Goal: Task Accomplishment & Management: Complete application form

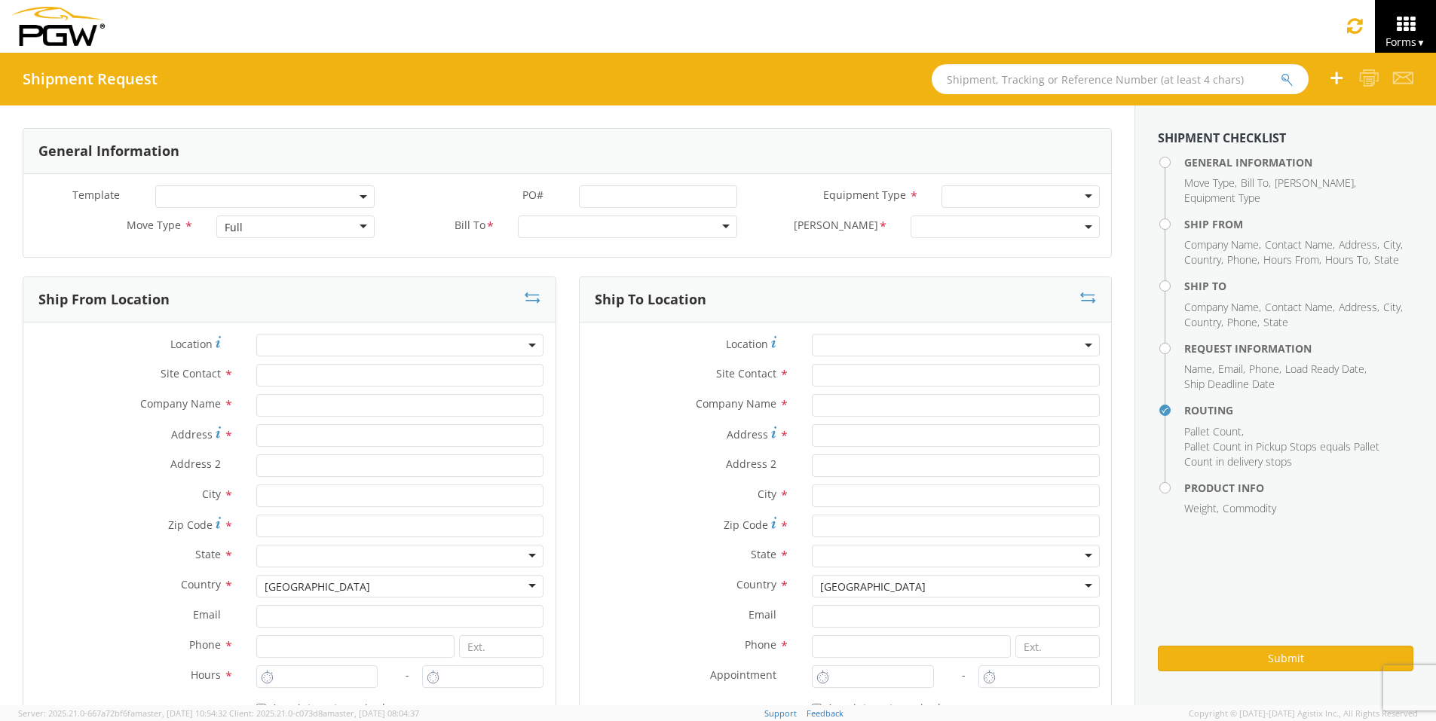
click at [1017, 82] on input "text" at bounding box center [1119, 79] width 377 height 30
type input "54092877"
click at [1292, 72] on button "submit" at bounding box center [1298, 81] width 13 height 18
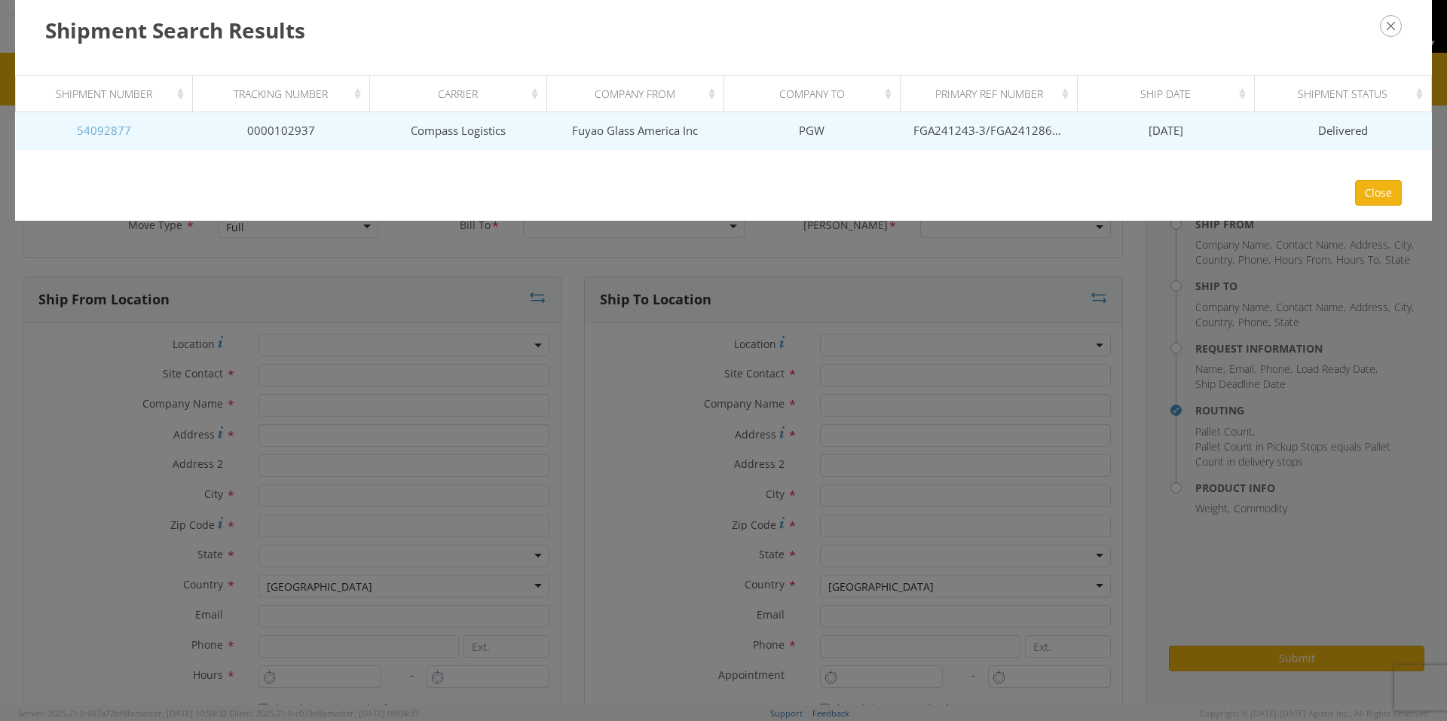
click at [100, 132] on link "54092877" at bounding box center [104, 130] width 54 height 15
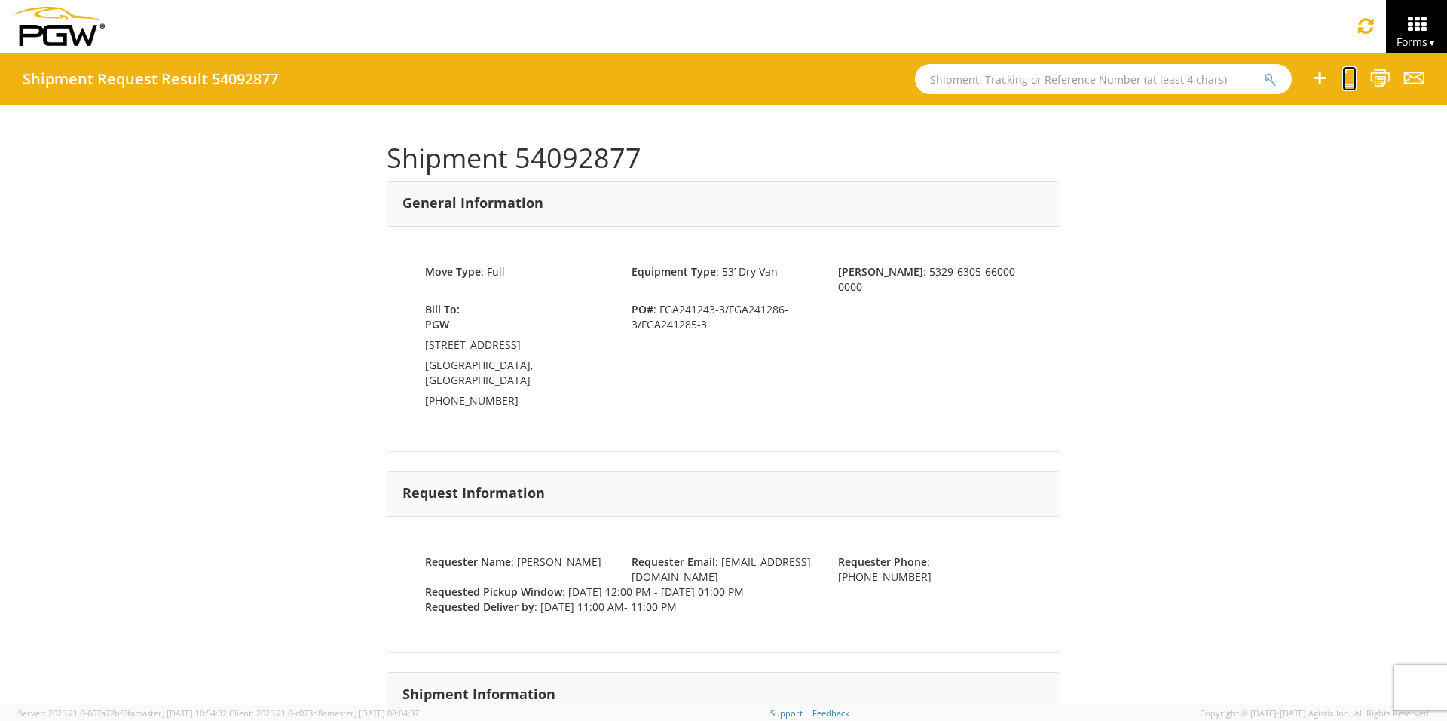
click at [1351, 78] on icon at bounding box center [1349, 78] width 14 height 19
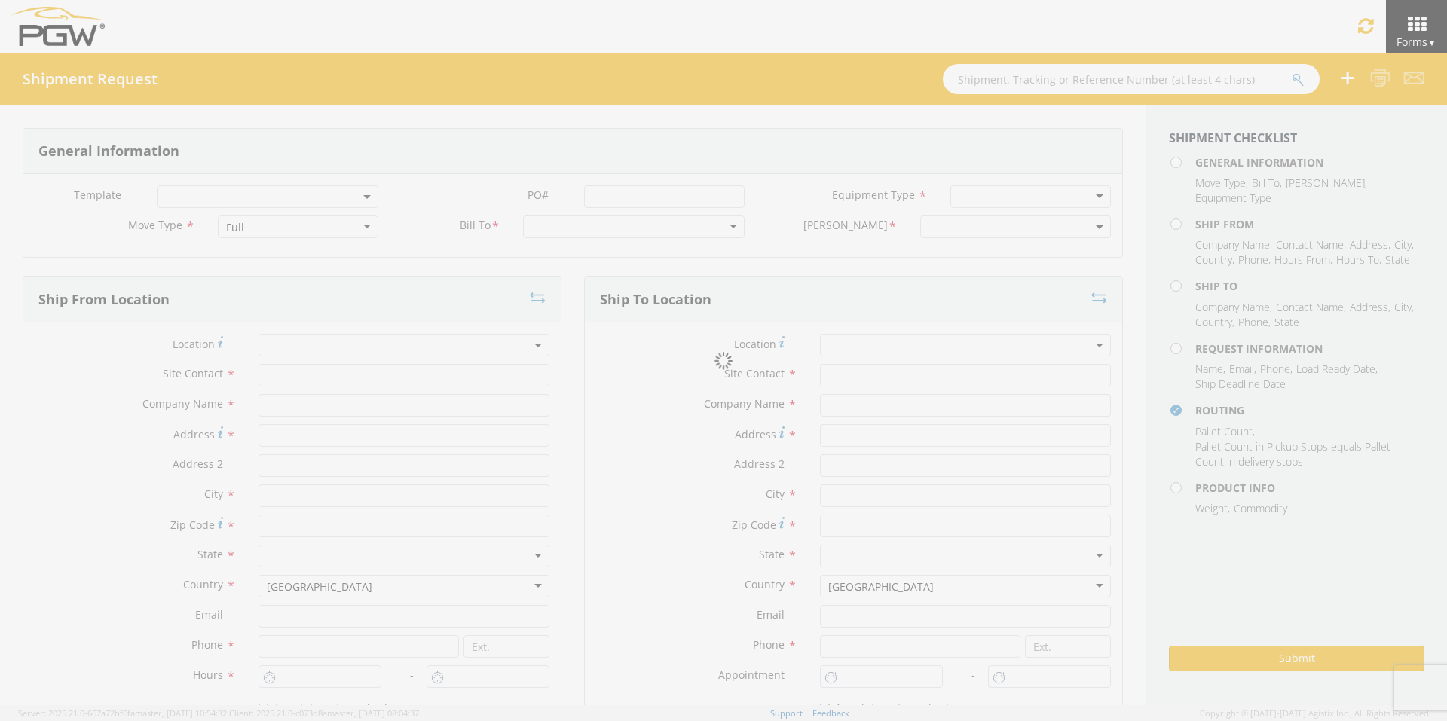
select select
type input "ARG Warehouse"
type input "Fuyao Glass America Inc"
type input "[STREET_ADDRESS][PERSON_NAME]"
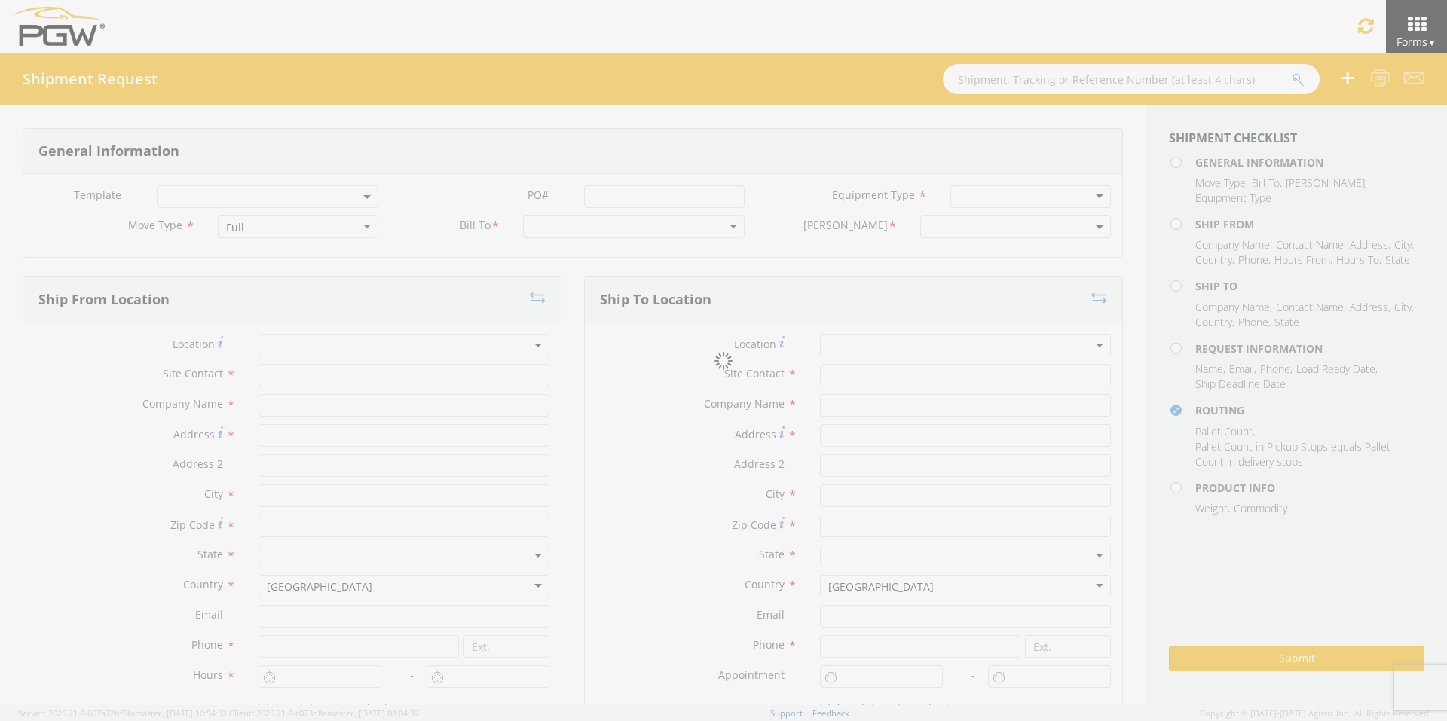
type input "Attn: 2601 ARG Warehouse"
type input "Moraine"
type input "45439"
type input "[EMAIL_ADDRESS][DOMAIN_NAME]"
type input "9374965777"
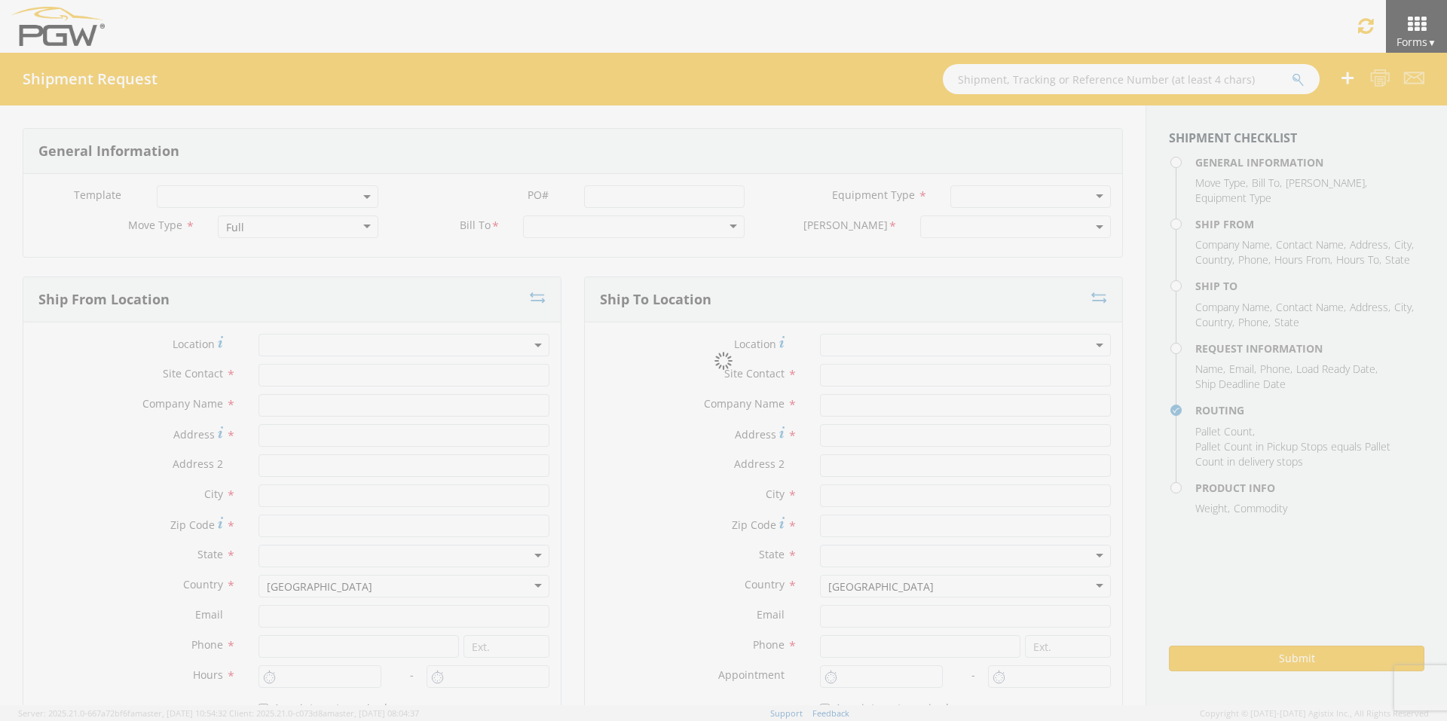
type input "4004"
type input "12:00 PM"
type input "1:00 PM"
type input "5329 Branch Manager"
type input "PGW"
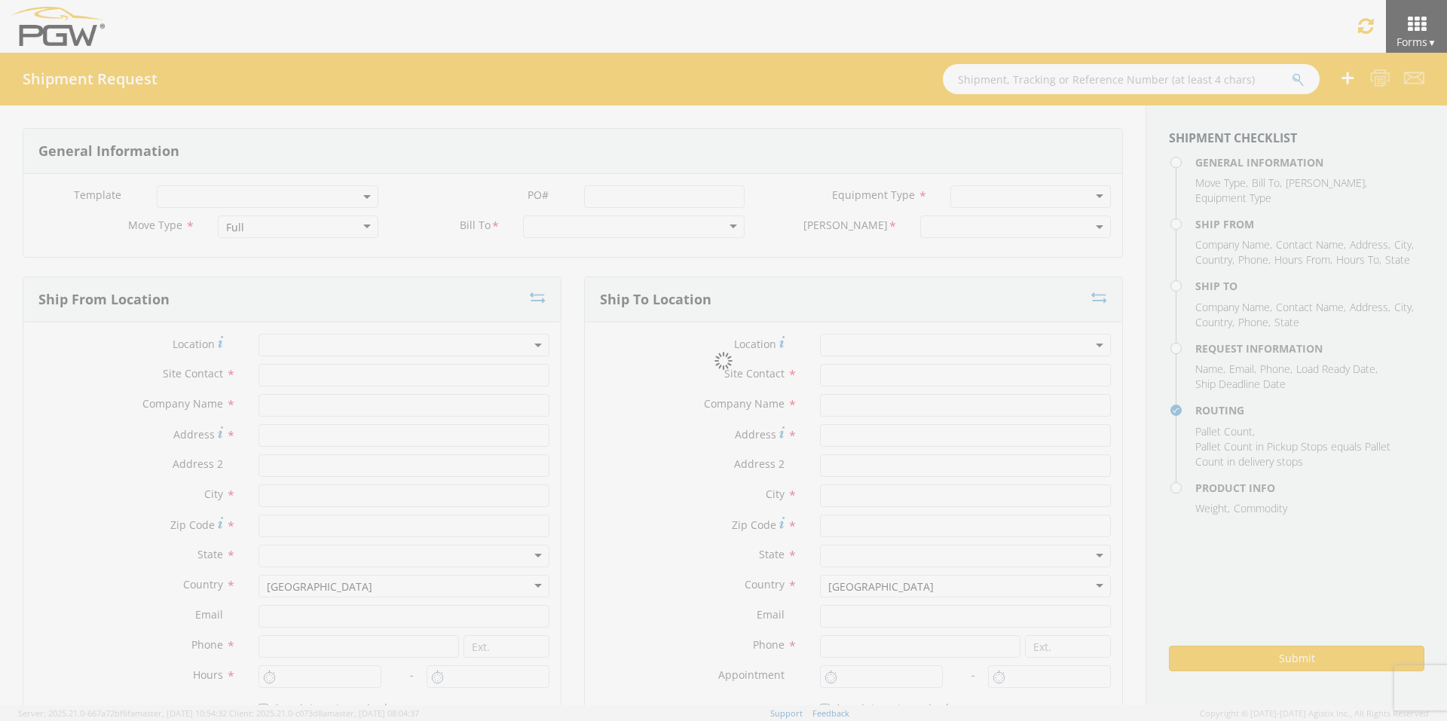
type input "[STREET_ADDRESS]"
type input "Chillicothe"
type input "45601"
type input "[EMAIL_ADDRESS][DOMAIN_NAME]"
type input "[PHONE_NUMBER]"
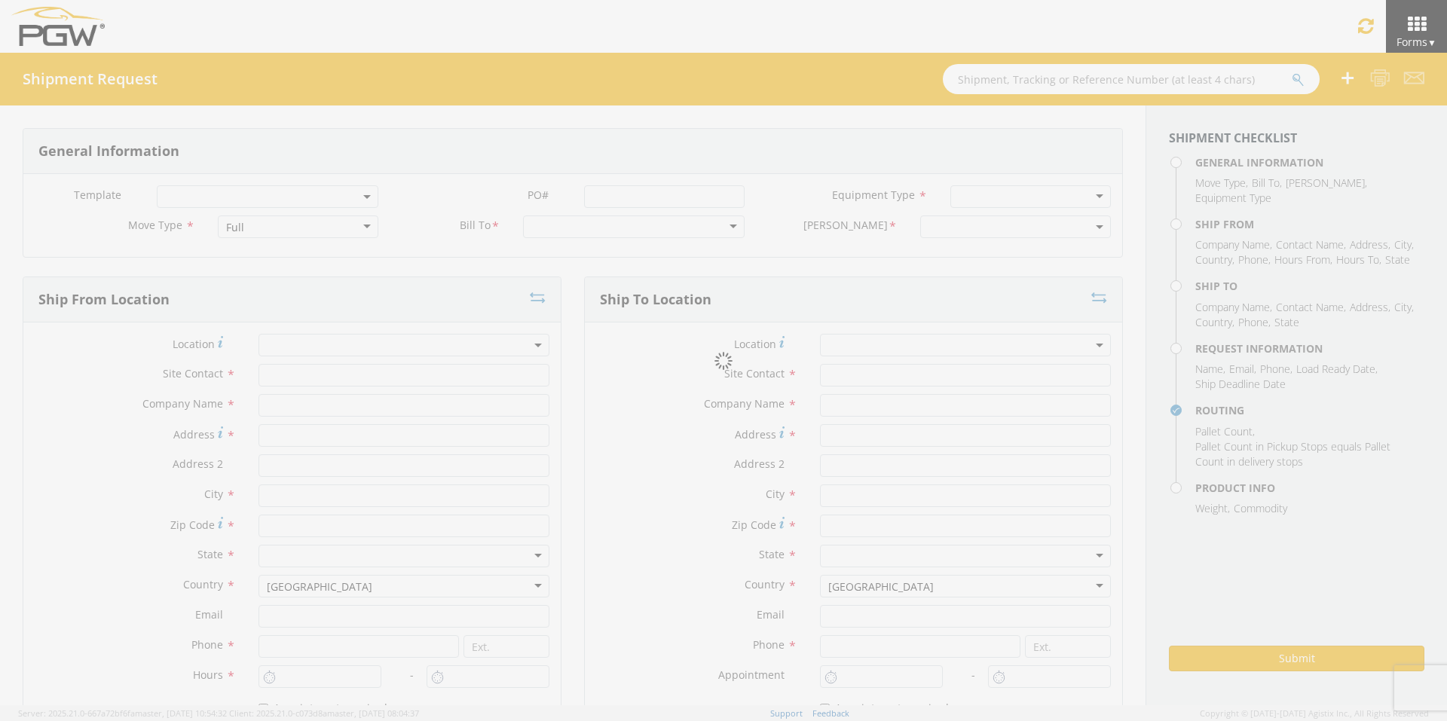
type input "11:00 AM"
type input "11:00 PM"
type input "[PERSON_NAME]"
type input "[EMAIL_ADDRESS][DOMAIN_NAME]"
checkbox input "true"
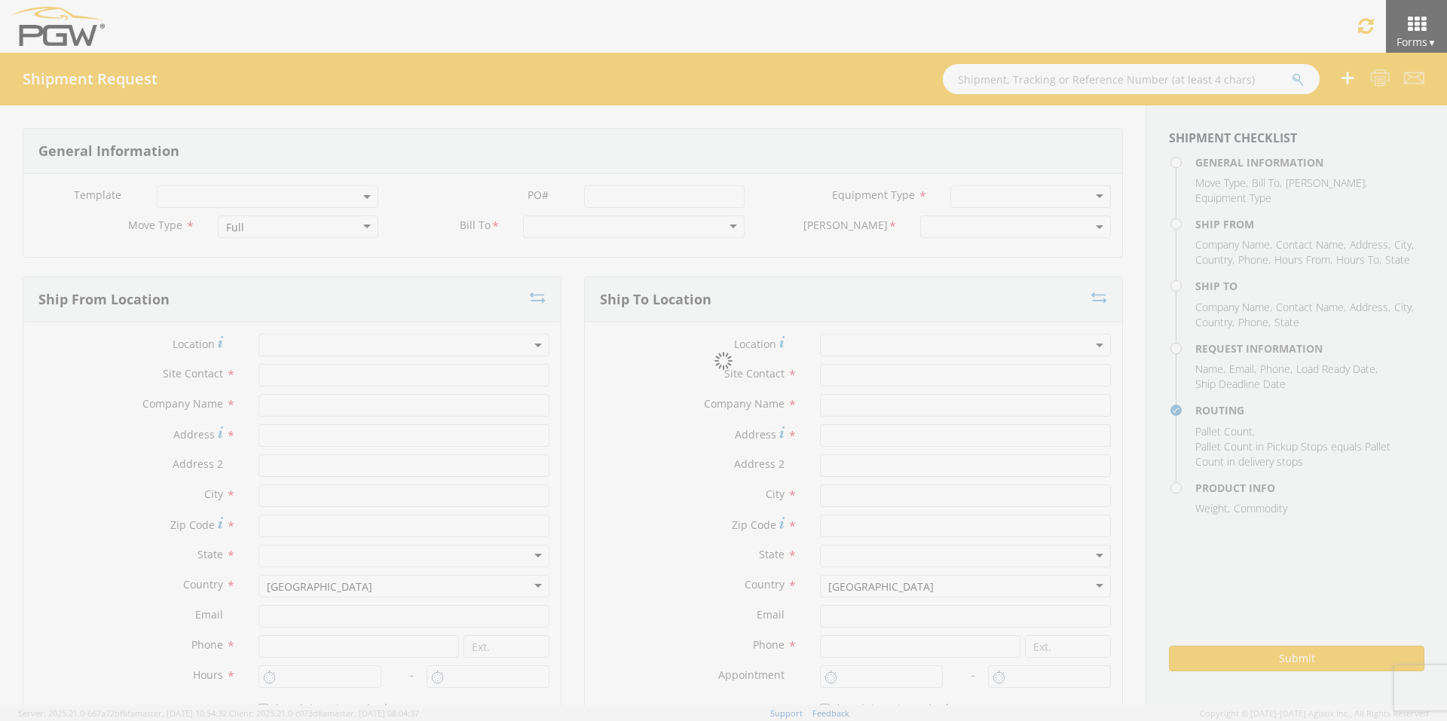
type input "[PHONE_NUMBER]"
type textarea "PGW/ARG Shipment FGA241243-3/FGA241286-3/FGA241285-3 (48 Crates) Driver Note: 5…"
type textarea "Secondary contact [PERSON_NAME] at [PHONE_NUMBER]"
type input "39000"
type input "48"
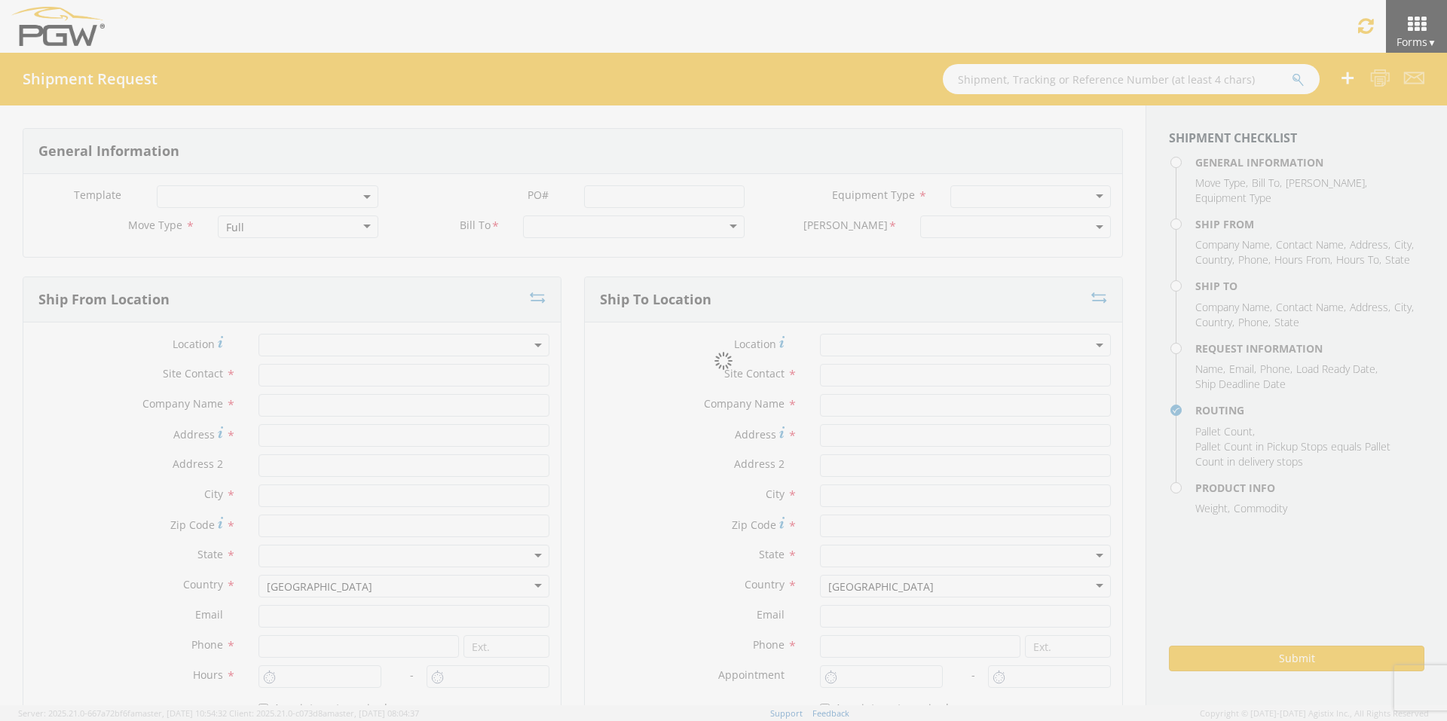
type textarea "PGW/ARG Shipment FGA241243-3/FGA241286-3/FGA241285-3 (48 Crates) Driver Note: 5…"
checkbox input "true"
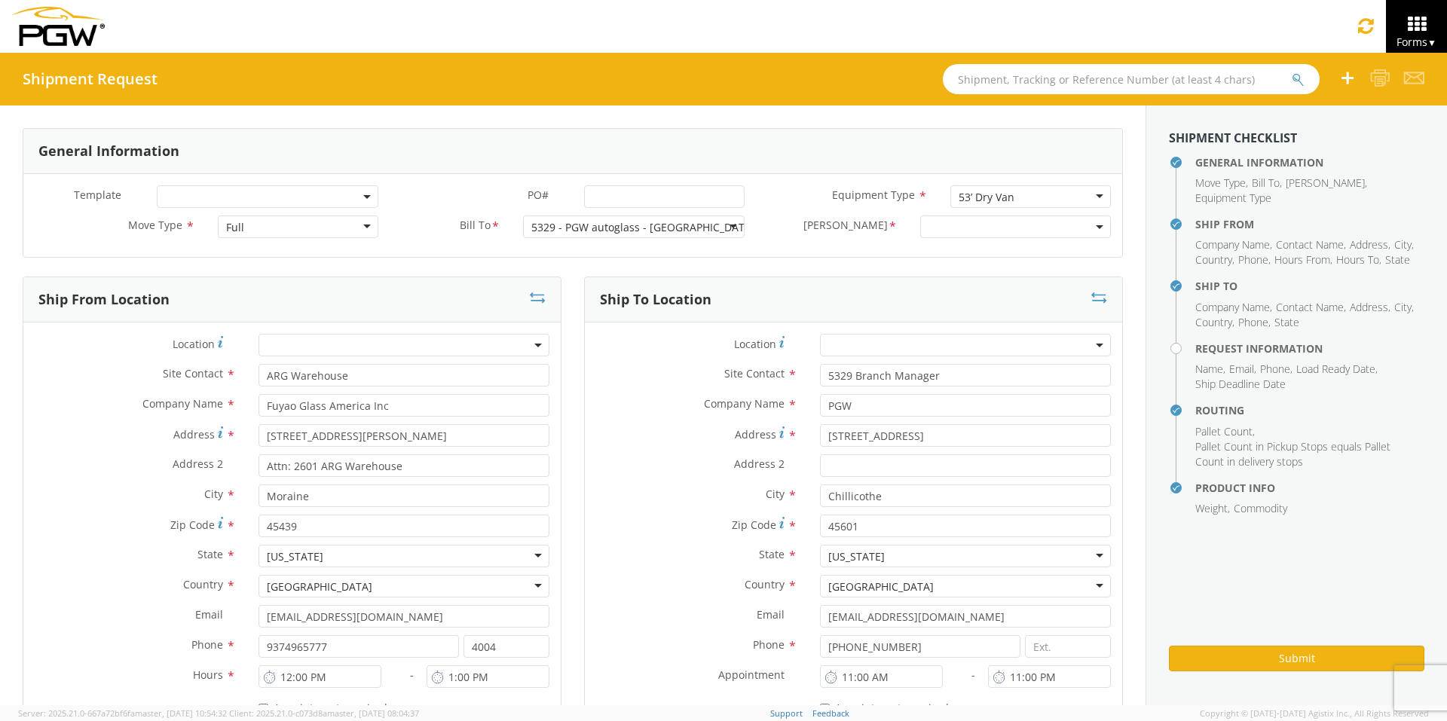
select select "5329-6305-66000-0000"
select select "28253"
click at [648, 197] on input "PO# *" at bounding box center [664, 196] width 161 height 23
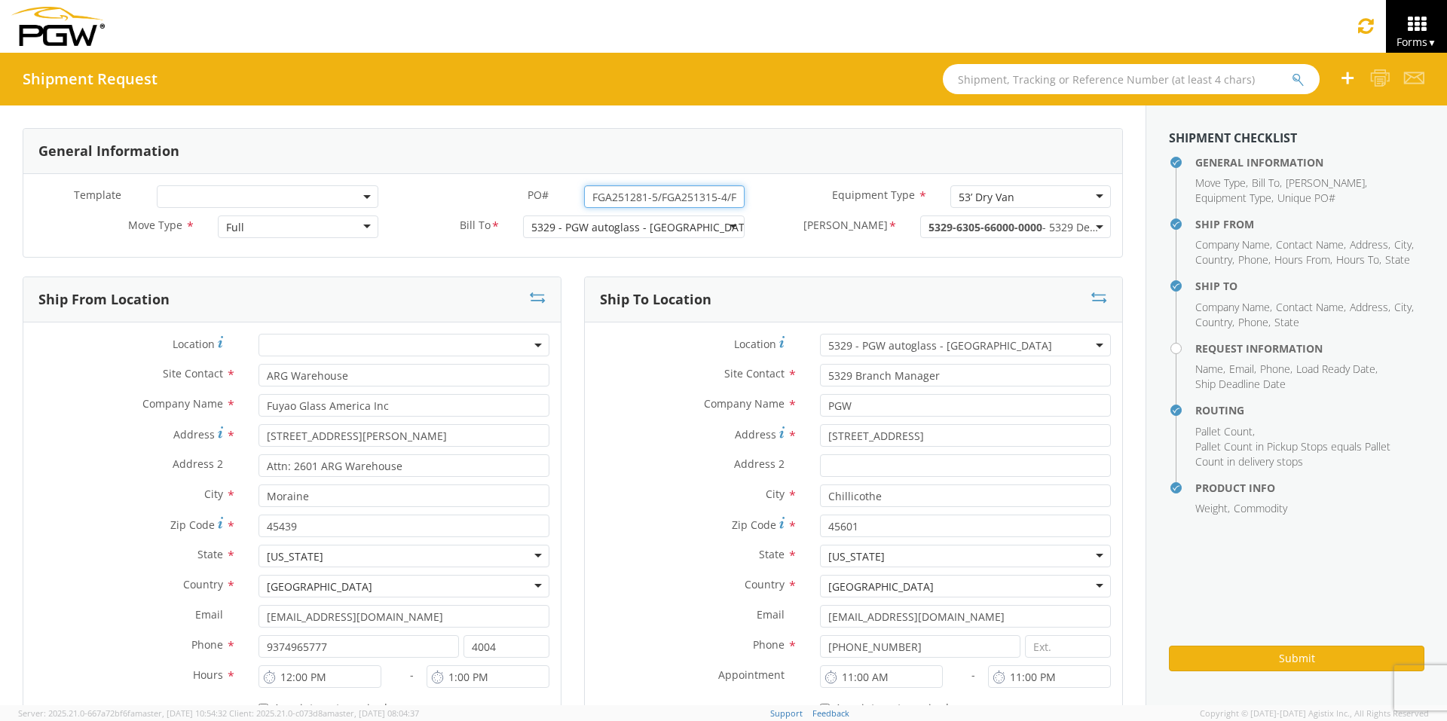
drag, startPoint x: 729, startPoint y: 198, endPoint x: 461, endPoint y: 205, distance: 268.4
click at [465, 205] on div "PO# * FGA251281-5/FGA251315-4/FGA251401-2" at bounding box center [573, 196] width 366 height 23
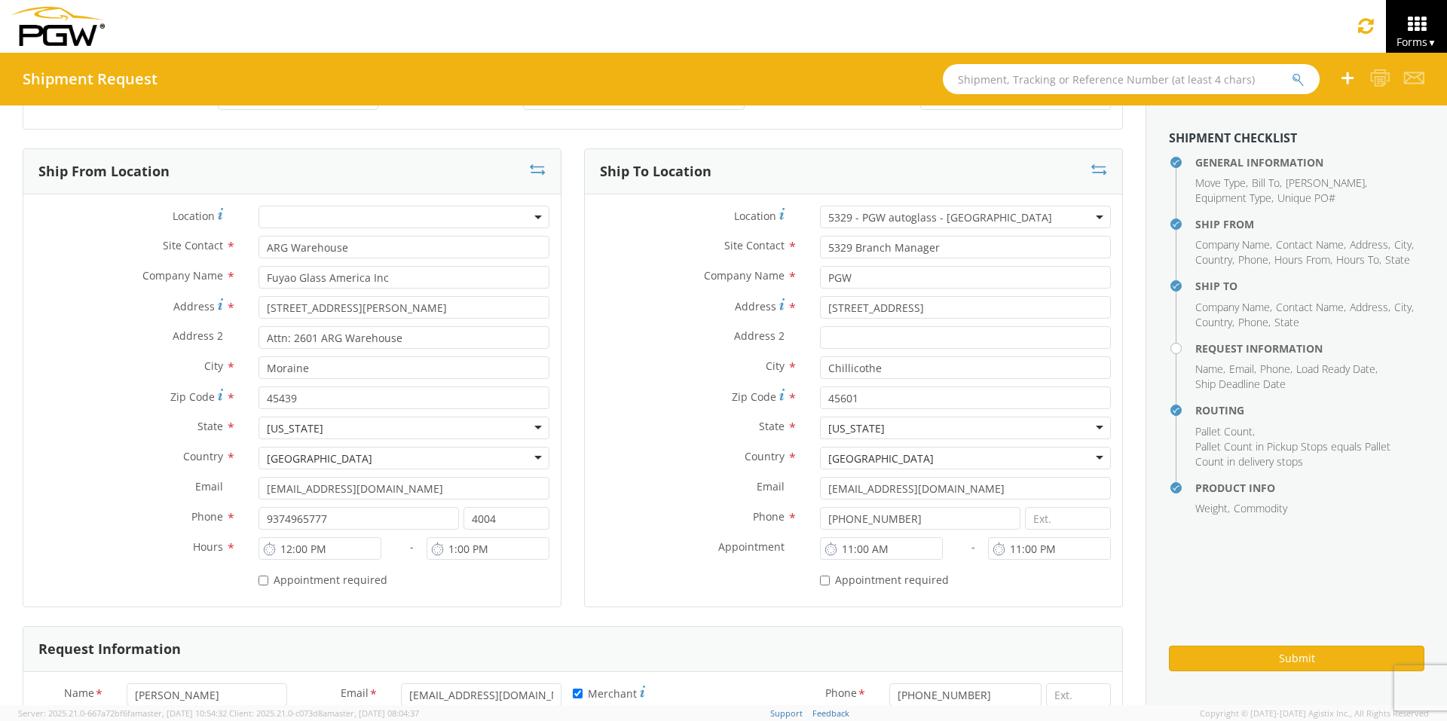
scroll to position [377, 0]
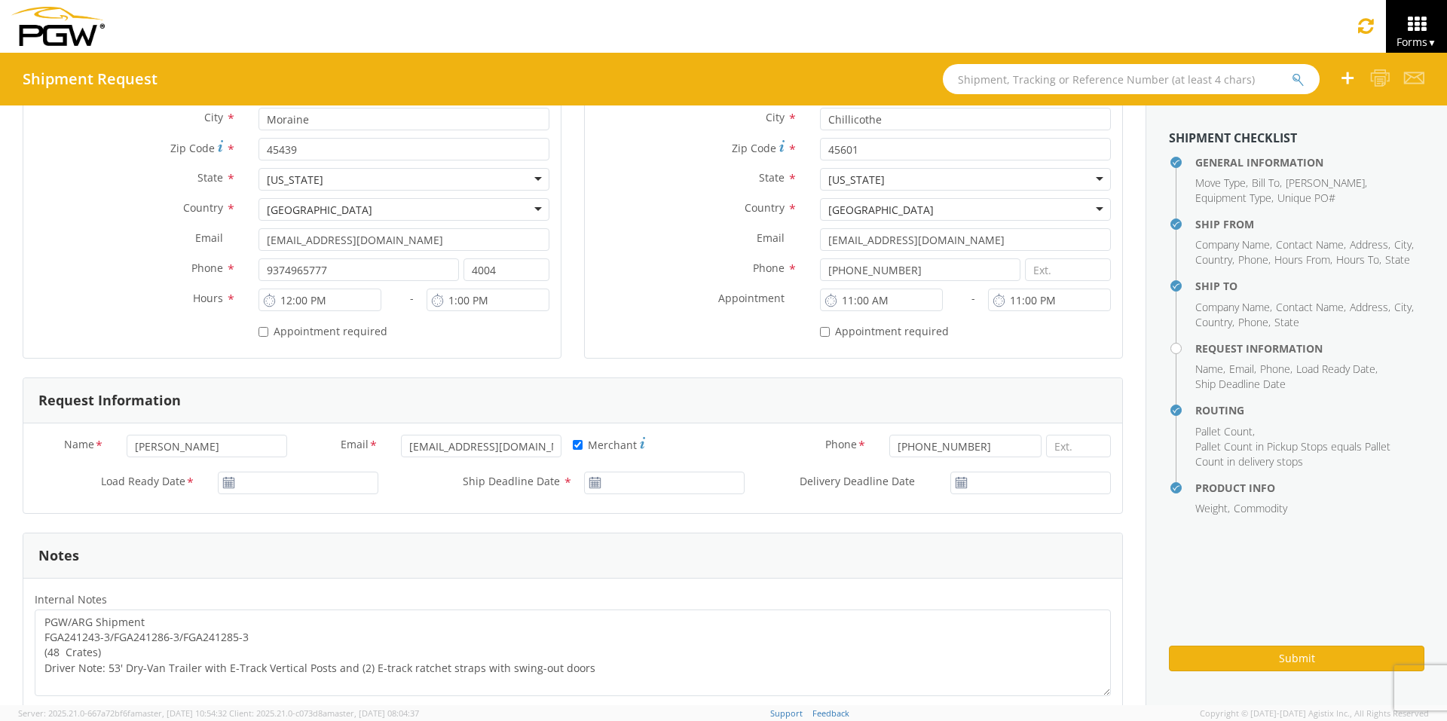
type input "FGA251281-5/FGA251315-4/FGA251401-2"
click at [297, 485] on input "[DATE]" at bounding box center [298, 483] width 161 height 23
click at [320, 388] on td "15" at bounding box center [322, 387] width 32 height 23
type input "[DATE]"
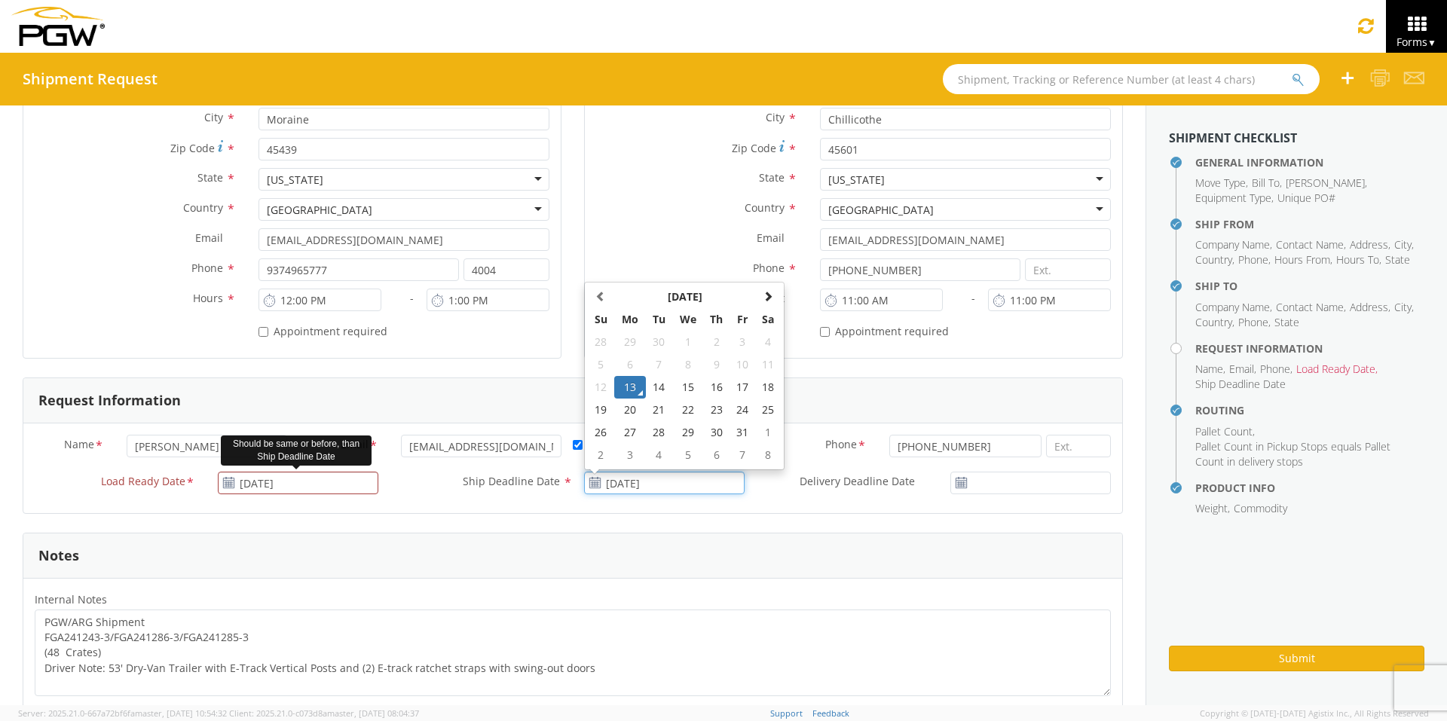
click at [671, 482] on input "[DATE]" at bounding box center [664, 483] width 161 height 23
click at [685, 390] on td "15" at bounding box center [688, 387] width 32 height 23
type input "[DATE]"
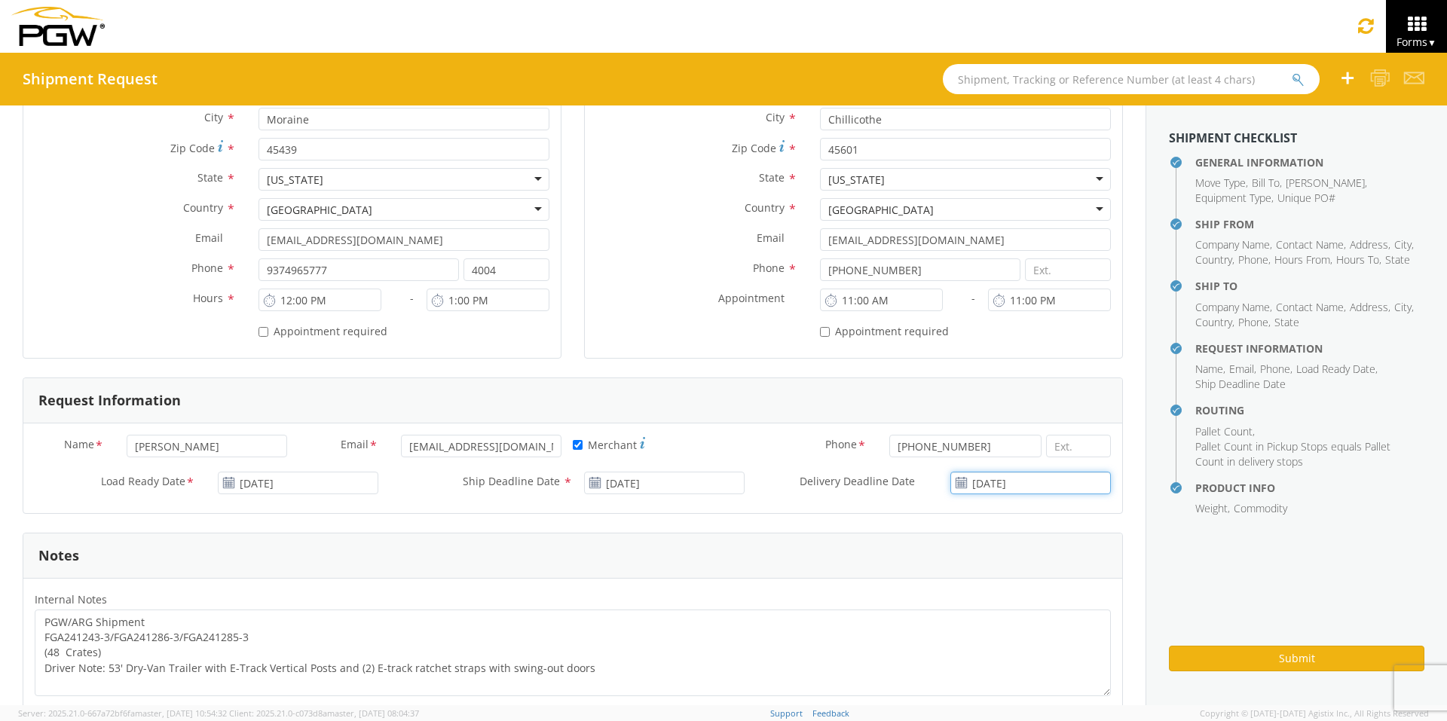
click at [1038, 482] on input "[DATE]" at bounding box center [1030, 483] width 161 height 23
click at [1002, 388] on td "15" at bounding box center [1015, 387] width 32 height 23
type input "[DATE]"
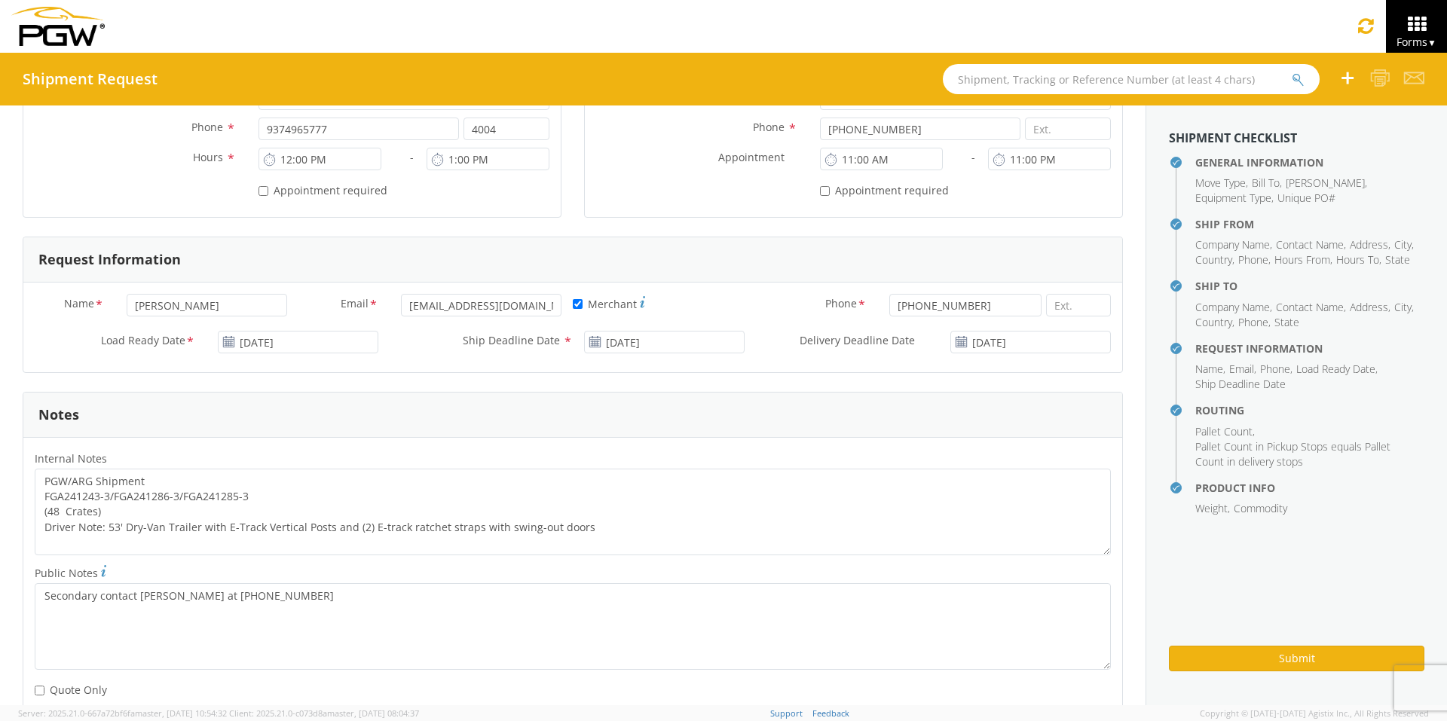
scroll to position [528, 0]
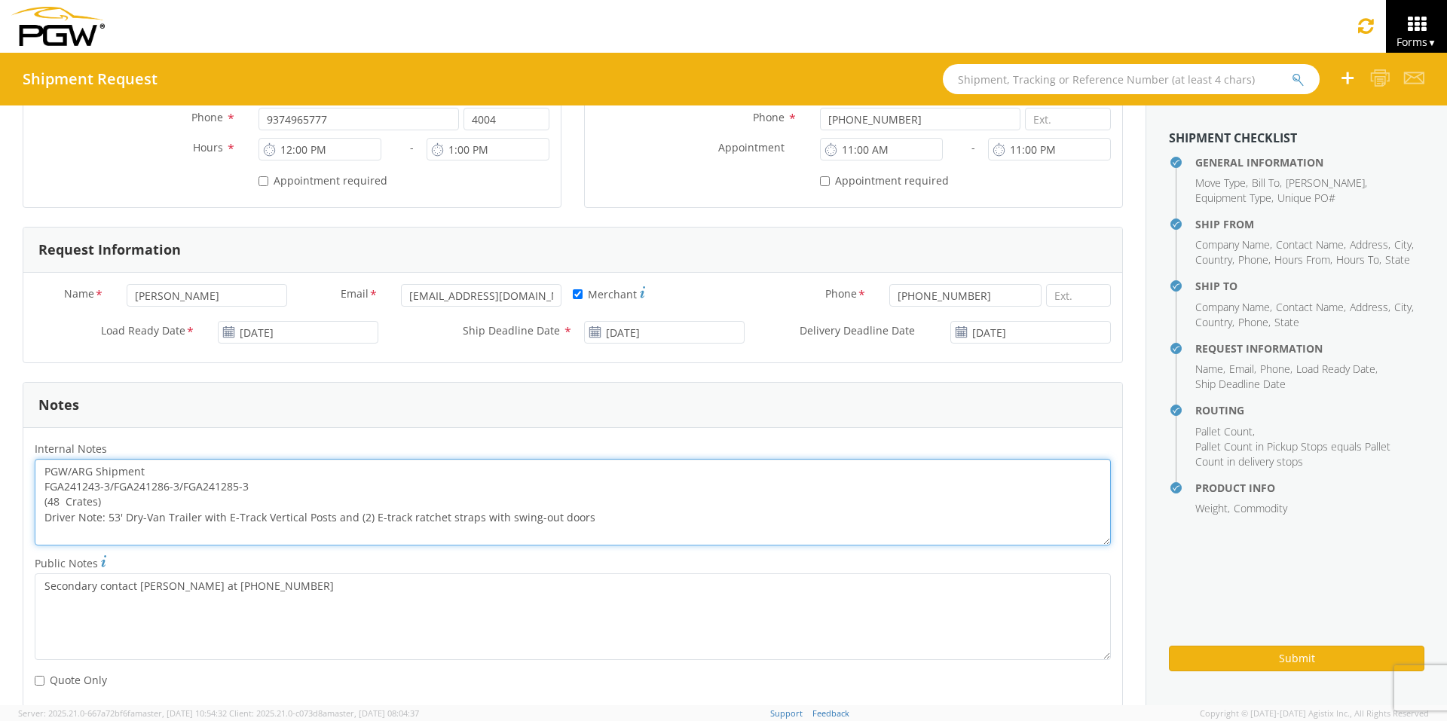
drag, startPoint x: 260, startPoint y: 484, endPoint x: 20, endPoint y: 485, distance: 240.4
click at [20, 485] on div "General Information Template * PO# * FGA251281-5/FGA251315-4/FGA251401-2 Equipm…" at bounding box center [572, 407] width 1145 height 1659
paste textarea "51281-5/FGA251315-4/FGA251401-2"
drag, startPoint x: 39, startPoint y: 466, endPoint x: 806, endPoint y: 549, distance: 770.9
click at [806, 549] on div "Internal Notes * PGW/ARG Shipment FGA251281-5/FGA251315-4/FGA251401-2 (48 Crate…" at bounding box center [572, 496] width 1099 height 114
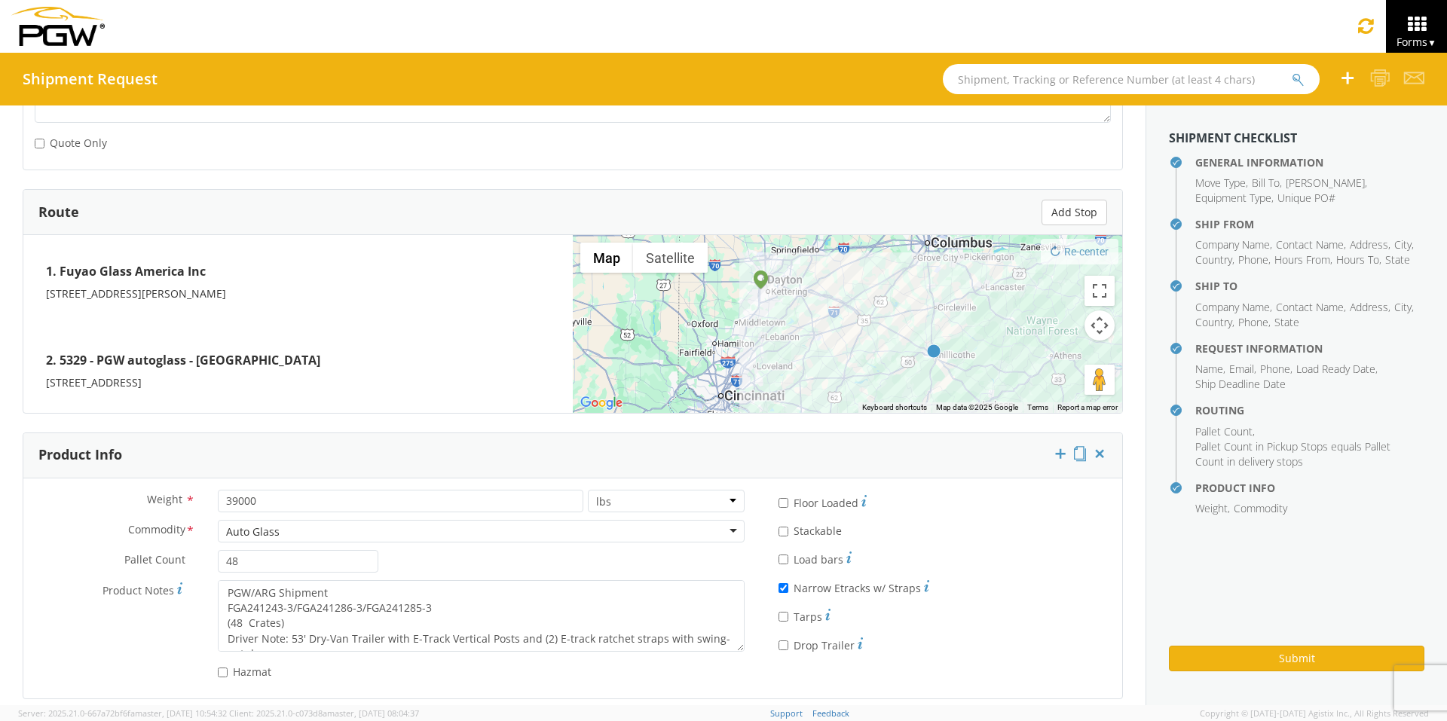
scroll to position [1078, 0]
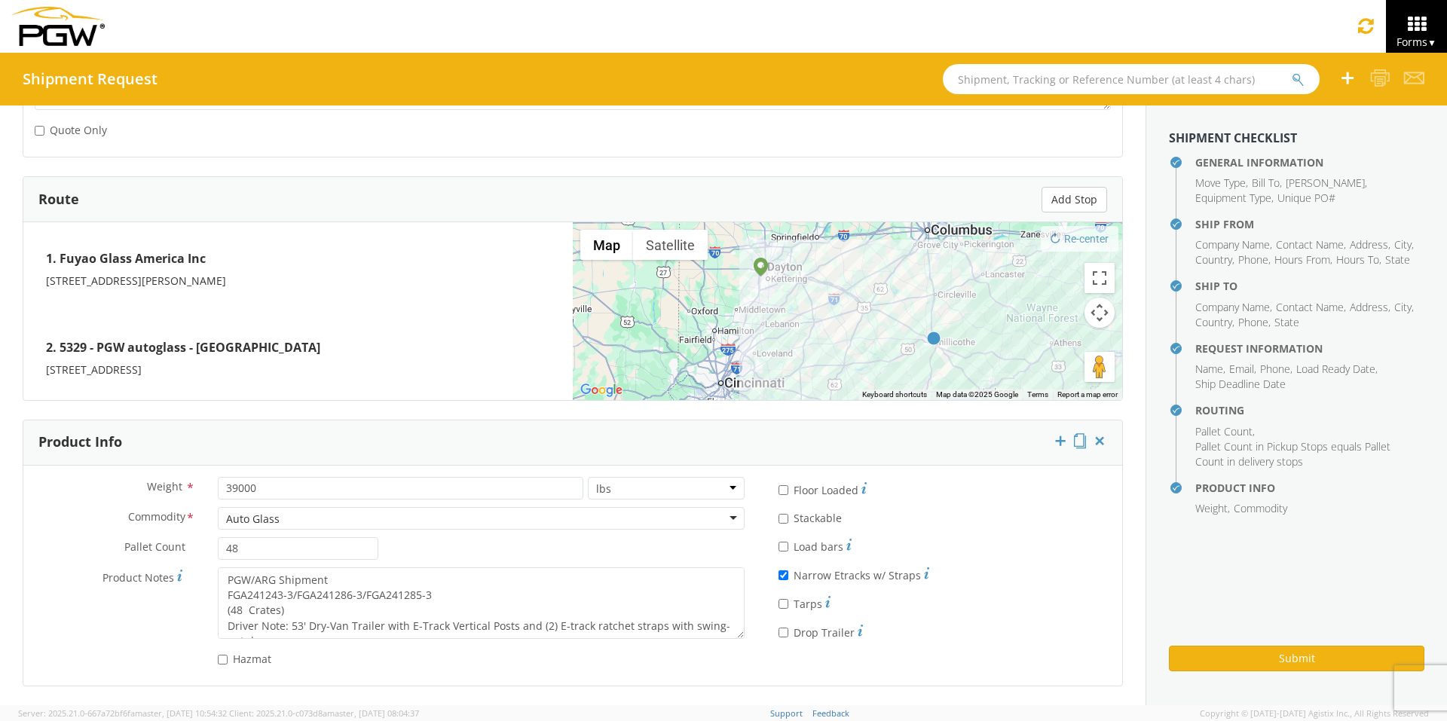
type textarea "PGW/ARG Shipment FGA251281-5/FGA251315-4/FGA251401-2 (48 Crates) Driver Note: 5…"
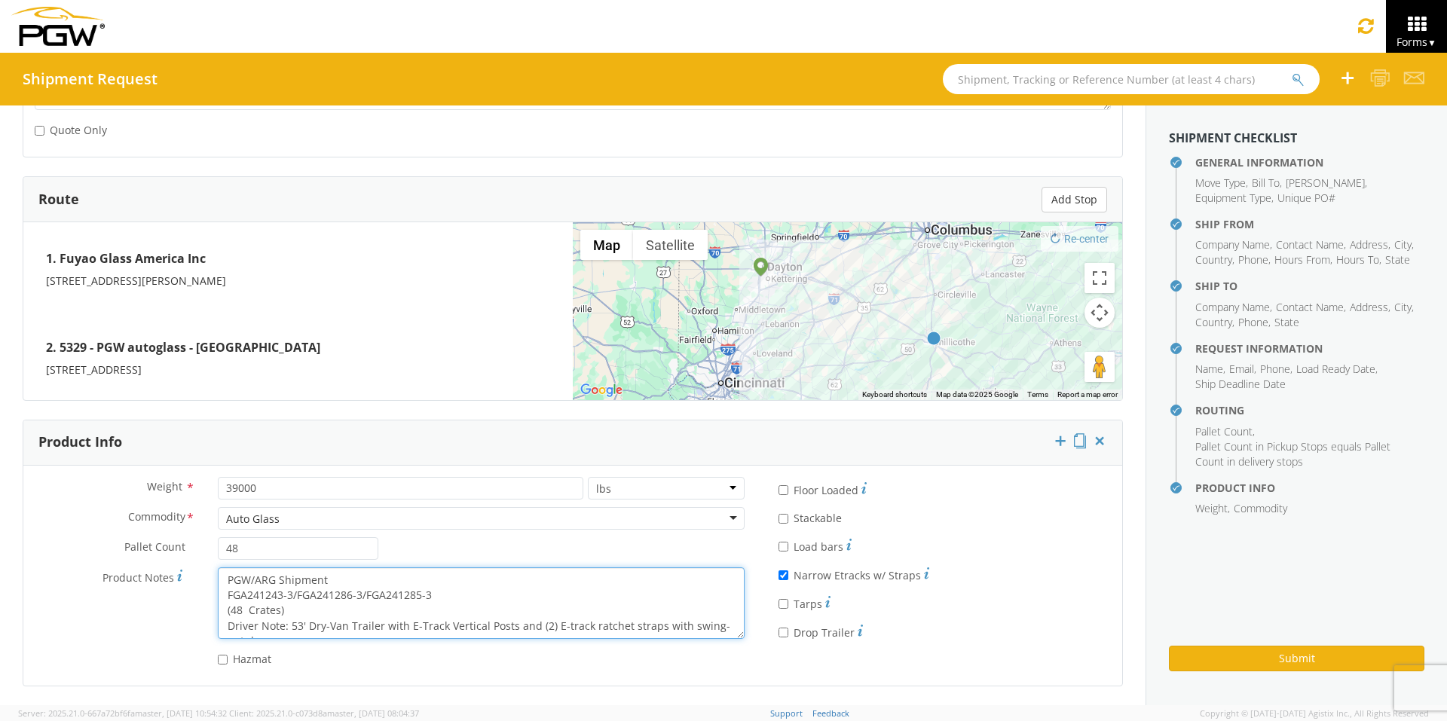
scroll to position [15, 0]
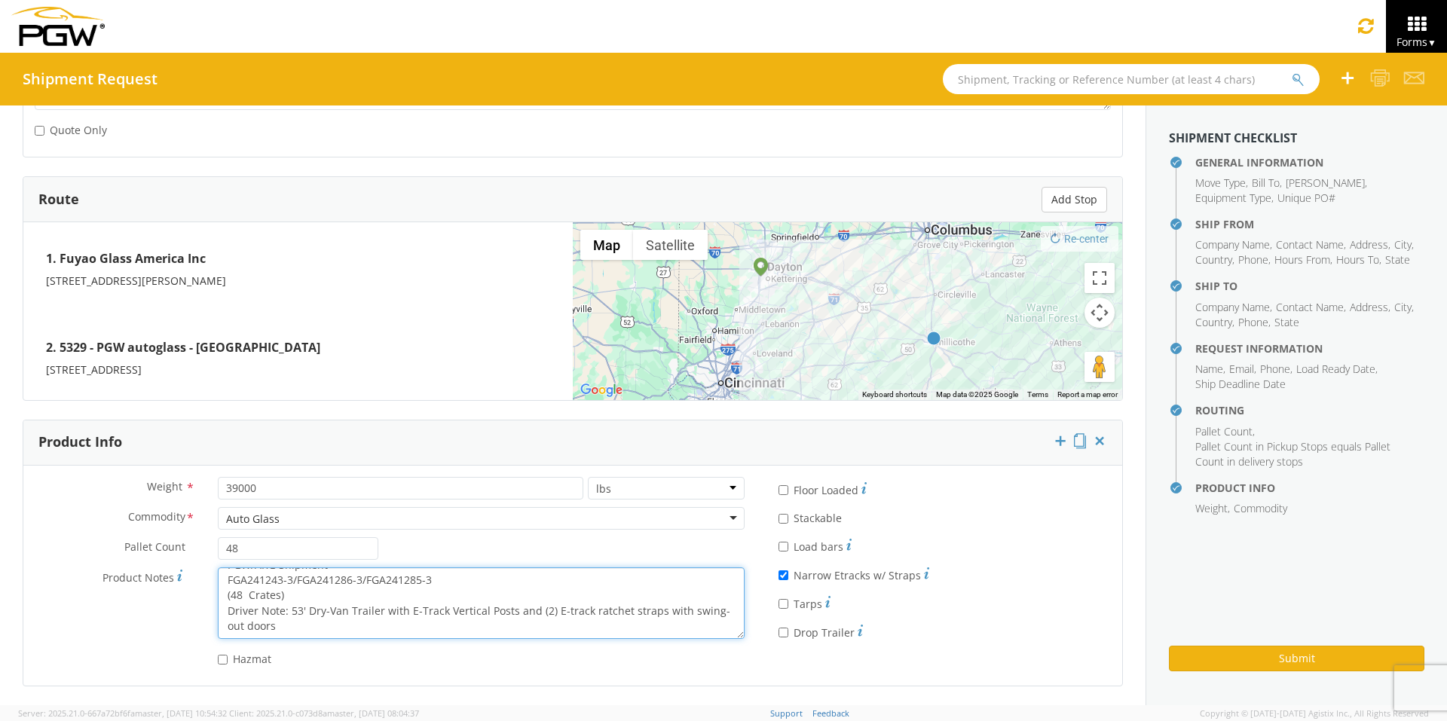
drag, startPoint x: 221, startPoint y: 576, endPoint x: 604, endPoint y: 634, distance: 387.2
click at [604, 634] on textarea "PGW/ARG Shipment FGA241243-3/FGA241286-3/FGA241285-3 (48 Crates) Driver Note: 5…" at bounding box center [481, 603] width 527 height 72
paste textarea "51281-5/FGA251315-4/FGA251401-2"
type textarea "PGW/ARG Shipment FGA251281-5/FGA251315-4/FGA251401-2 (48 Crates) Driver Note: 5…"
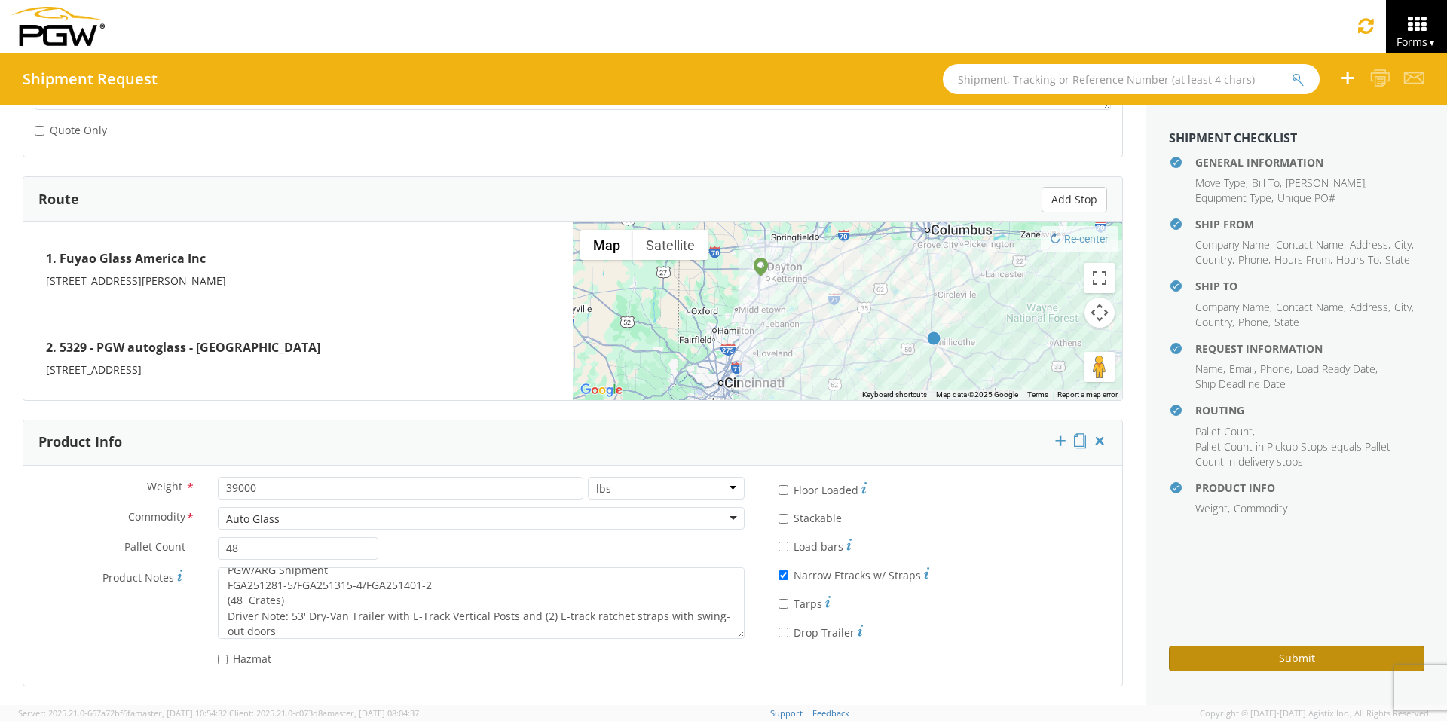
click at [1249, 659] on button "Submit" at bounding box center [1296, 659] width 255 height 26
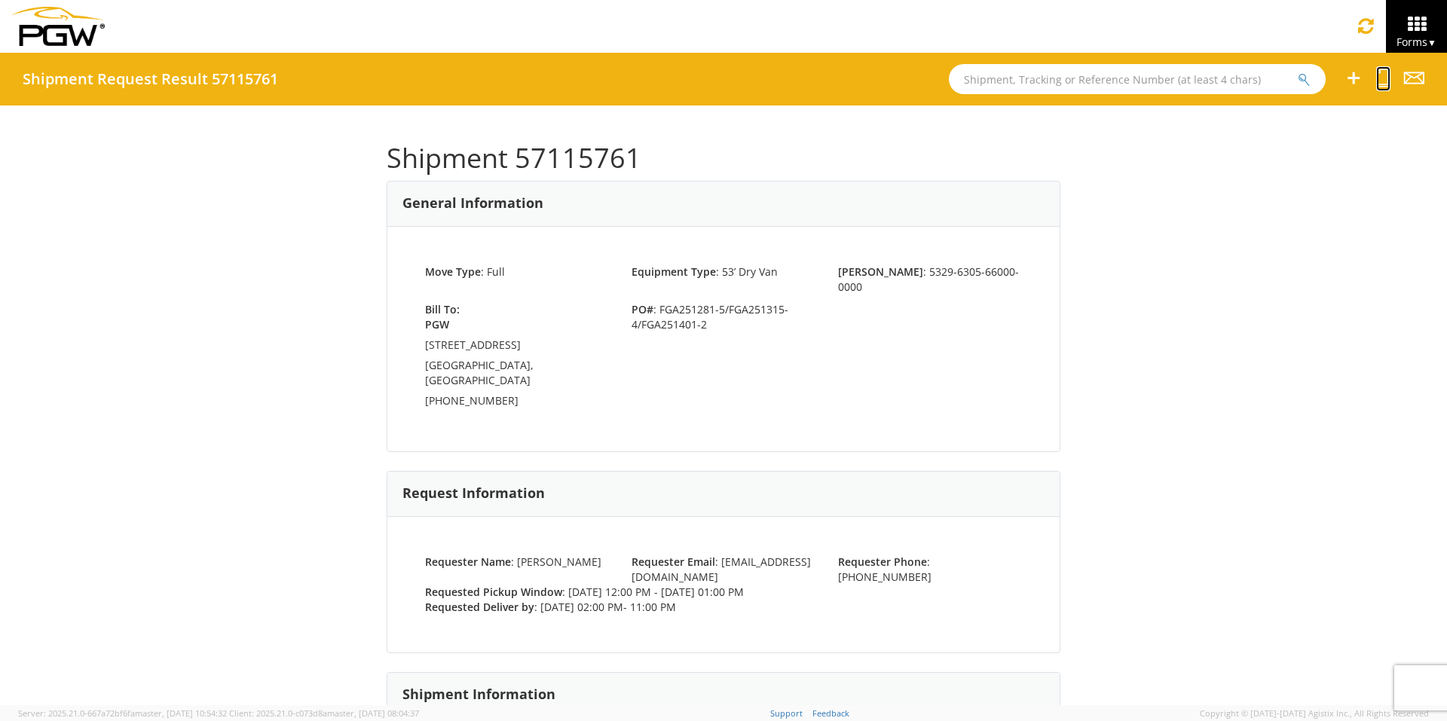
click at [1387, 81] on icon at bounding box center [1383, 78] width 14 height 19
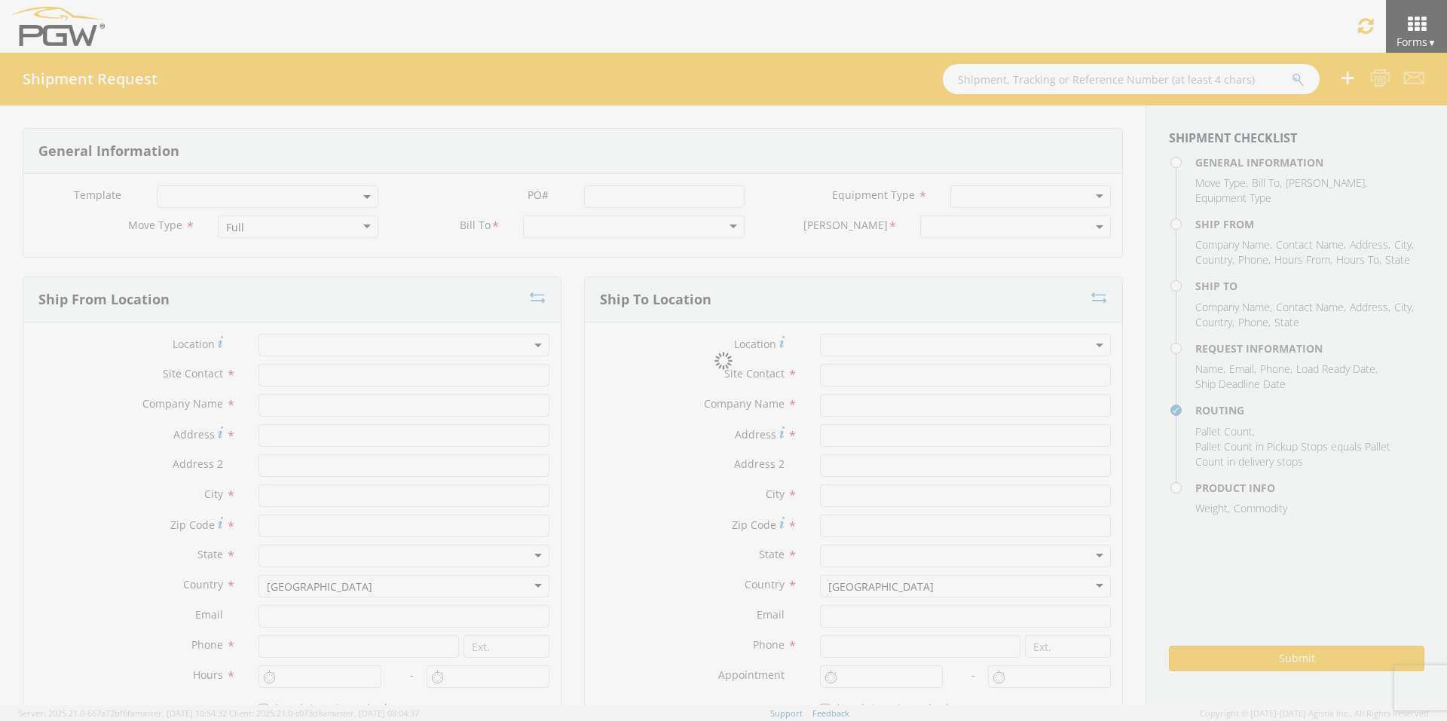
select select
type input "ARG Warehouse"
type input "Fuyao Glass America Inc"
type input "[STREET_ADDRESS][PERSON_NAME]"
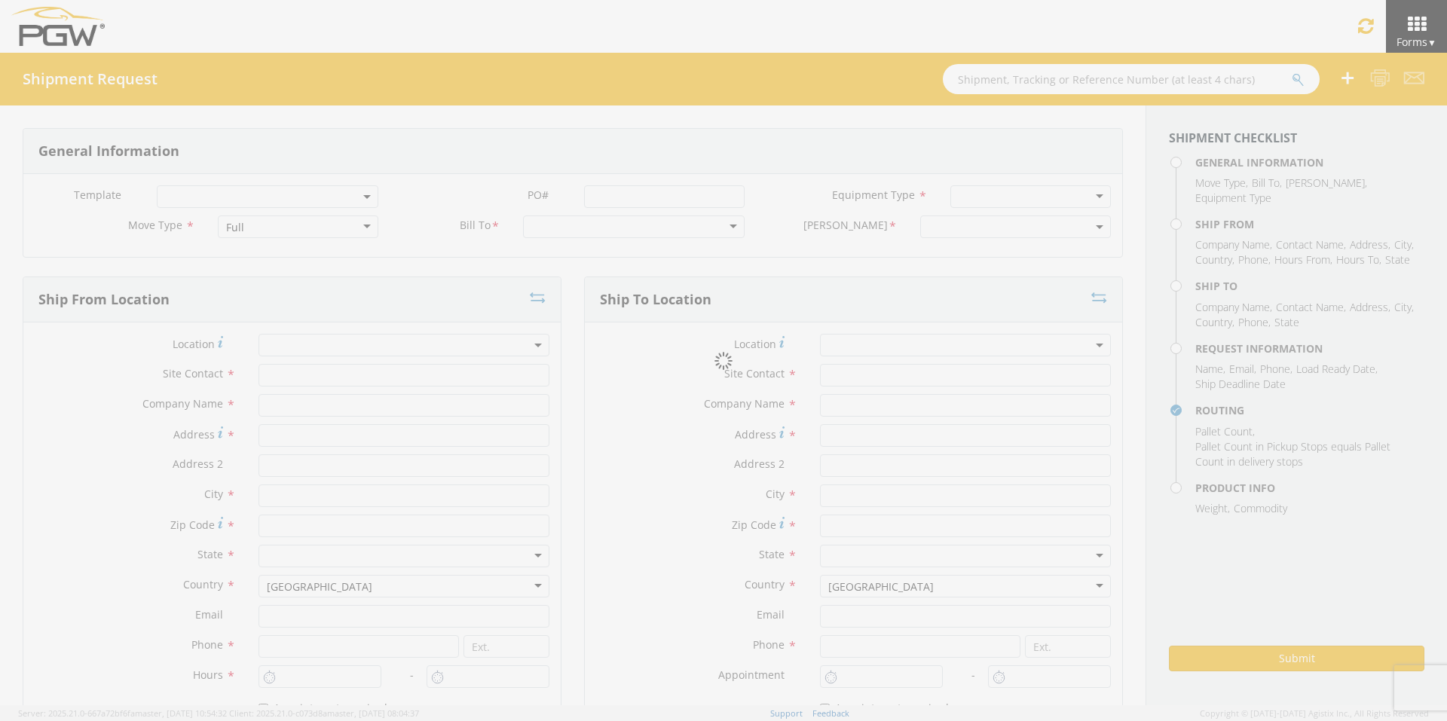
type input "Attn: 2601 ARG Warehouse"
type input "Moraine"
type input "45439"
type input "[EMAIL_ADDRESS][DOMAIN_NAME]"
type input "9374965777"
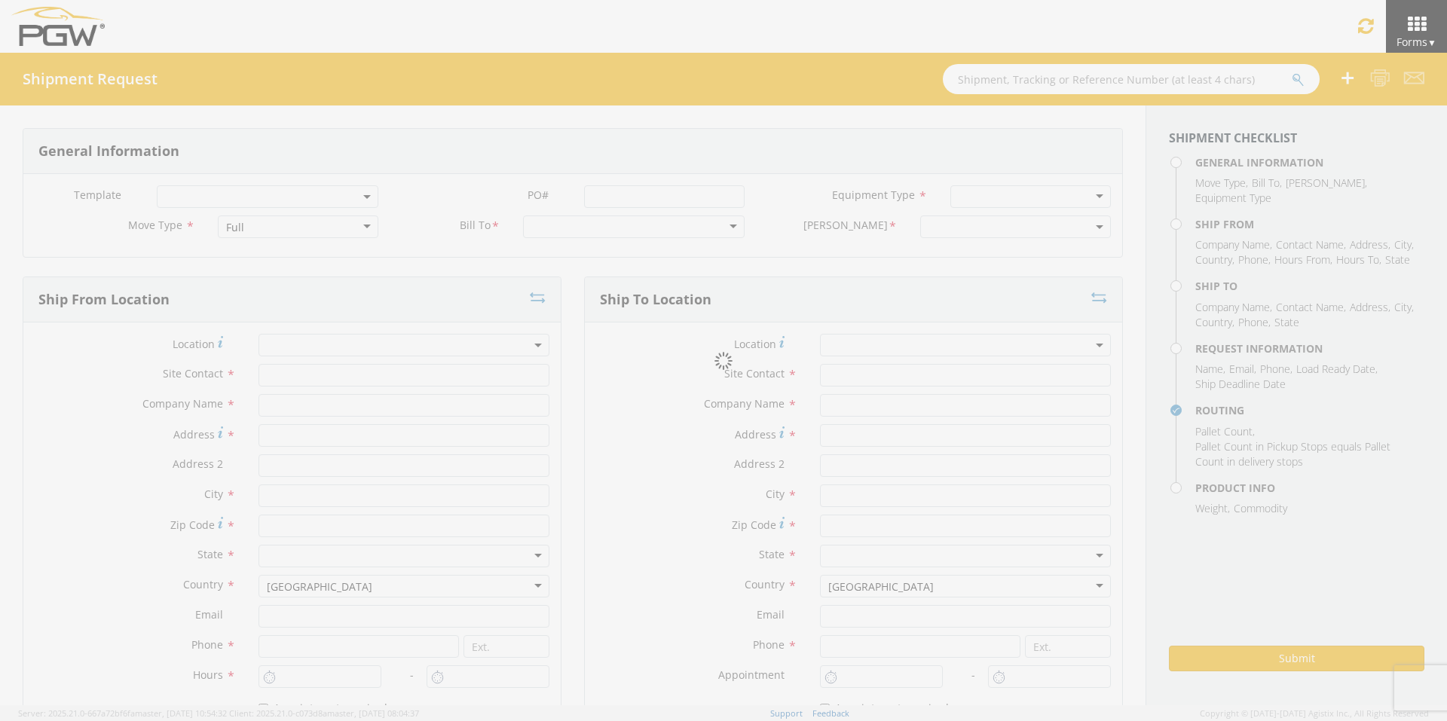
type input "4004"
type input "12:00 PM"
type input "1:00 PM"
type input "5329 Branch Manager"
type input "PGW"
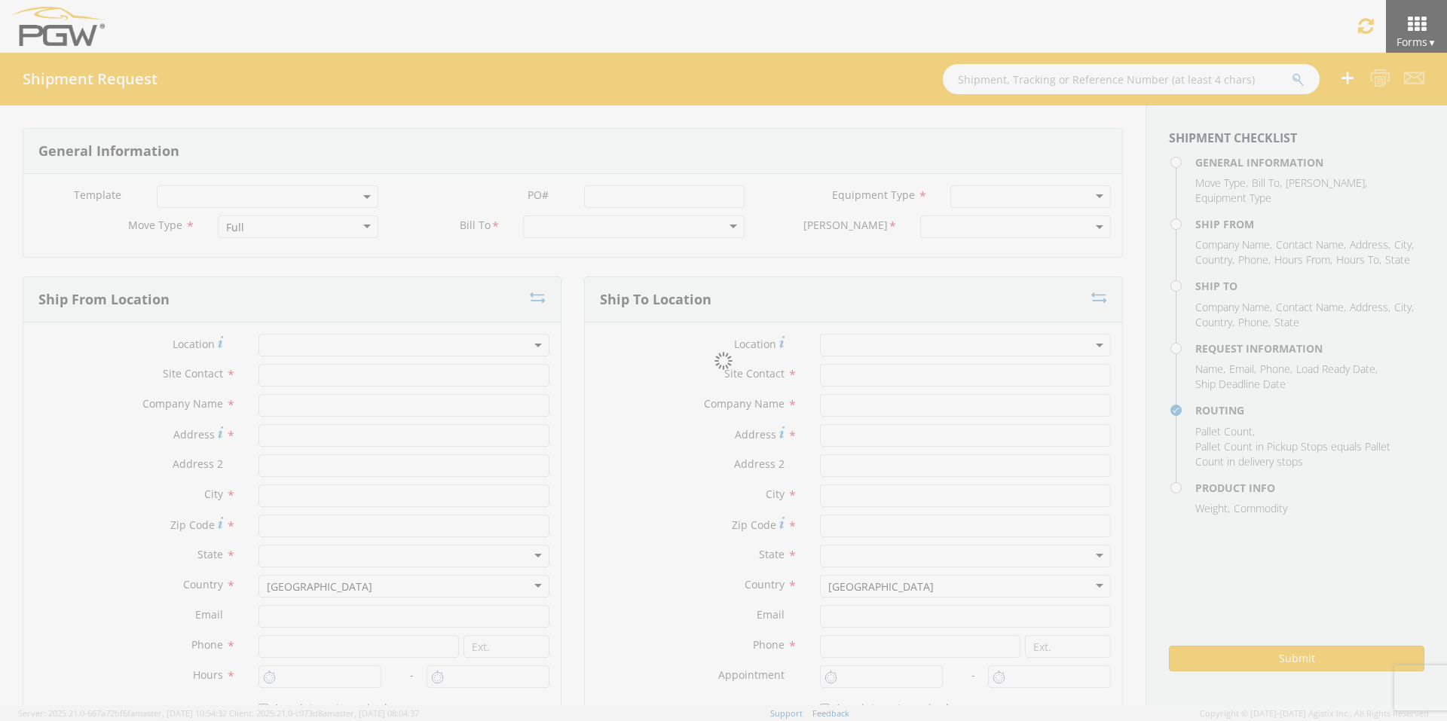
type input "[STREET_ADDRESS]"
type input "Chillicothe"
type input "45601"
type input "[EMAIL_ADDRESS][DOMAIN_NAME]"
type input "[PHONE_NUMBER]"
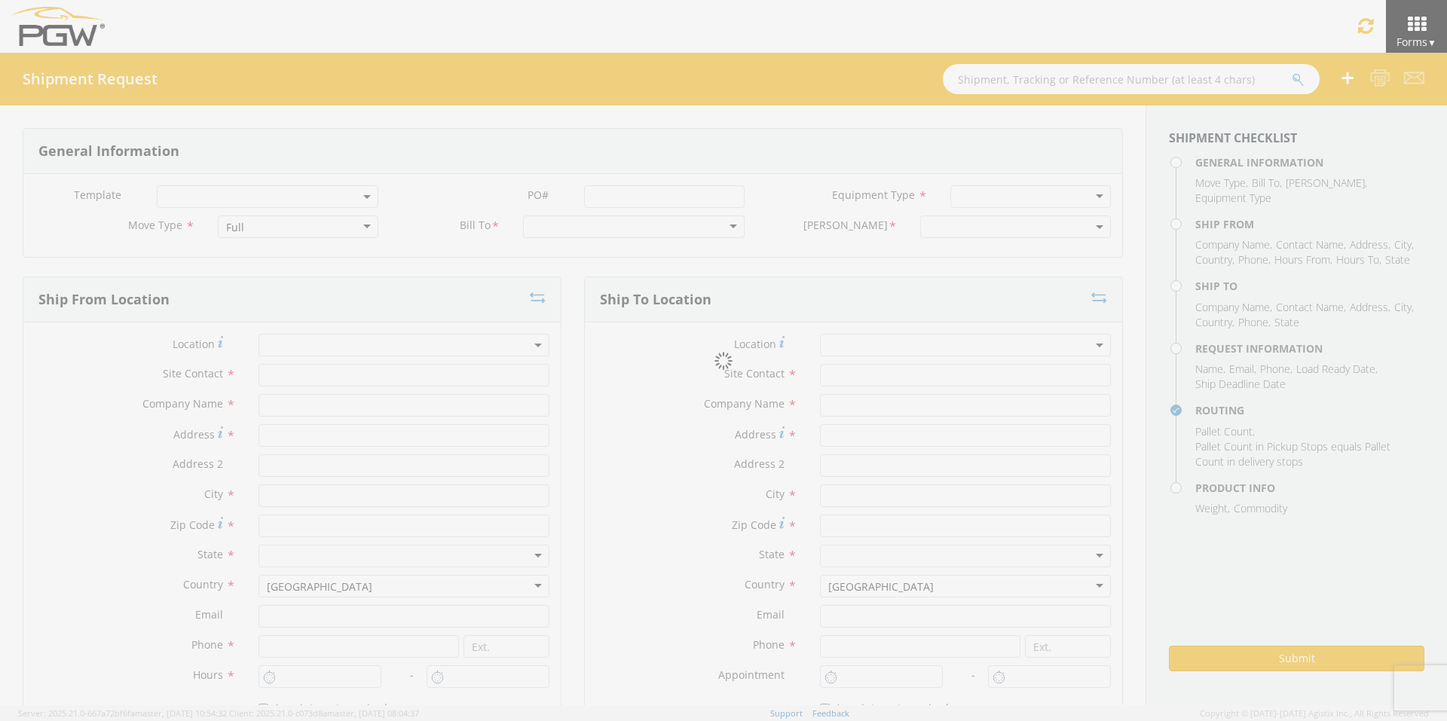
type input "2:00 PM"
type input "11:00 PM"
type input "[PERSON_NAME]"
type input "[EMAIL_ADDRESS][DOMAIN_NAME]"
checkbox input "true"
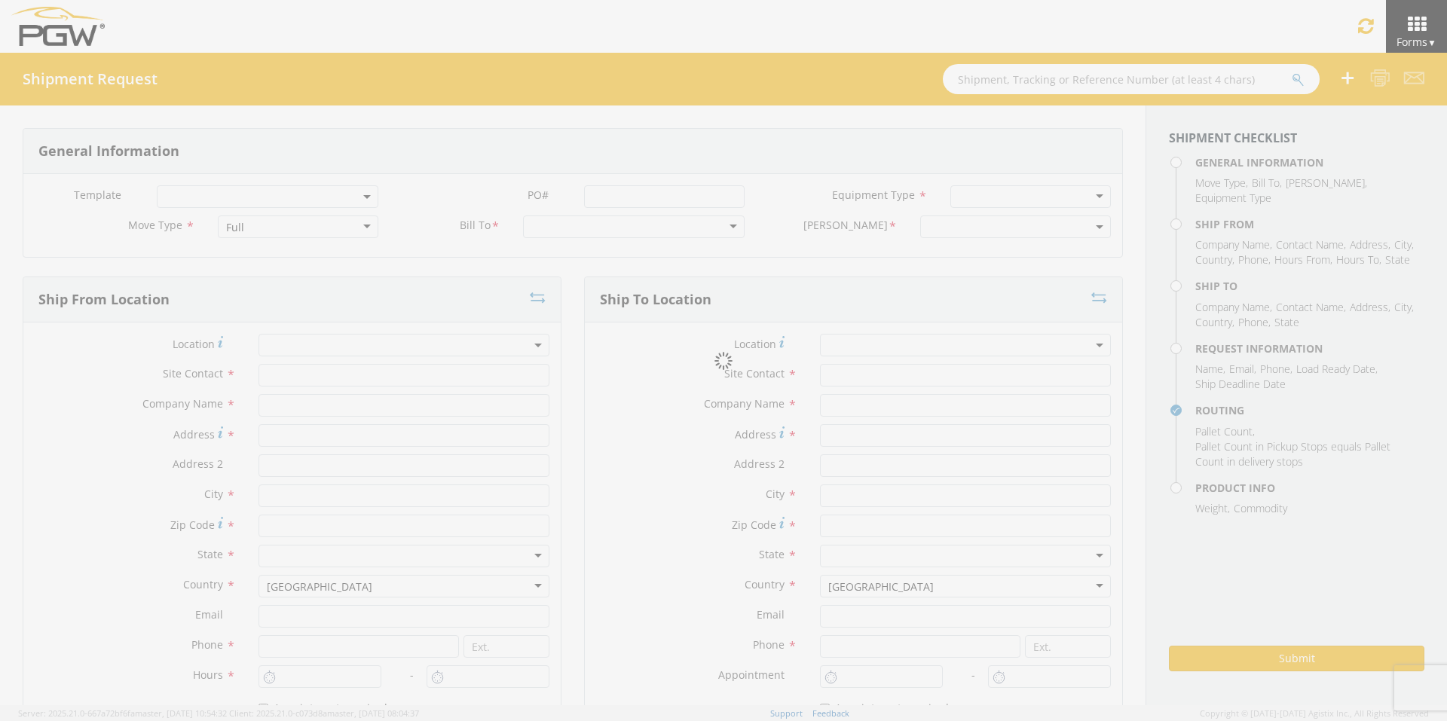
type input "[PHONE_NUMBER]"
type textarea "PGW/ARG Shipment FGA251281-5/FGA251315-4/FGA251401-2 (48 Crates) Driver Note: 5…"
type textarea "Secondary contact [PERSON_NAME] at [PHONE_NUMBER]"
type input "39000"
type input "48"
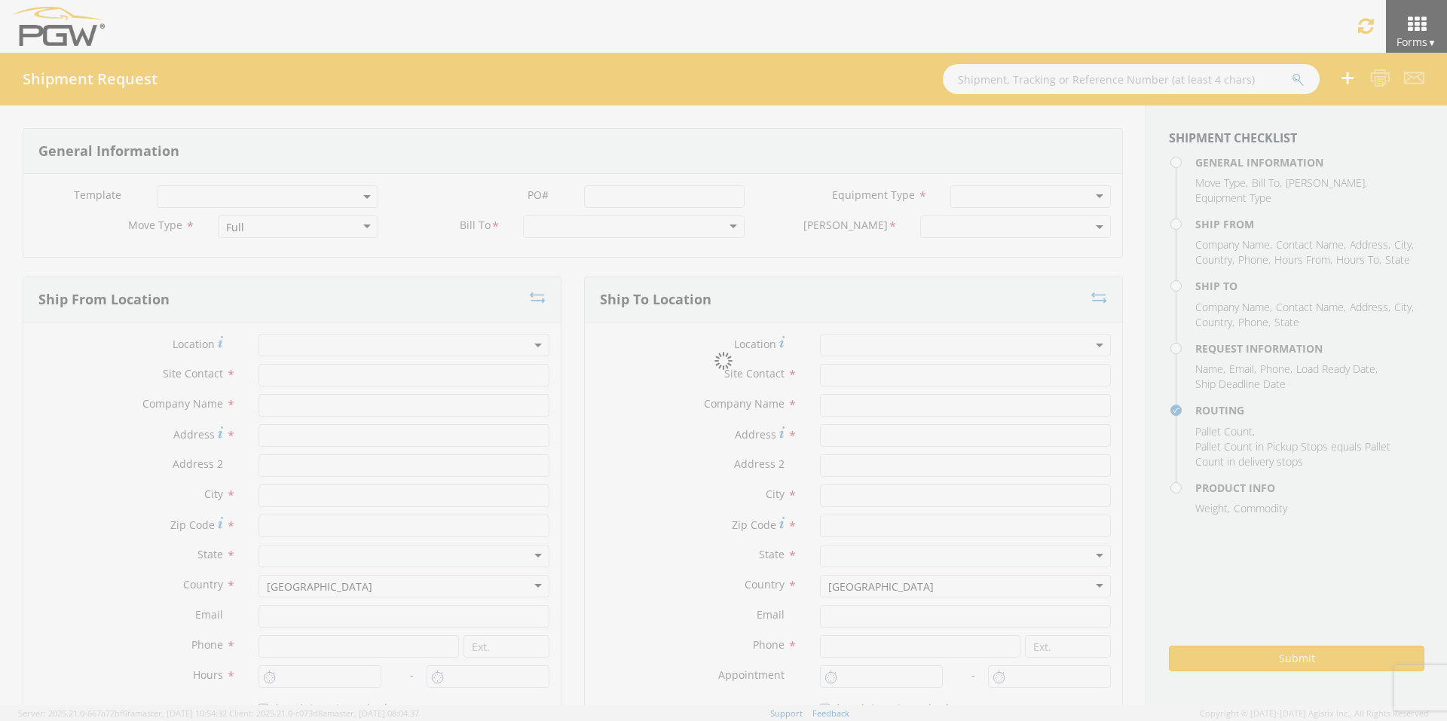
type textarea "PGW/ARG Shipment FGA251281-5/FGA251315-4/FGA251401-2 (48 Crates) Driver Note: 5…"
checkbox input "true"
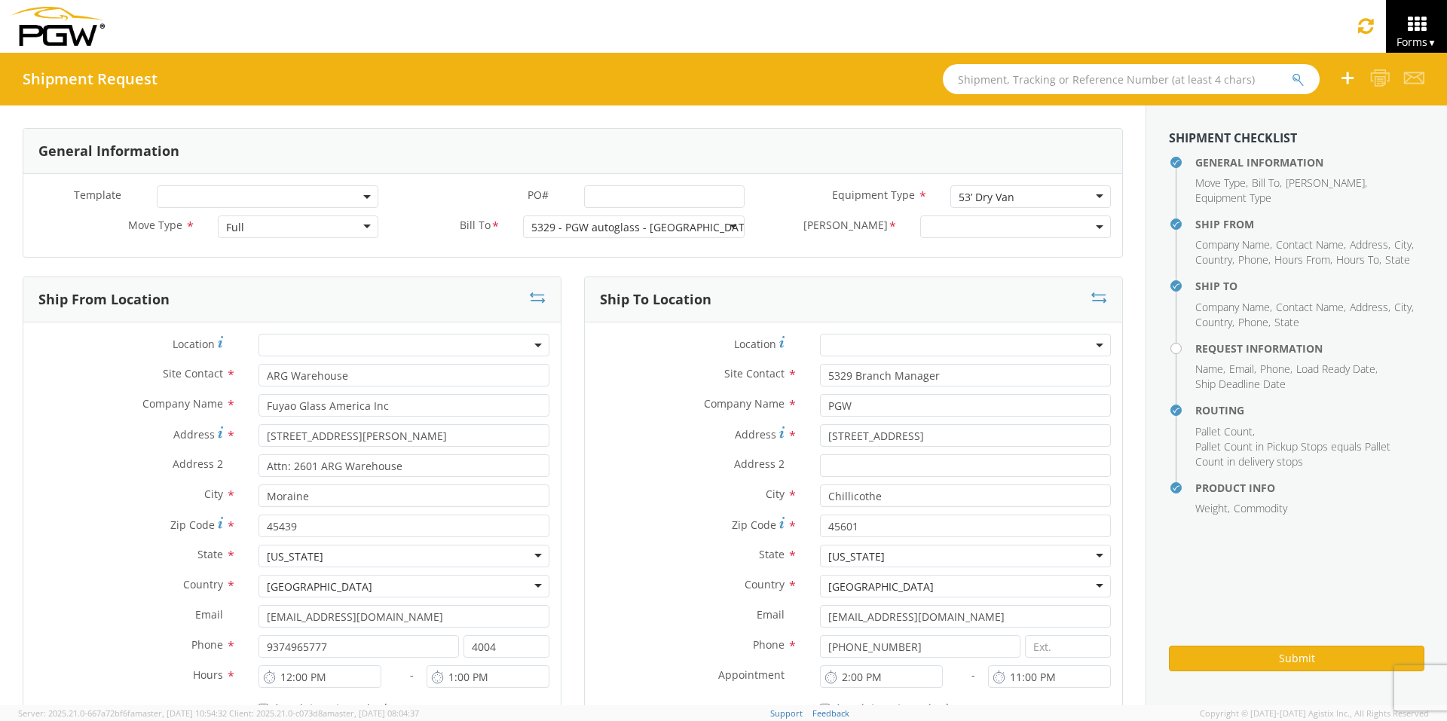
select select "5329-6305-66000-0000"
select select "28253"
click at [622, 199] on input "PO# *" at bounding box center [664, 196] width 161 height 23
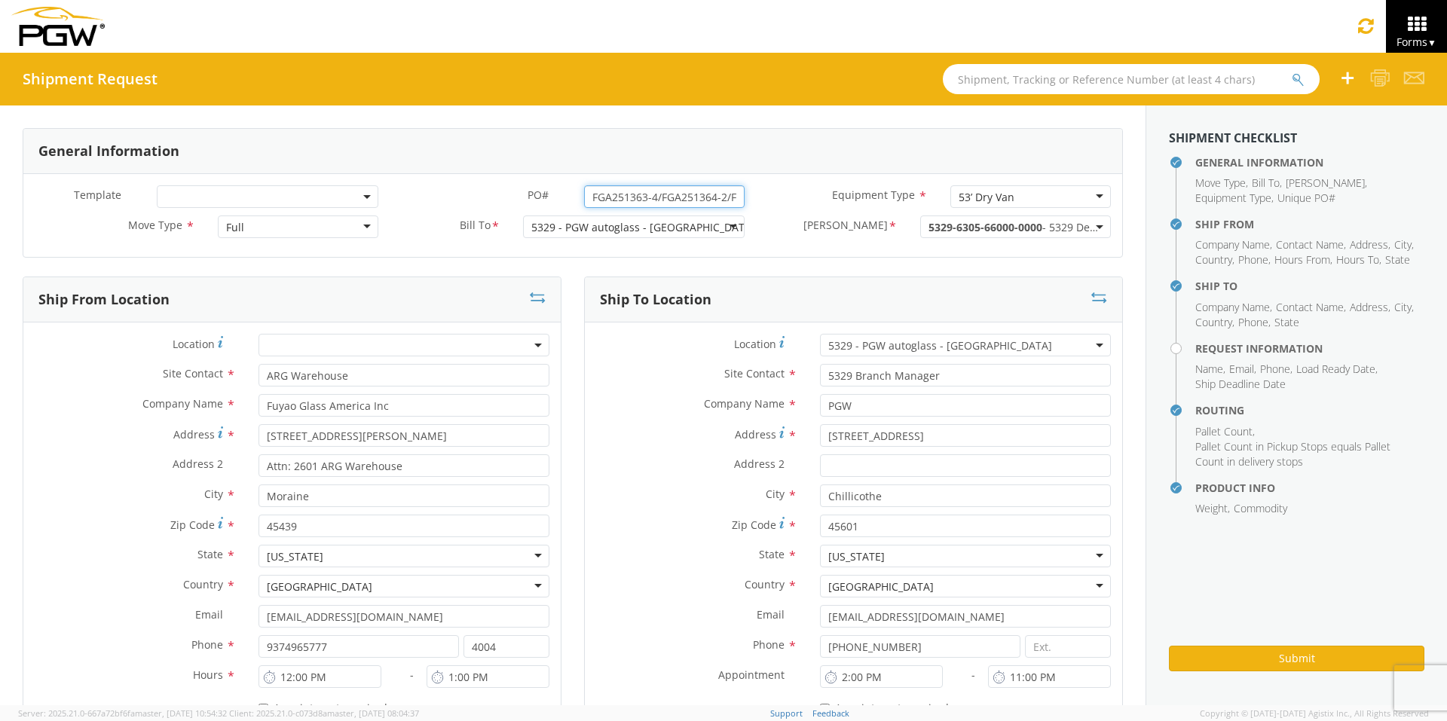
drag, startPoint x: 733, startPoint y: 120, endPoint x: 396, endPoint y: 98, distance: 338.3
click at [396, 98] on div "Shipment Request General Information Template * PO# * FGA251363-4/FGA251364-2/F…" at bounding box center [723, 379] width 1447 height 653
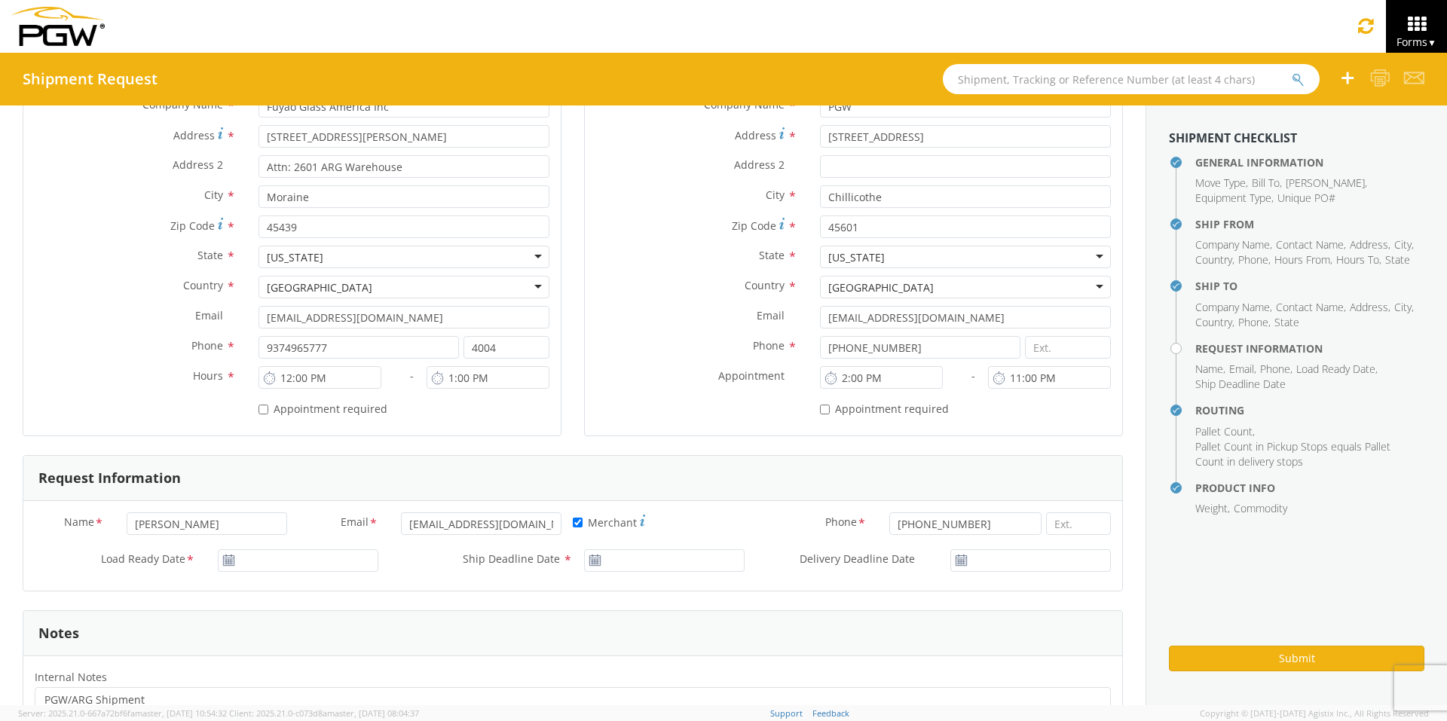
scroll to position [301, 0]
type input "FGA251363-4/FGA251364-2/FGA251389-1"
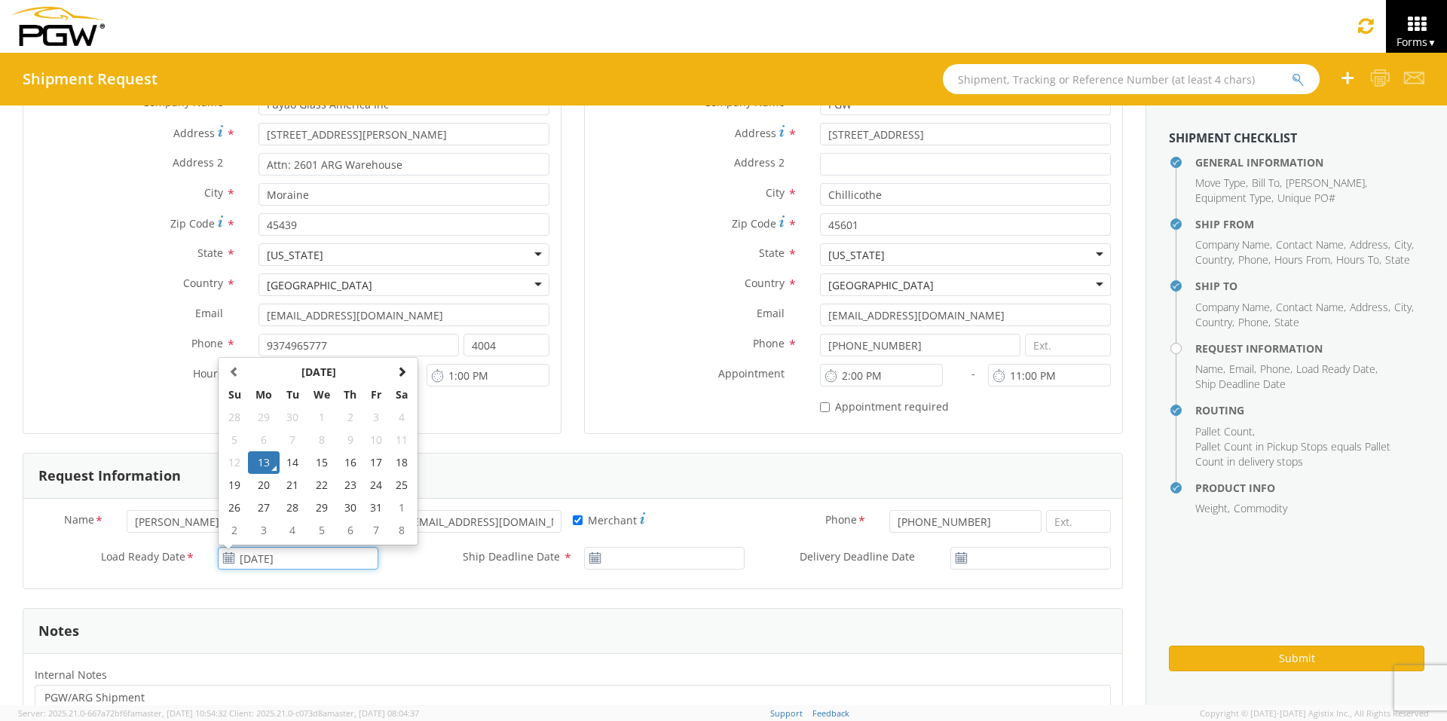
click at [288, 561] on input "[DATE]" at bounding box center [298, 558] width 161 height 23
click at [322, 462] on td "15" at bounding box center [322, 462] width 32 height 23
type input "[DATE]"
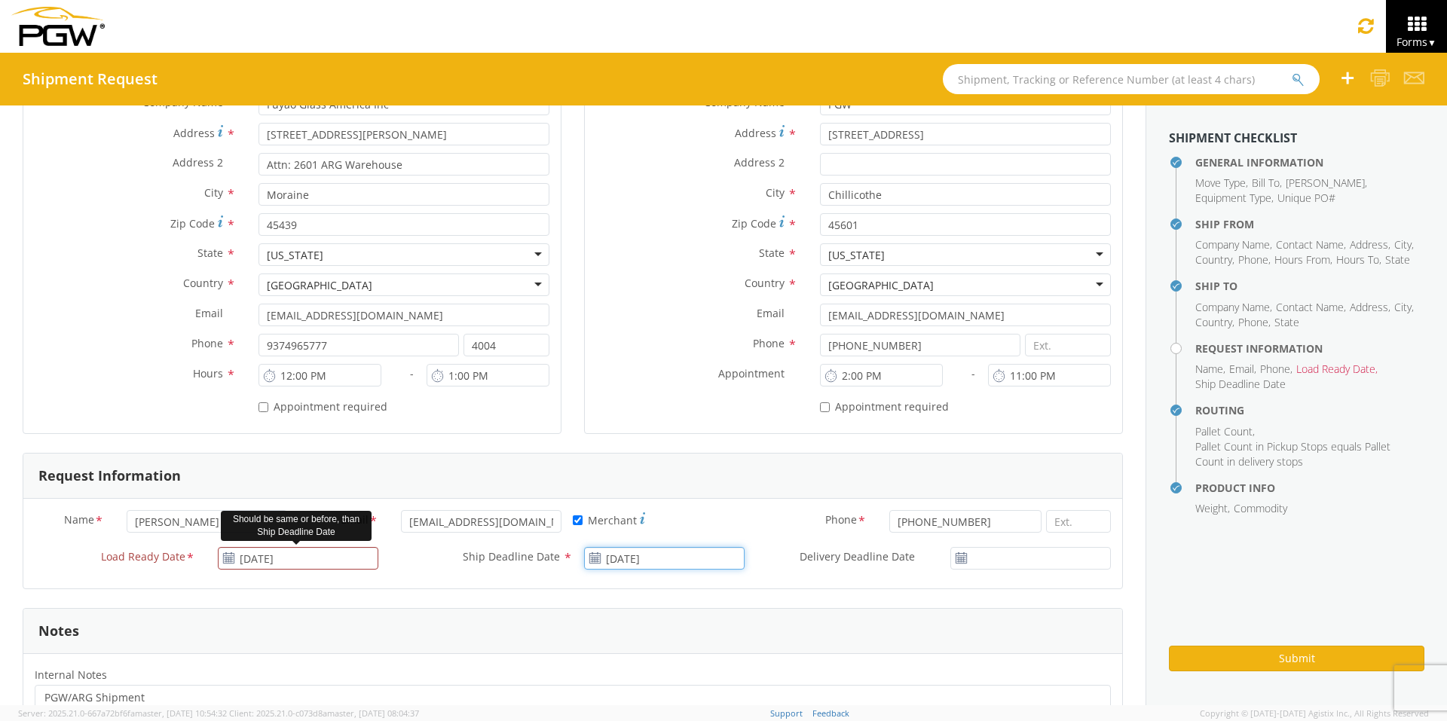
click at [663, 555] on input "[DATE]" at bounding box center [664, 558] width 161 height 23
click at [685, 457] on td "15" at bounding box center [688, 462] width 32 height 23
type input "[DATE]"
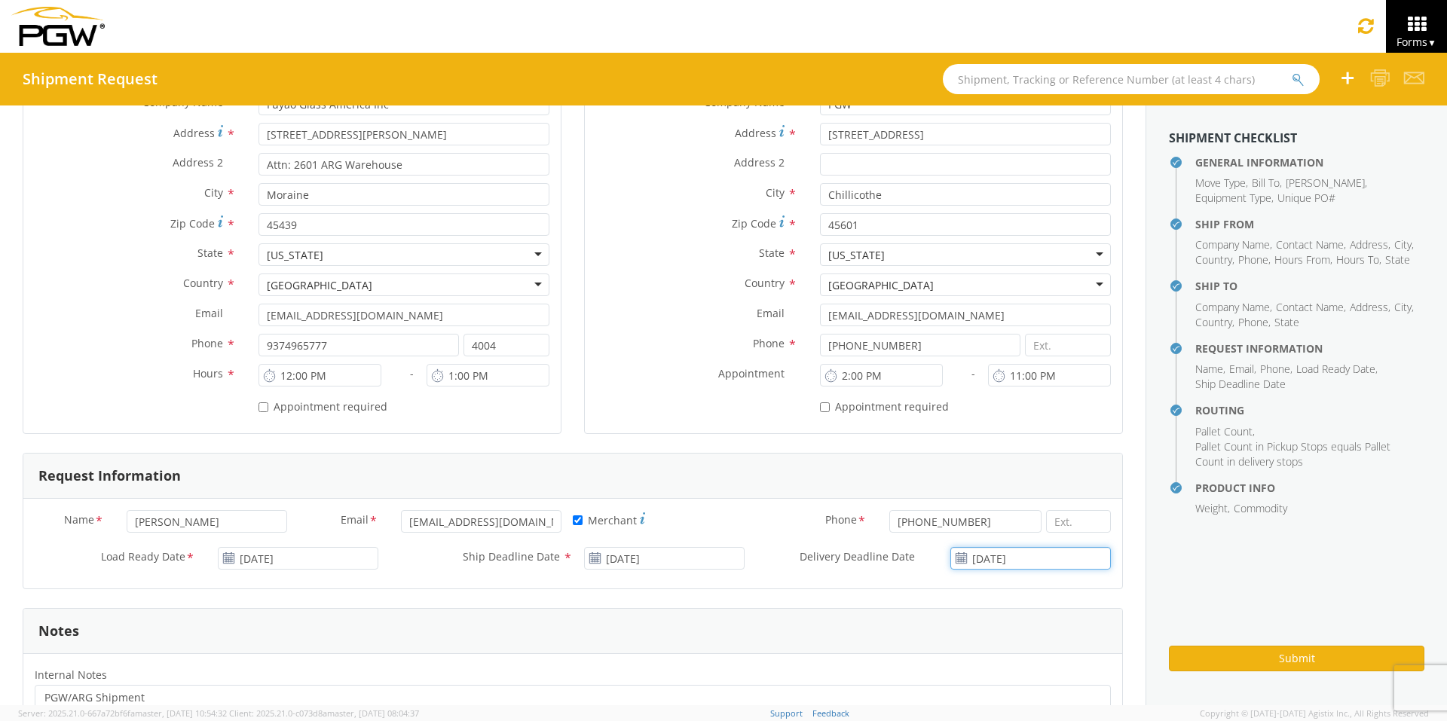
click at [1040, 563] on input "[DATE]" at bounding box center [1030, 558] width 161 height 23
click at [1007, 463] on td "15" at bounding box center [1015, 462] width 32 height 23
type input "[DATE]"
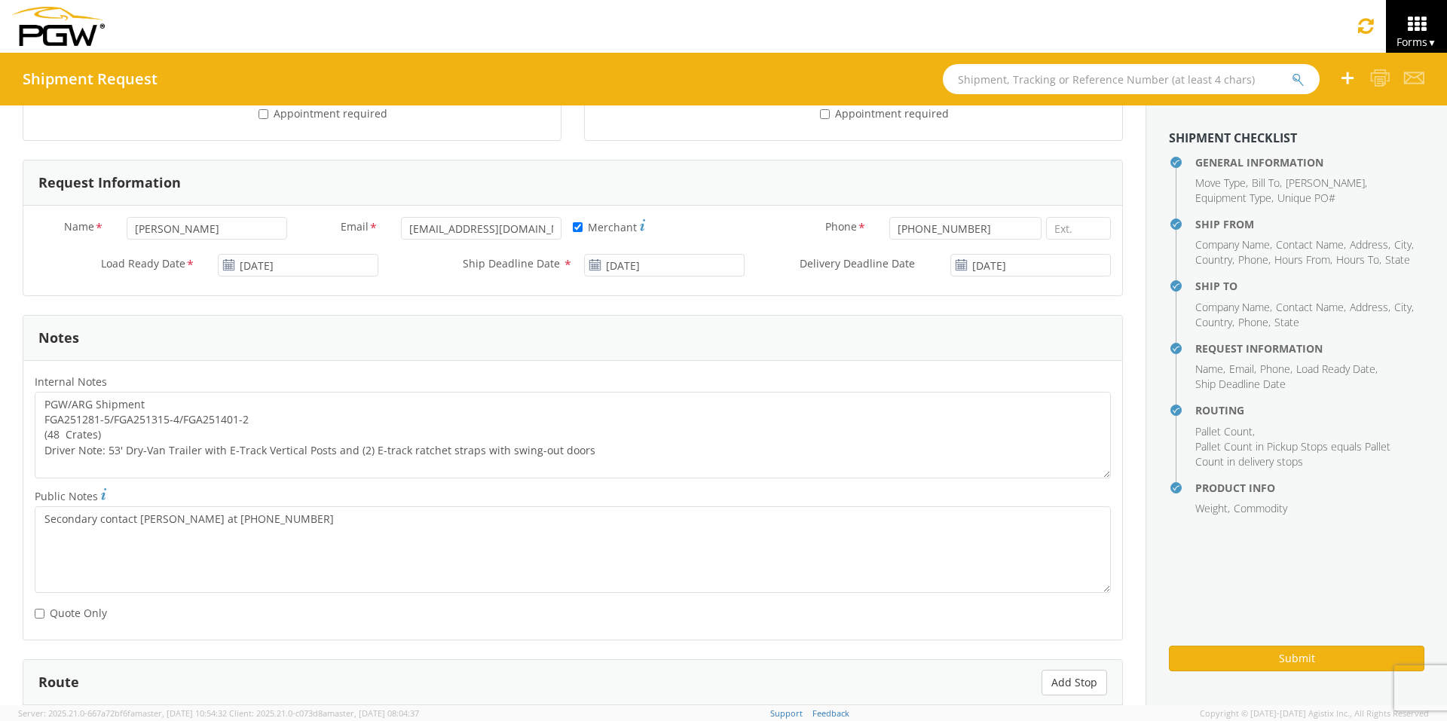
scroll to position [603, 0]
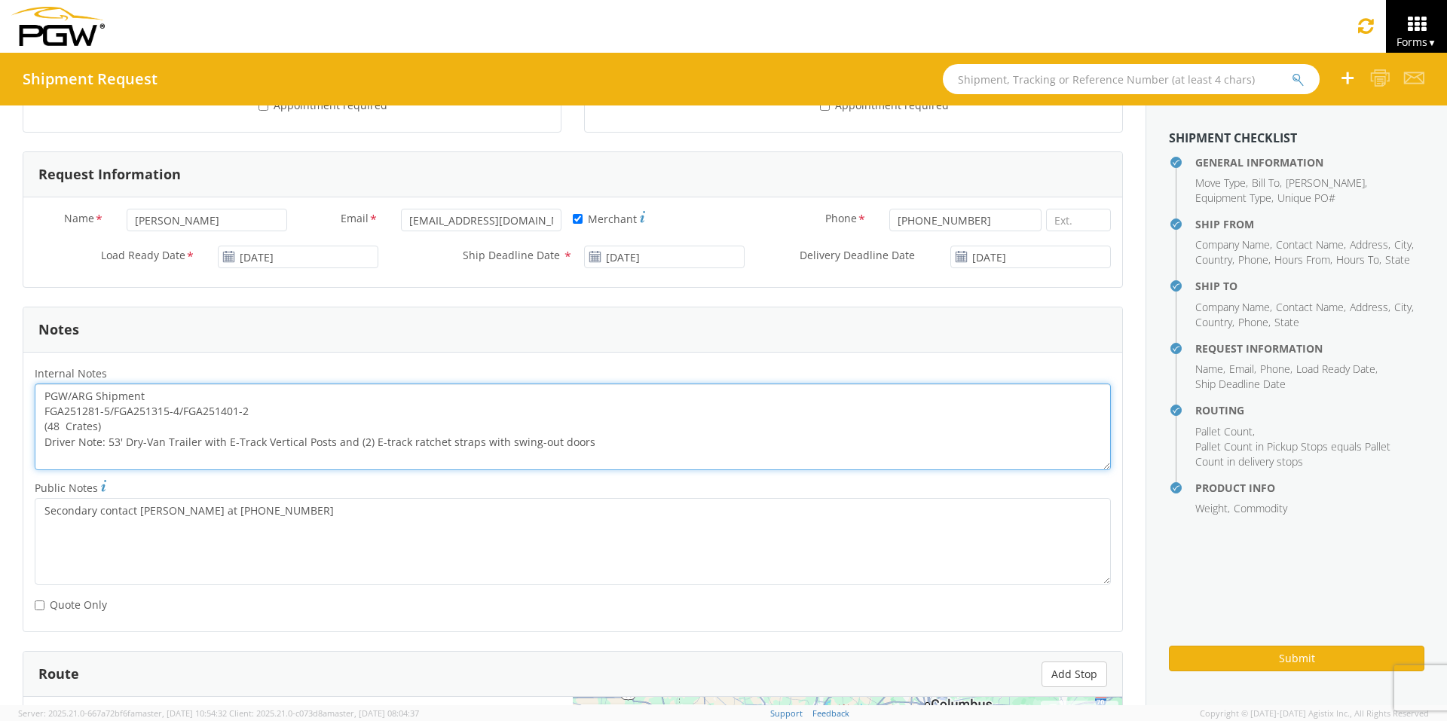
drag, startPoint x: 258, startPoint y: 409, endPoint x: 32, endPoint y: 405, distance: 226.9
click at [32, 405] on div "PGW/ARG Shipment FGA251281-5/FGA251315-4/FGA251401-2 (48 Crates) Driver Note: 5…" at bounding box center [572, 427] width 1099 height 87
paste textarea "363-4/FGA251364-2/FGA251389-1"
drag, startPoint x: 41, startPoint y: 393, endPoint x: 746, endPoint y: 453, distance: 707.1
click at [746, 453] on textarea "PGW/ARG Shipment FGA251363-4/FGA251364-2/FGA251389-1 (48 Crates) Driver Note: 5…" at bounding box center [573, 427] width 1076 height 87
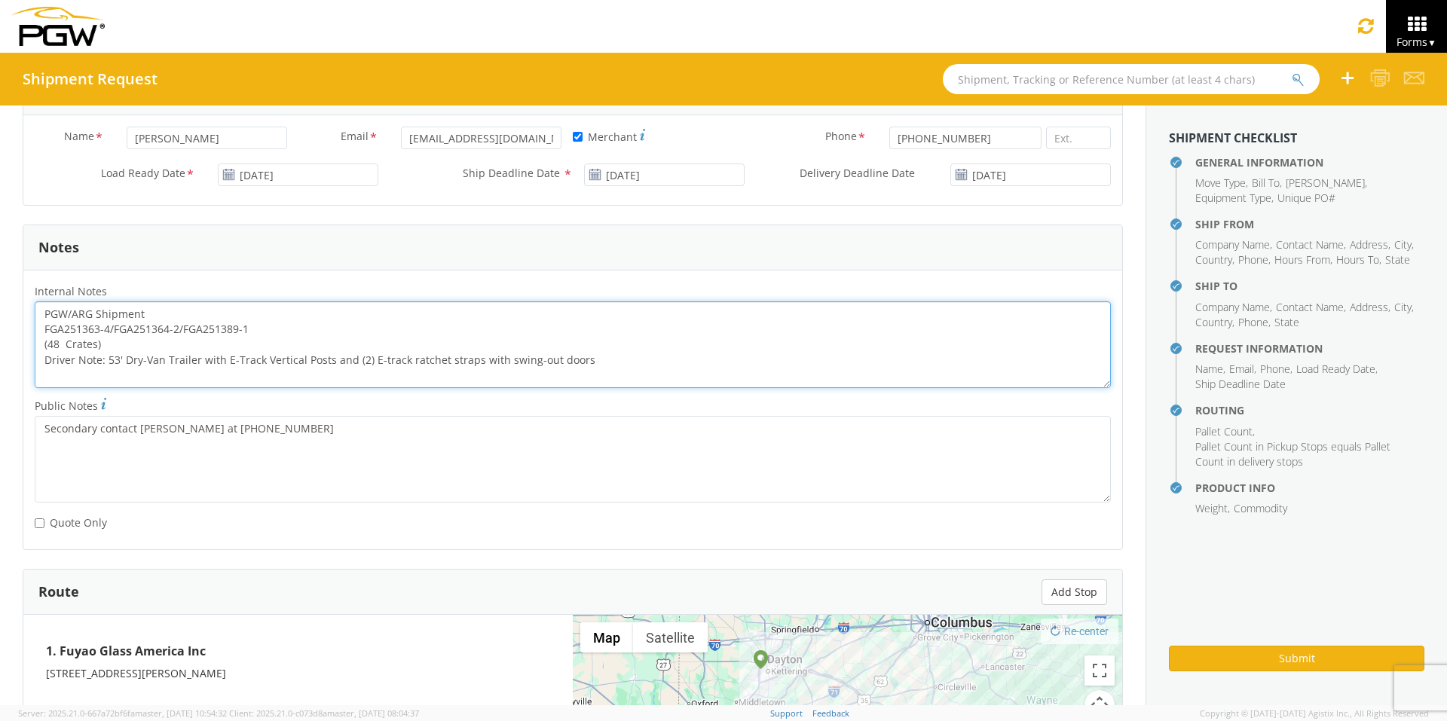
scroll to position [1055, 0]
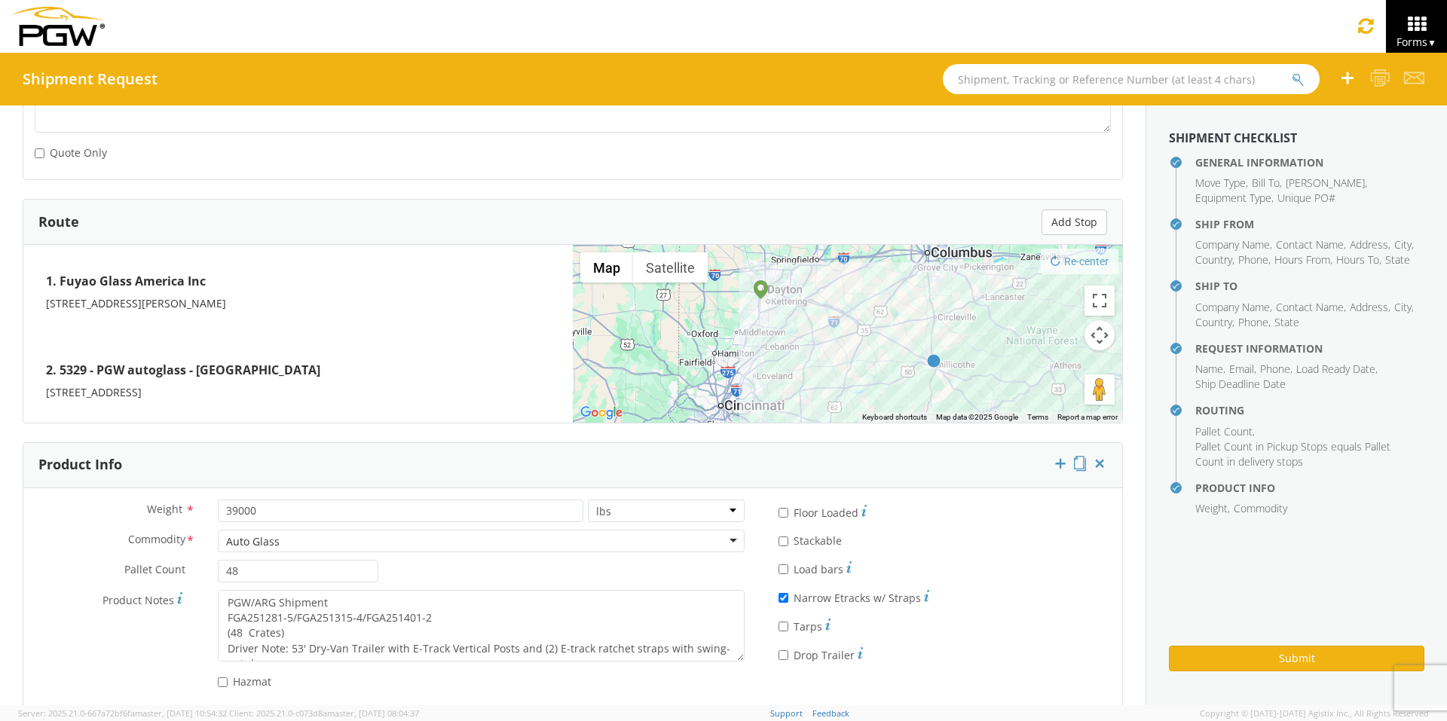
type textarea "PGW/ARG Shipment FGA251363-4/FGA251364-2/FGA251389-1 (48 Crates) Driver Note: 5…"
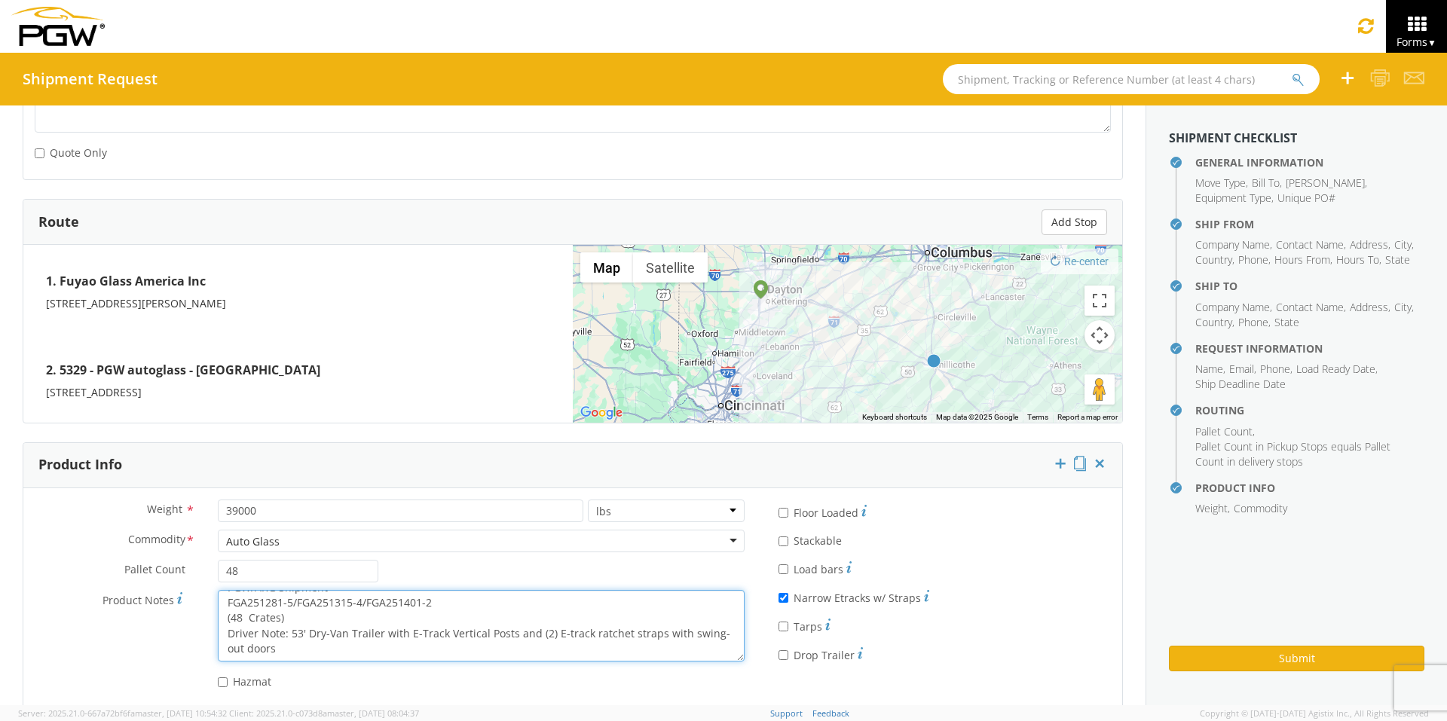
drag, startPoint x: 220, startPoint y: 599, endPoint x: 675, endPoint y: 667, distance: 460.2
click at [675, 667] on div "Product Notes * PGW/ARG Shipment FGA251281-5/FGA251315-4/FGA251401-2 (48 Crates…" at bounding box center [389, 629] width 732 height 79
paste textarea "363-4/FGA251364-2/FGA251389-1"
type textarea "PGW/ARG Shipment FGA251363-4/FGA251364-2/FGA251389-1 (48 Crates) Driver Note: 5…"
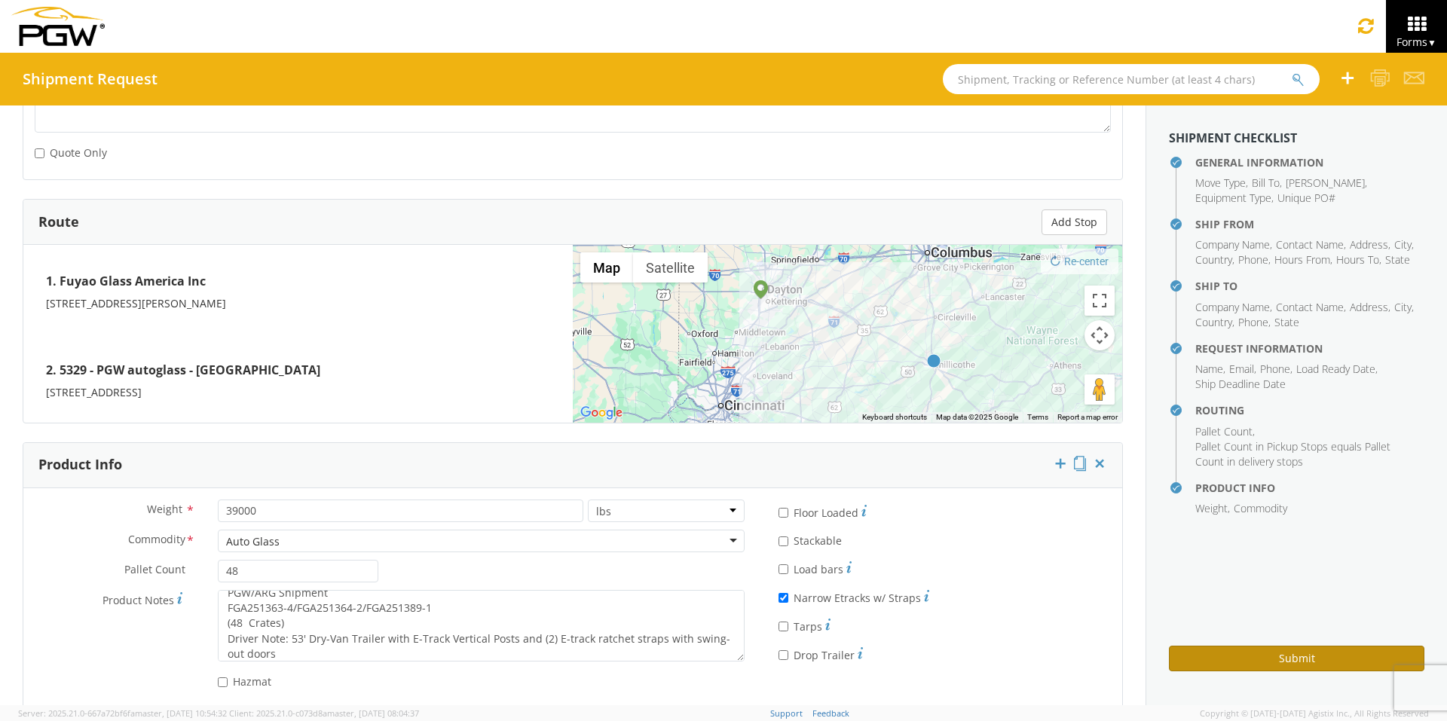
click at [1201, 662] on button "Submit" at bounding box center [1296, 659] width 255 height 26
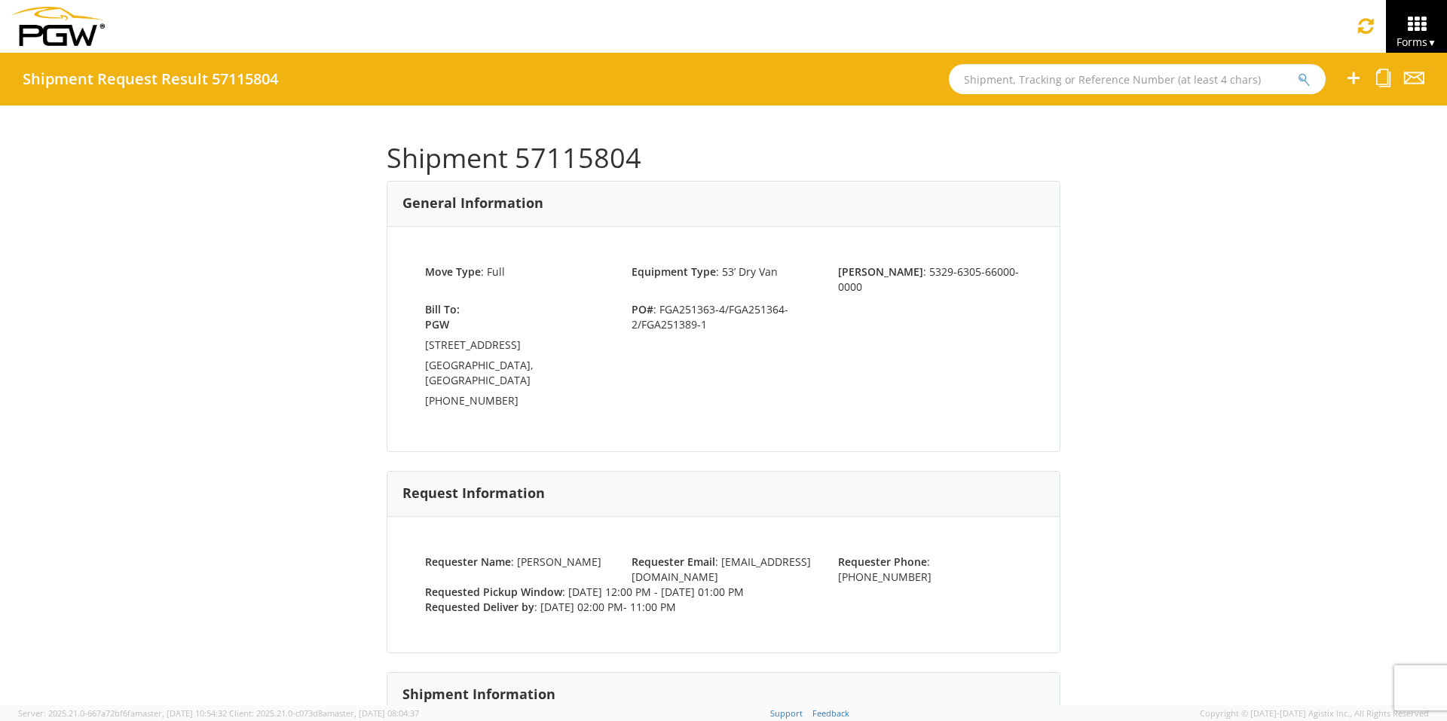
click at [1032, 86] on input "text" at bounding box center [1137, 79] width 377 height 30
type input "57084395"
click at [1298, 72] on button "submit" at bounding box center [1304, 81] width 13 height 18
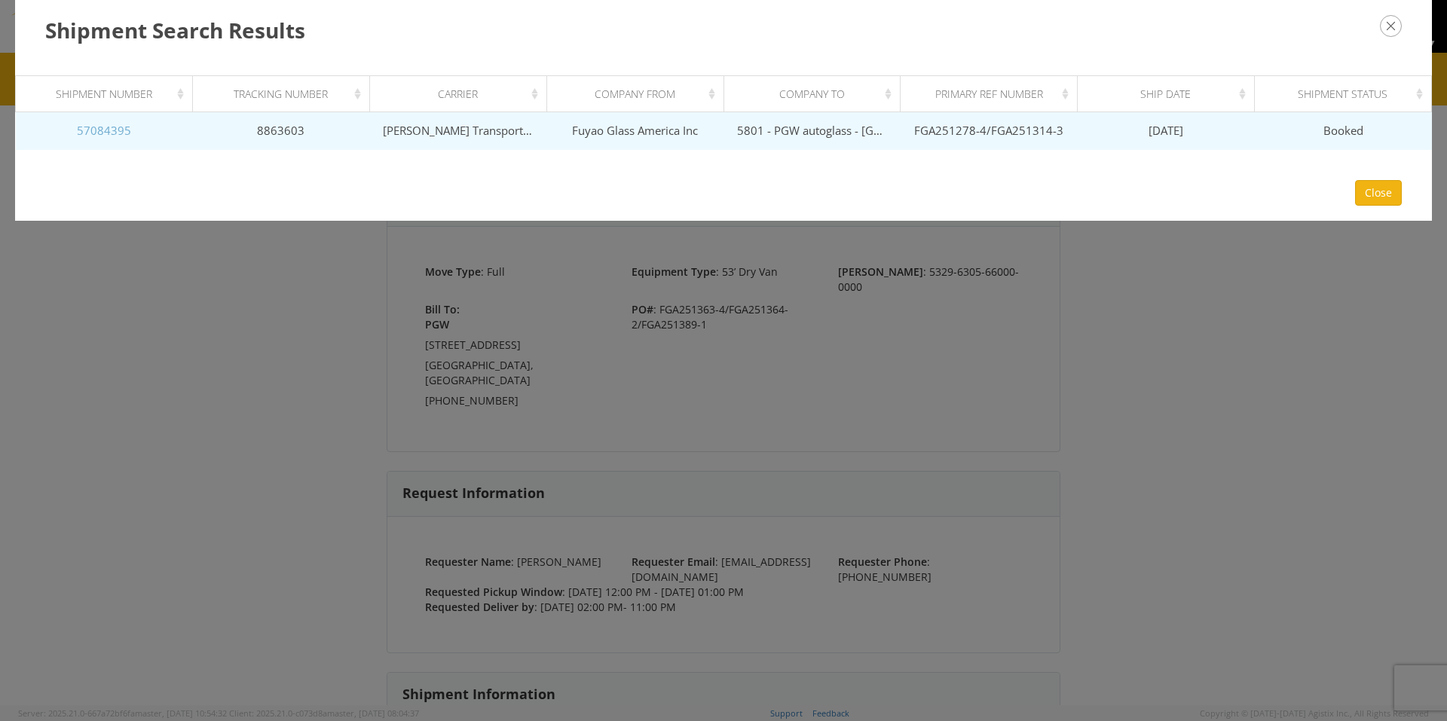
click at [96, 133] on link "57084395" at bounding box center [104, 130] width 54 height 15
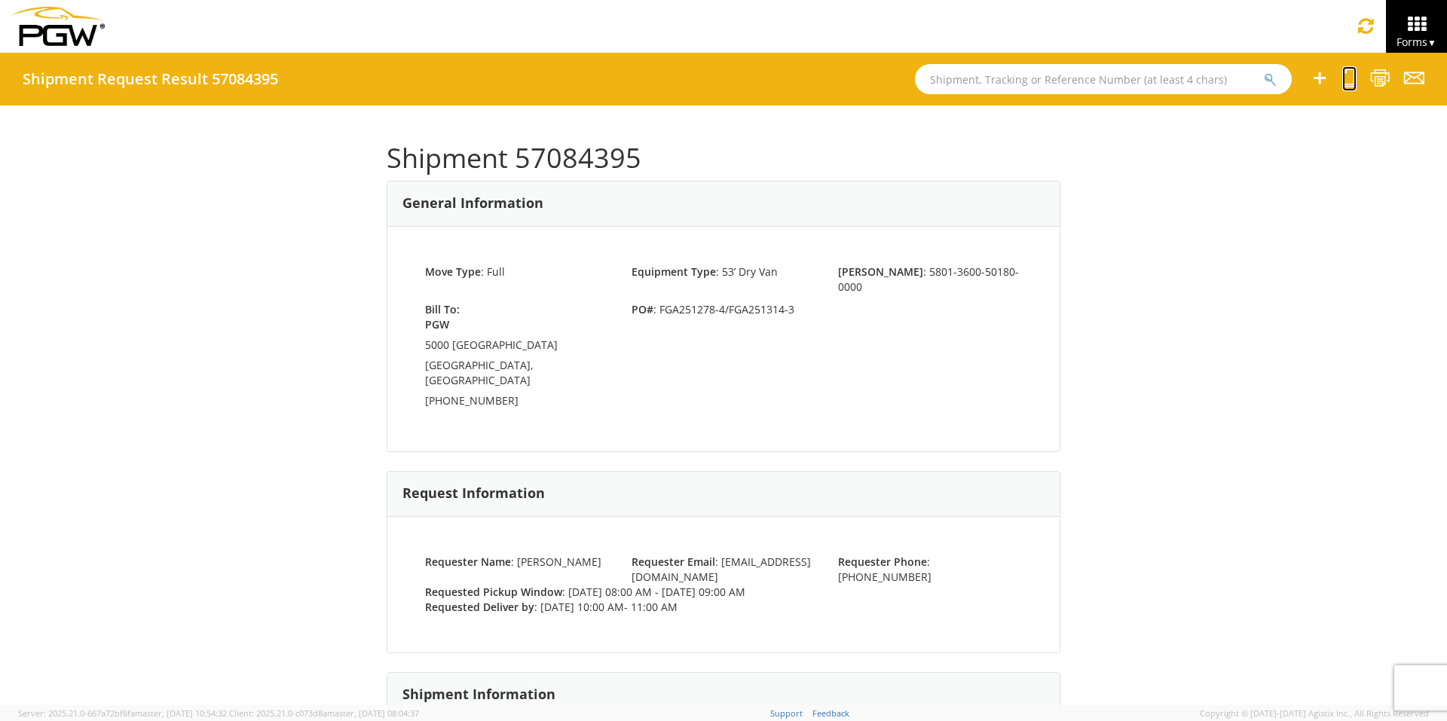
click at [1348, 82] on icon at bounding box center [1349, 78] width 14 height 19
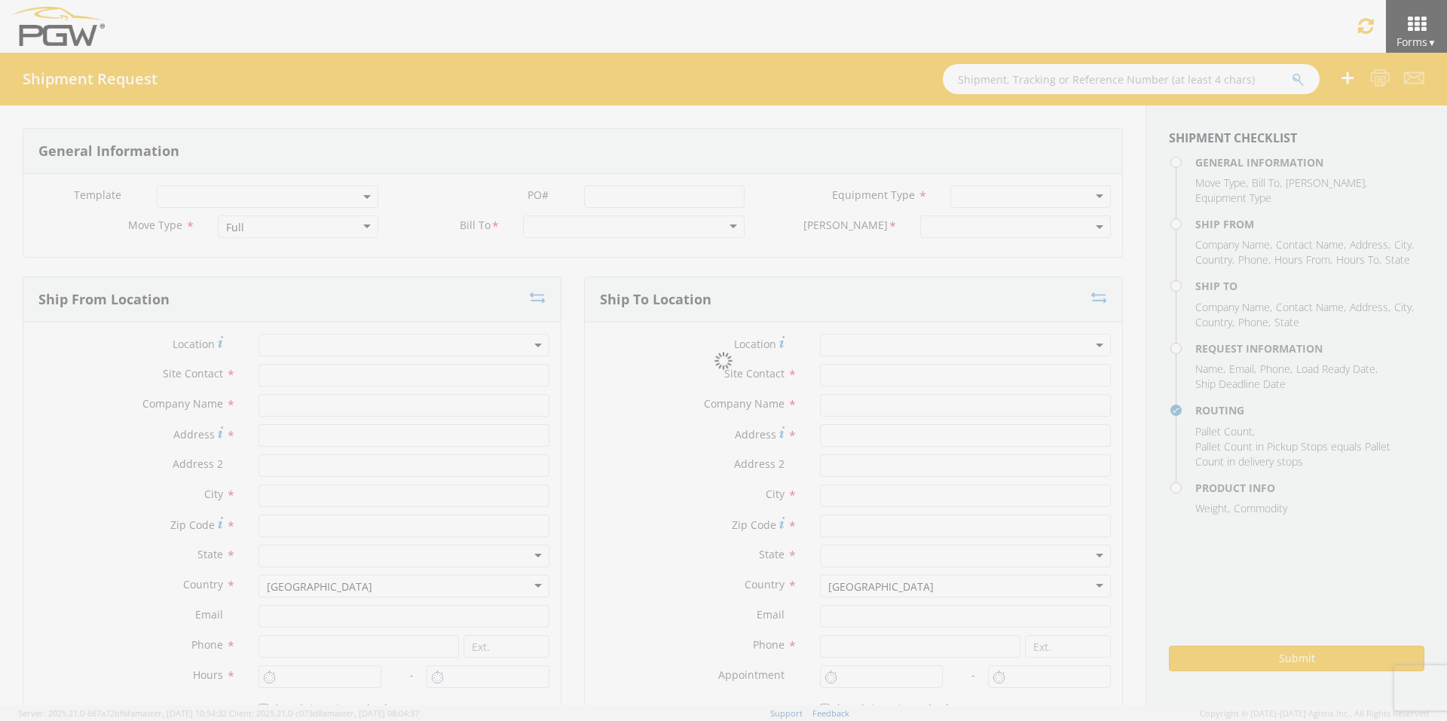
select select
type input "ARG Warehouse"
type input "Fuyao Glass America Inc"
type input "[STREET_ADDRESS][PERSON_NAME]"
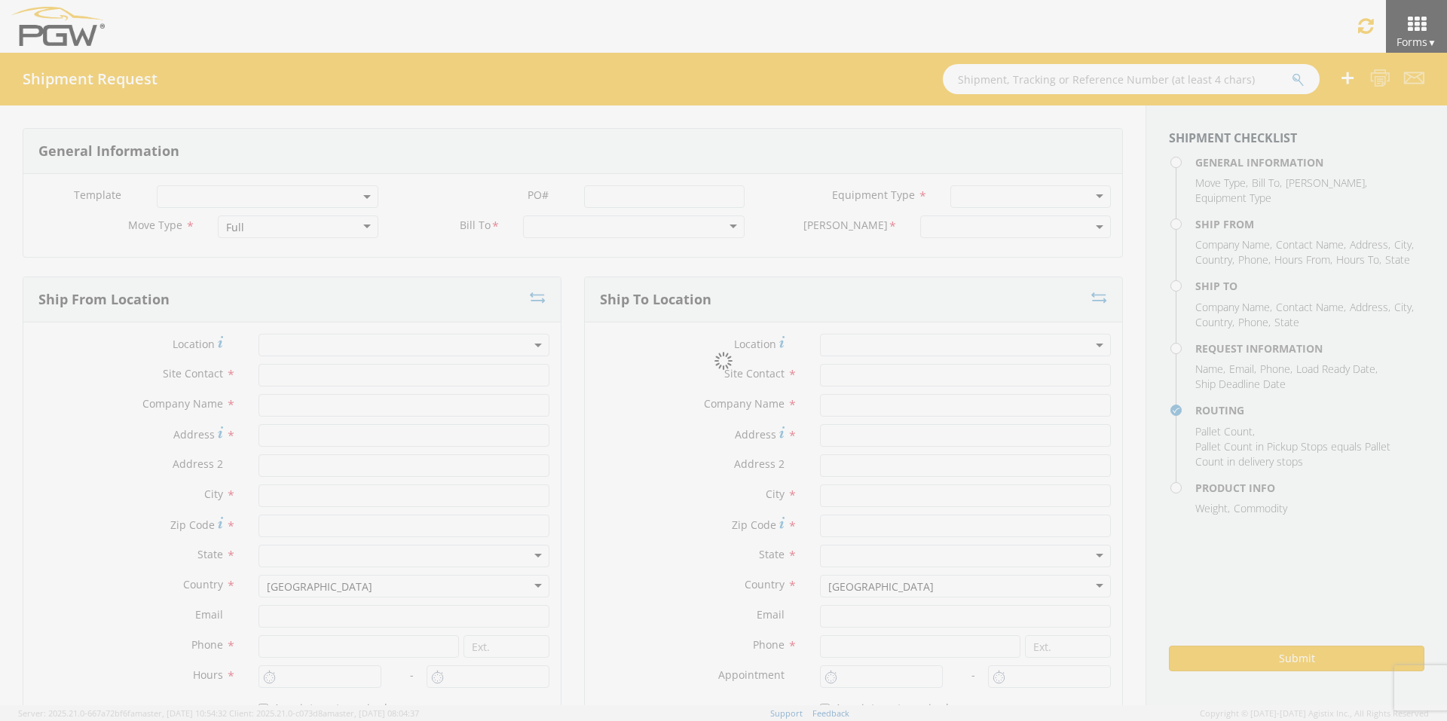
type input "Attn: 2601 ARG Warehouse"
type input "Moraine"
type input "45439"
type input "[EMAIL_ADDRESS][DOMAIN_NAME]"
type input "9374965777"
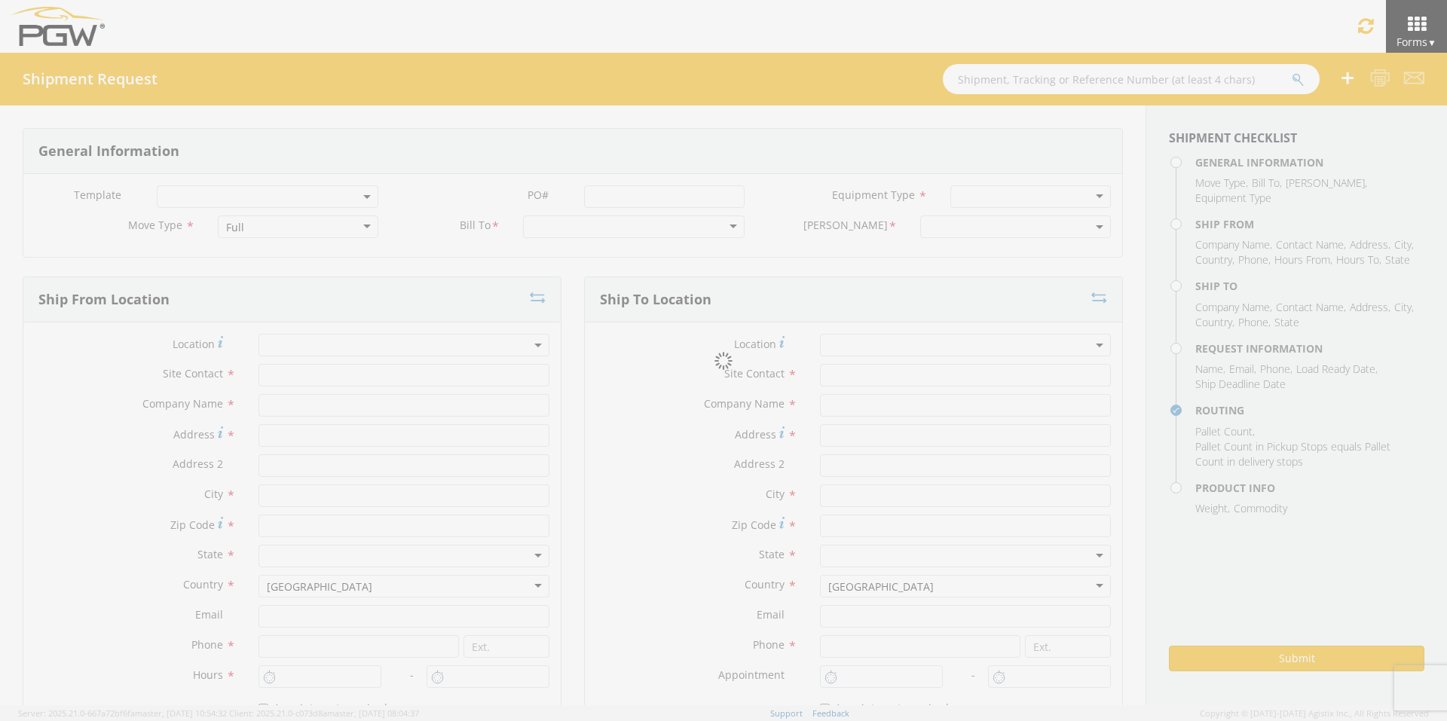
type input "4004"
type input "8:00 AM"
type input "9:00 AM"
type input "5801 Branch Manager"
type input "5801 - PGW autoglass - [GEOGRAPHIC_DATA] Hub"
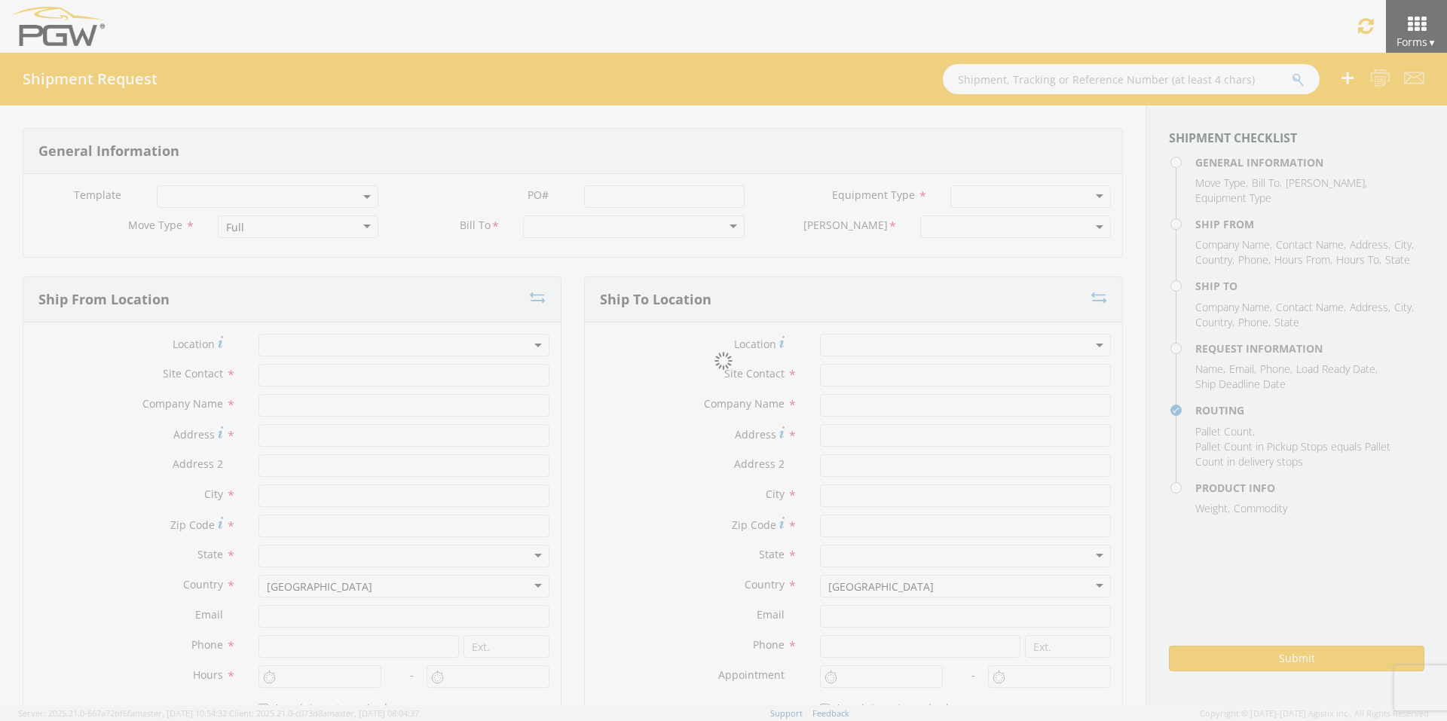
type input "5000 [GEOGRAPHIC_DATA]"
type input "[GEOGRAPHIC_DATA]"
type input "76115"
type input "[EMAIL_ADDRESS][DOMAIN_NAME]"
type input "[PHONE_NUMBER]"
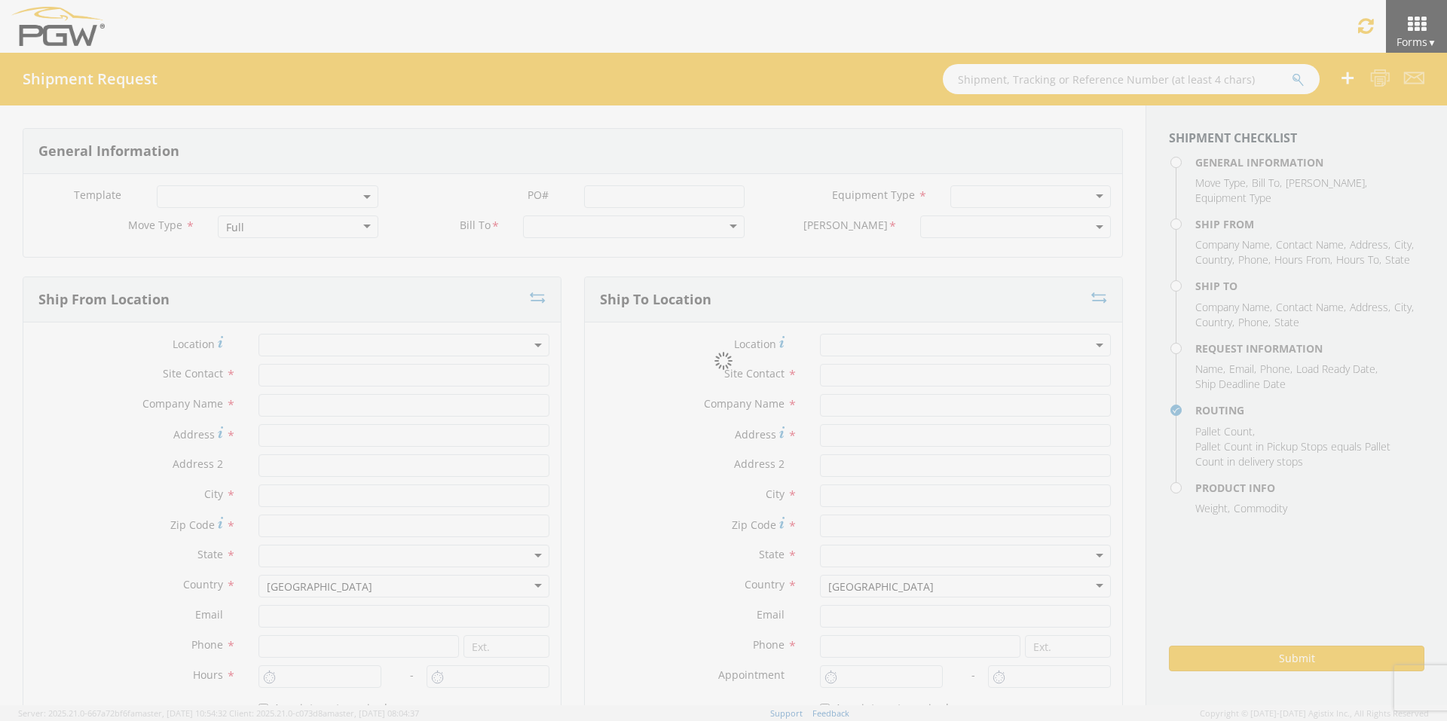
type input "10:00 AM"
type input "11:00 AM"
type input "[PERSON_NAME]"
type input "[EMAIL_ADDRESS][DOMAIN_NAME]"
checkbox input "true"
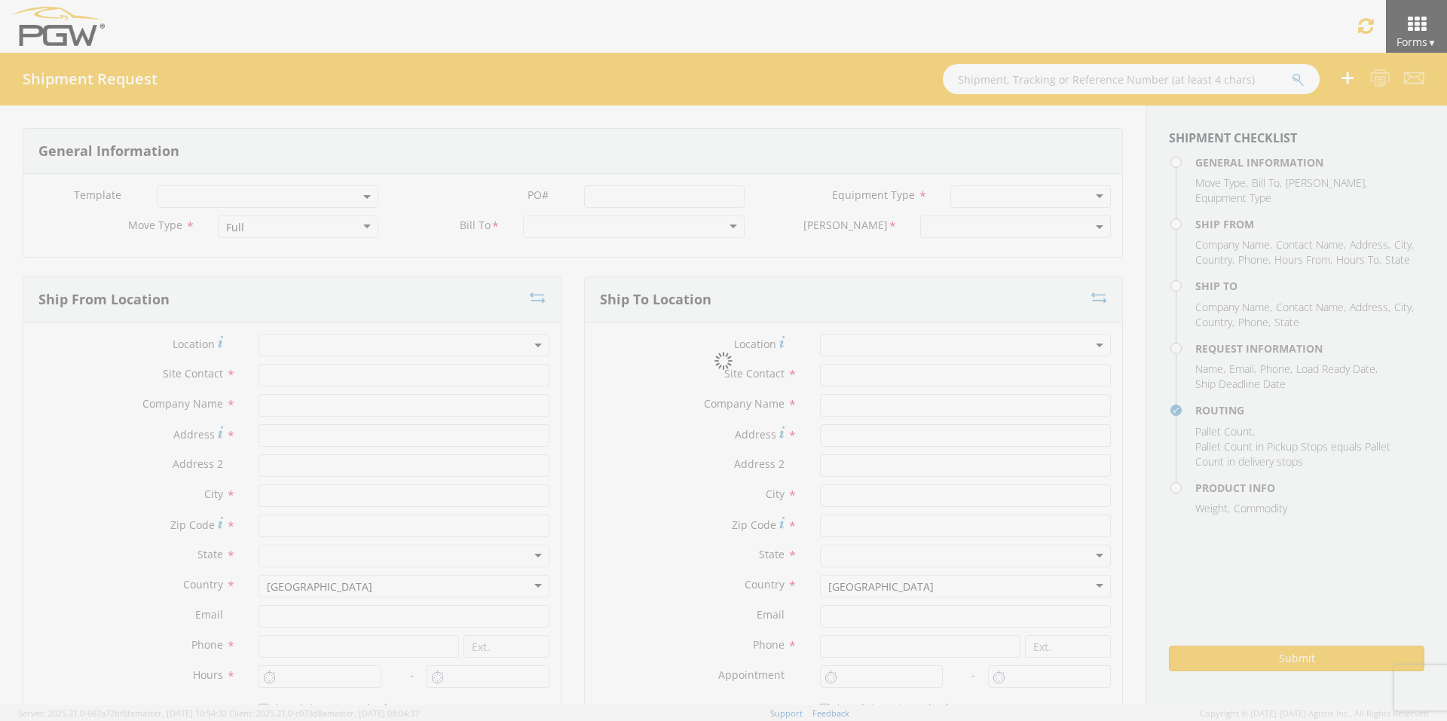
type input "[PHONE_NUMBER]"
type textarea "PGW Branch Direct - [GEOGRAPHIC_DATA] [GEOGRAPHIC_DATA] FGA251278-4/FGA251314-3…"
type textarea "NO LTL Appt unless noted, ALL Truckload APPT Reqd."
type input "39000"
type input "48"
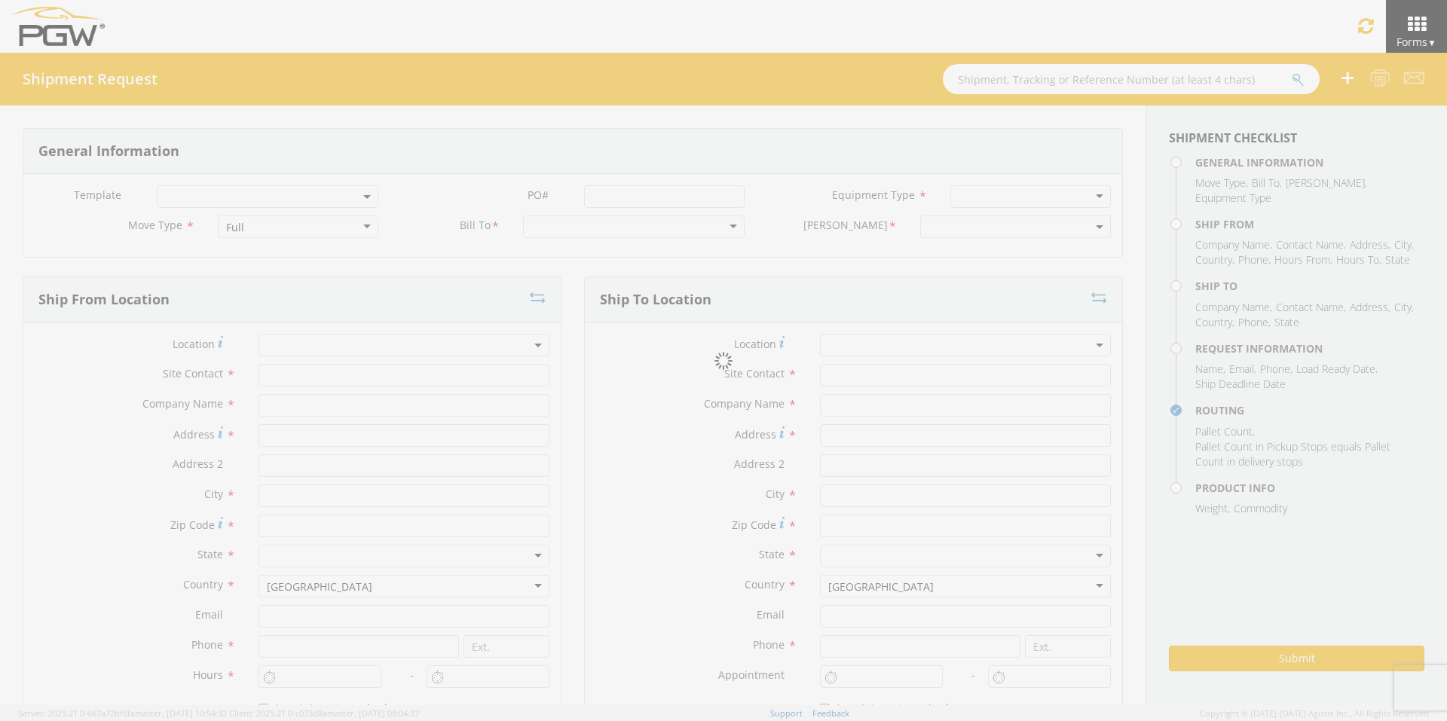
type textarea "PGW Branch Direct - [GEOGRAPHIC_DATA] [GEOGRAPHIC_DATA] FGA251278-4/FGA251314-3…"
checkbox input "true"
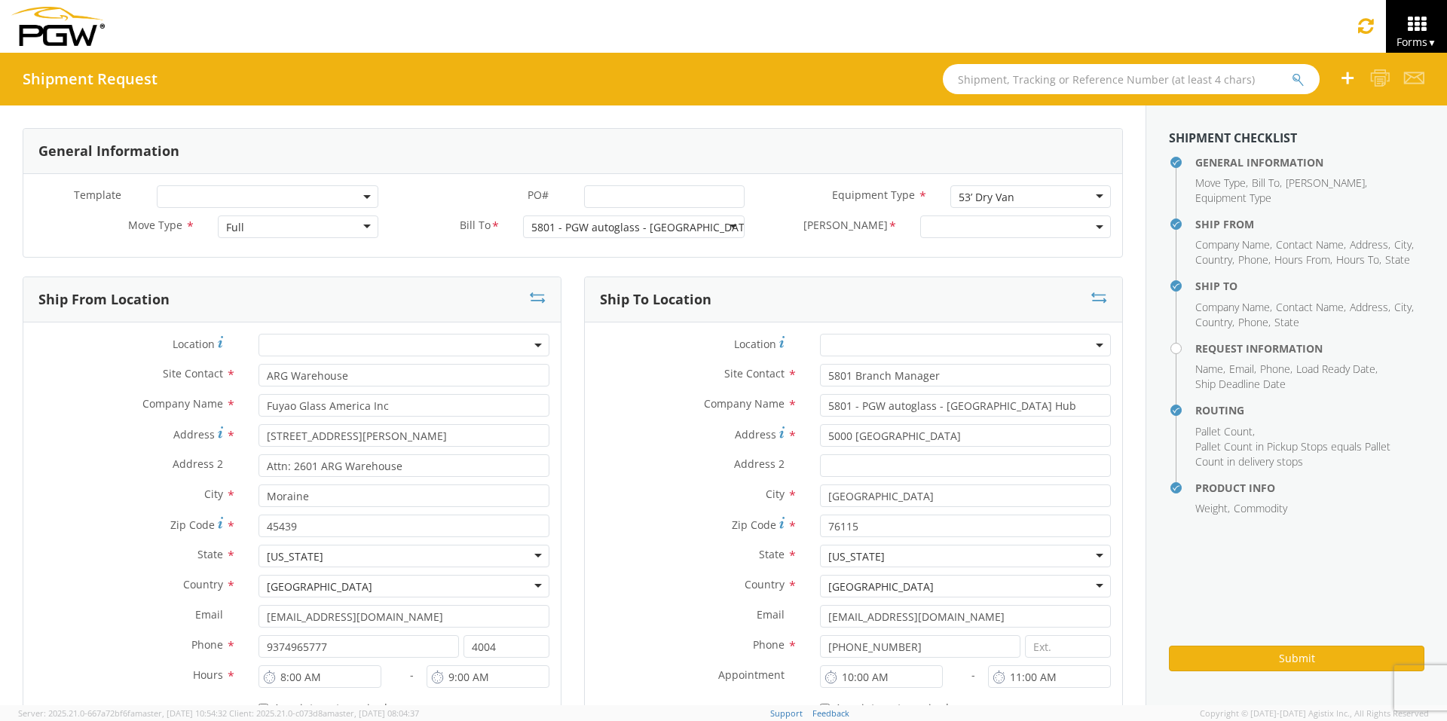
select select "5801-3600-50180-0000"
select select "62891"
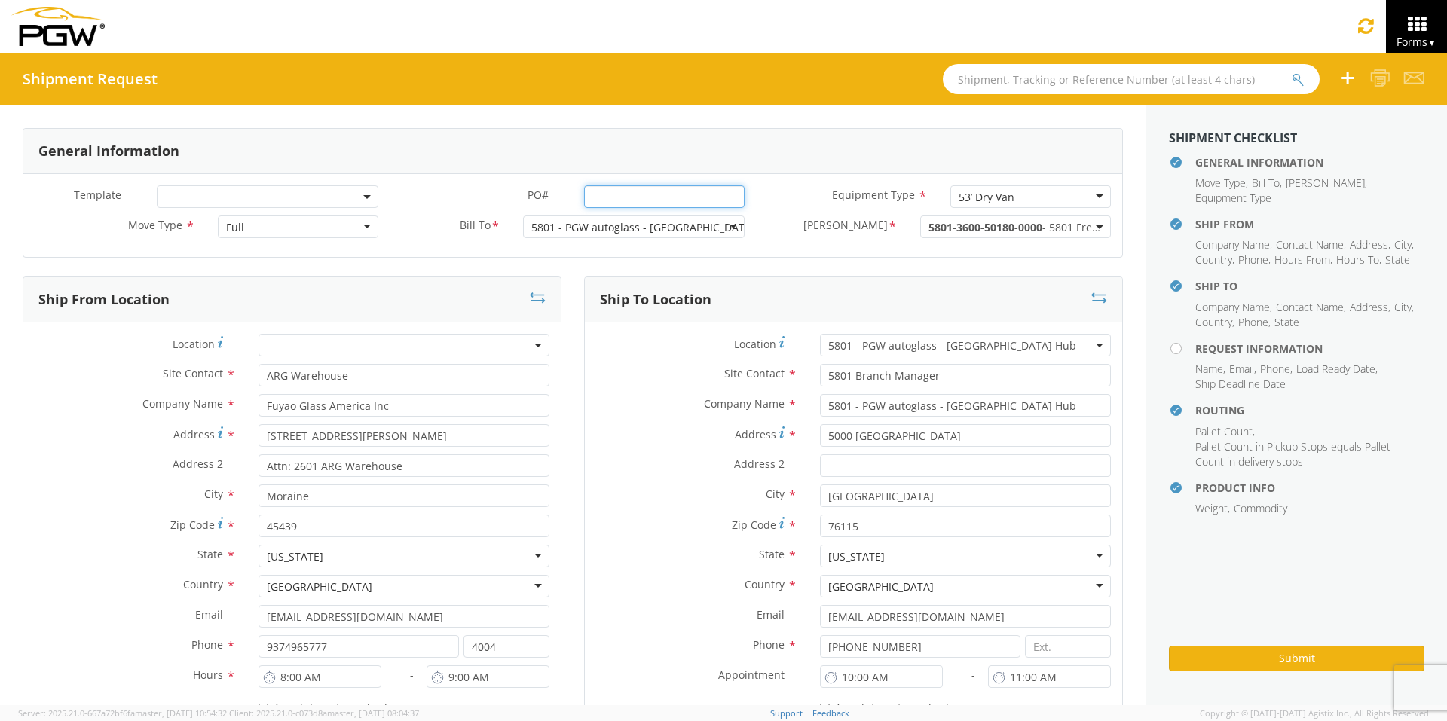
click at [645, 198] on input "PO# *" at bounding box center [664, 196] width 161 height 23
drag, startPoint x: 732, startPoint y: 194, endPoint x: 236, endPoint y: 203, distance: 496.7
click at [237, 203] on div "Template * PO# * FGA251278-5/FGA251462-2/FGA251463-1/FGA251464-1 Equipment Type…" at bounding box center [572, 200] width 1099 height 30
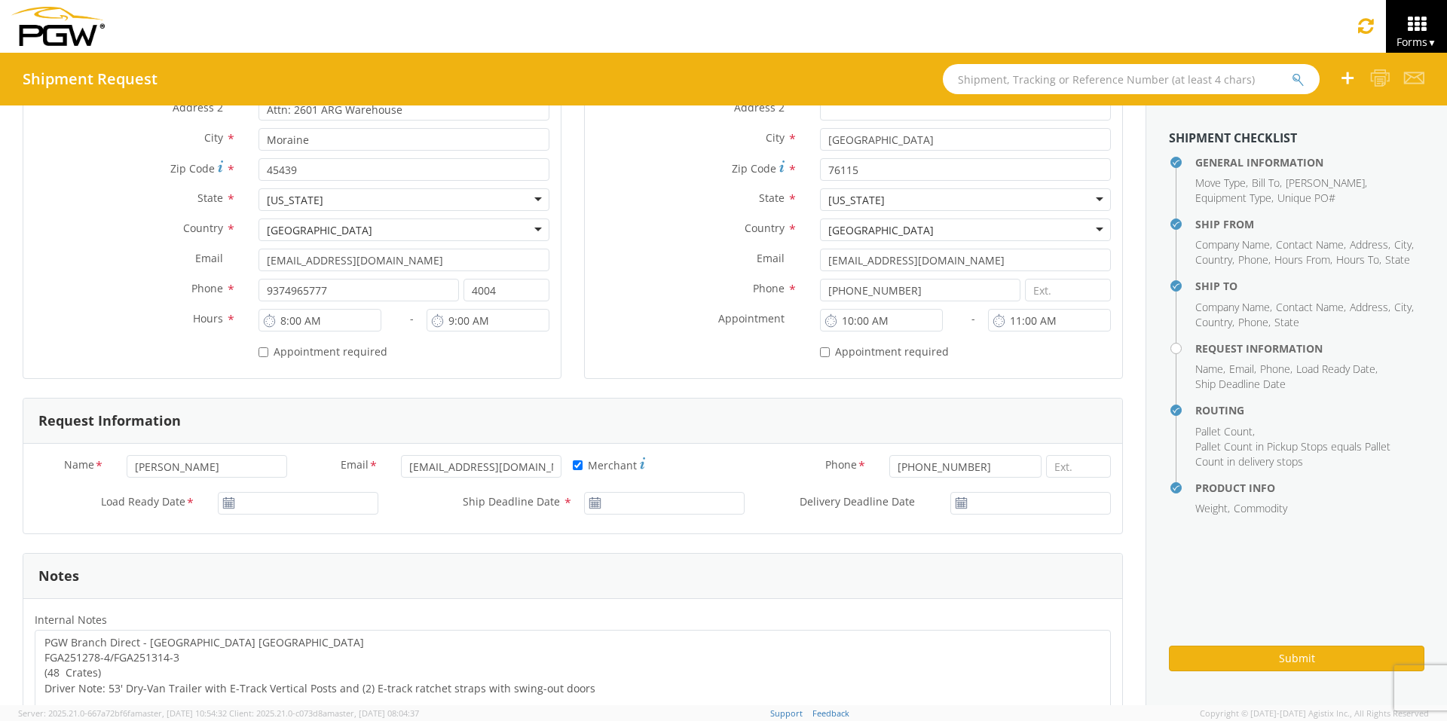
scroll to position [377, 0]
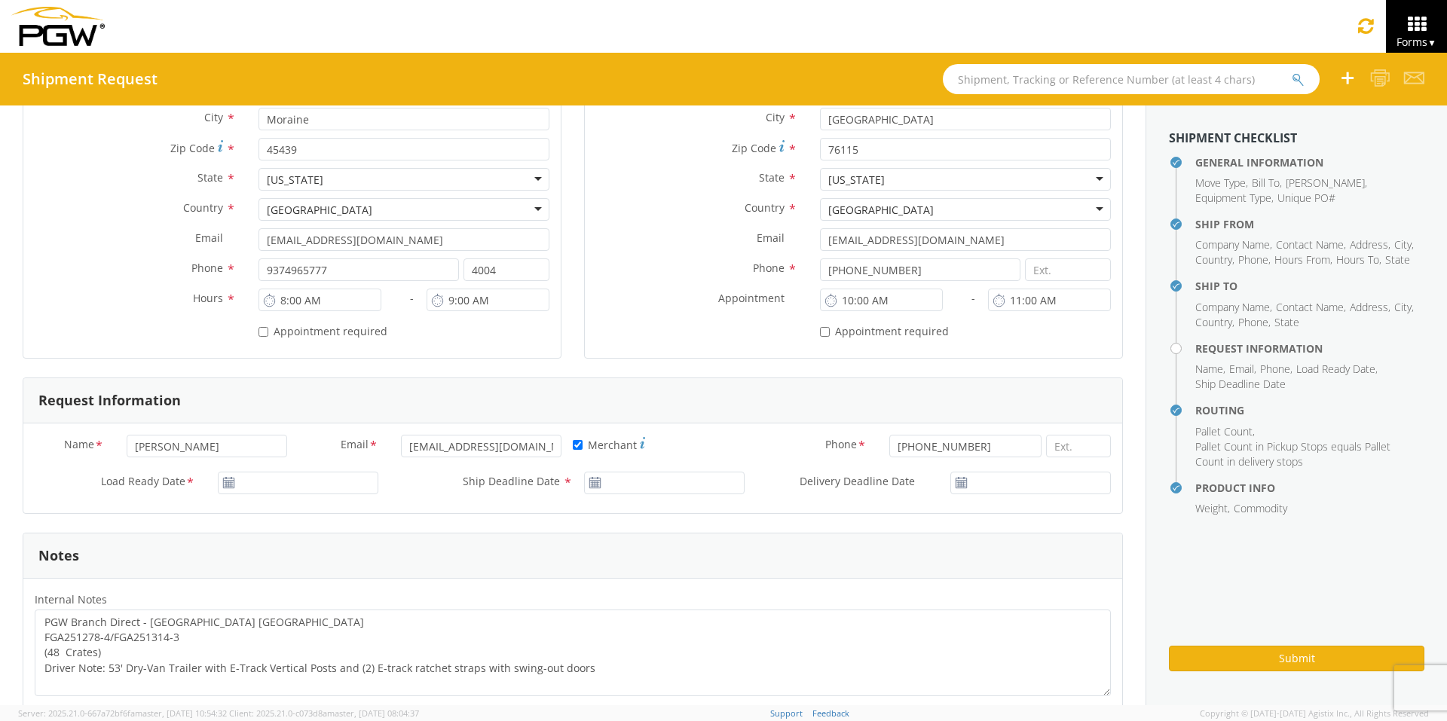
type input "FGA251278-5/FGA251462-2/FGA251463-1/FGA251464-1"
click at [273, 480] on input "[DATE]" at bounding box center [298, 483] width 161 height 23
click at [321, 388] on td "15" at bounding box center [322, 387] width 32 height 23
type input "[DATE]"
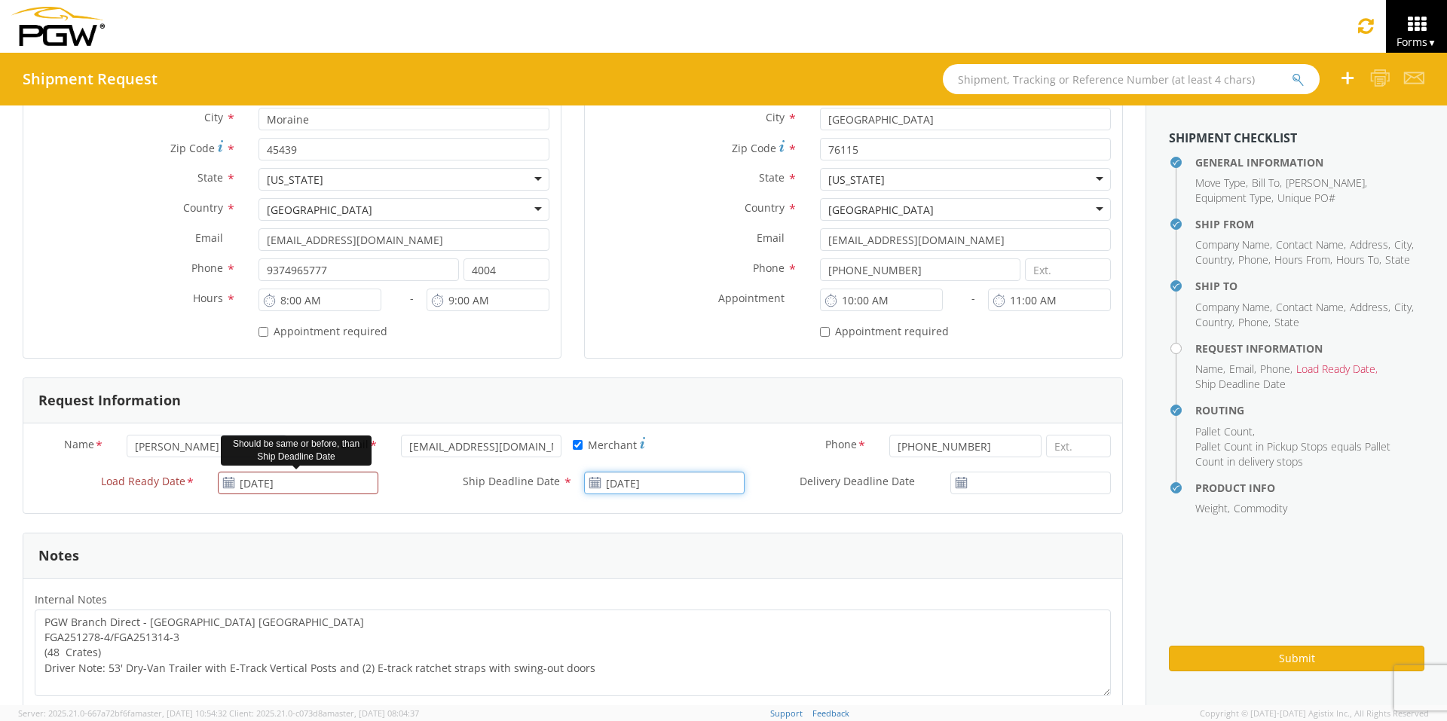
click at [636, 481] on input "[DATE]" at bounding box center [664, 483] width 161 height 23
click at [674, 384] on td "15" at bounding box center [688, 387] width 32 height 23
type input "[DATE]"
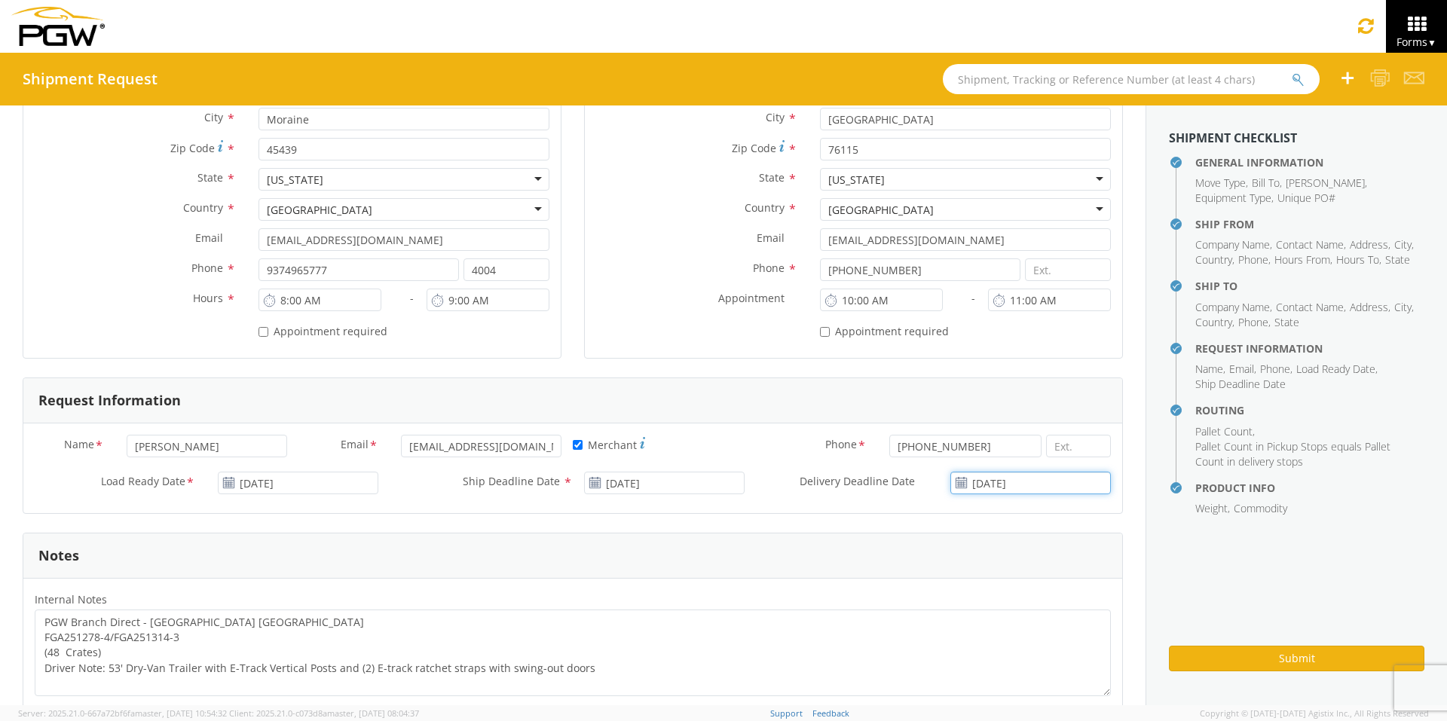
click at [986, 490] on input "[DATE]" at bounding box center [1030, 483] width 161 height 23
click at [1004, 388] on td "15" at bounding box center [1015, 387] width 32 height 23
type input "[DATE]"
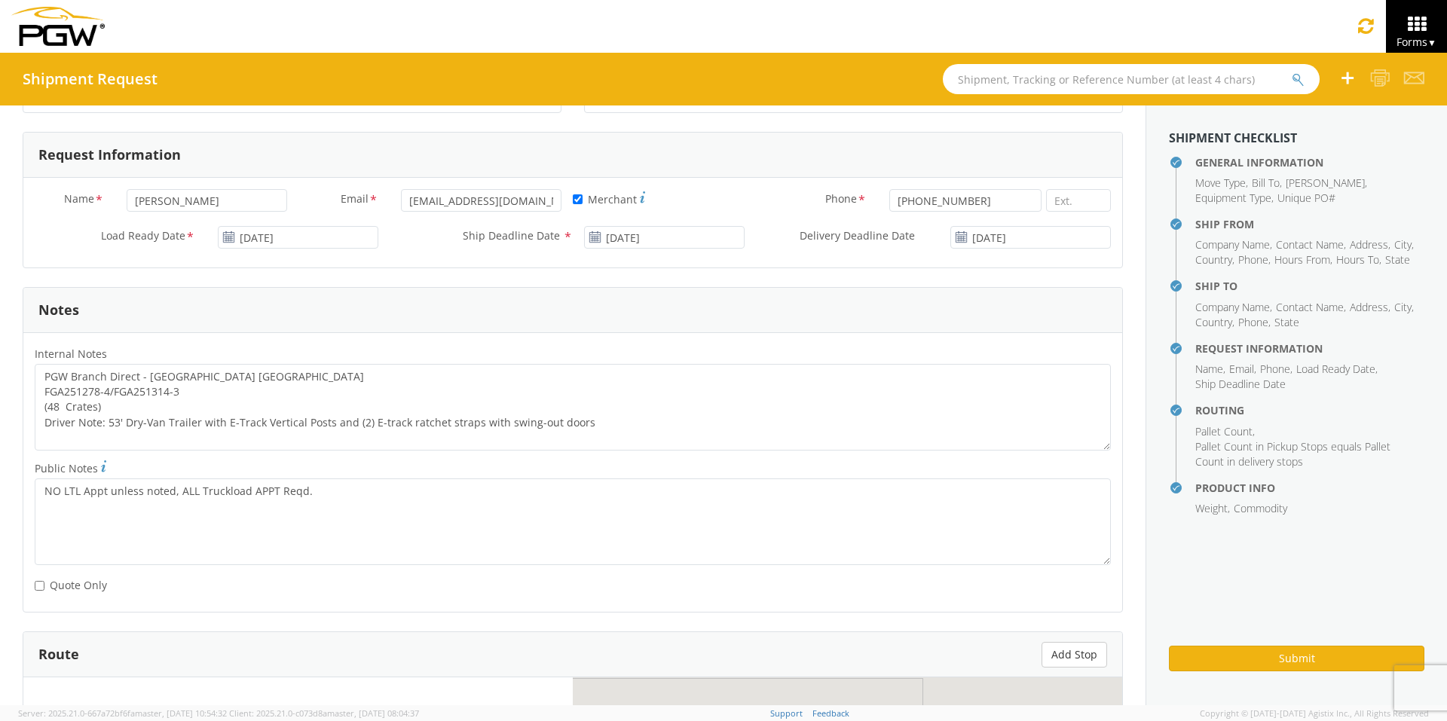
scroll to position [678, 0]
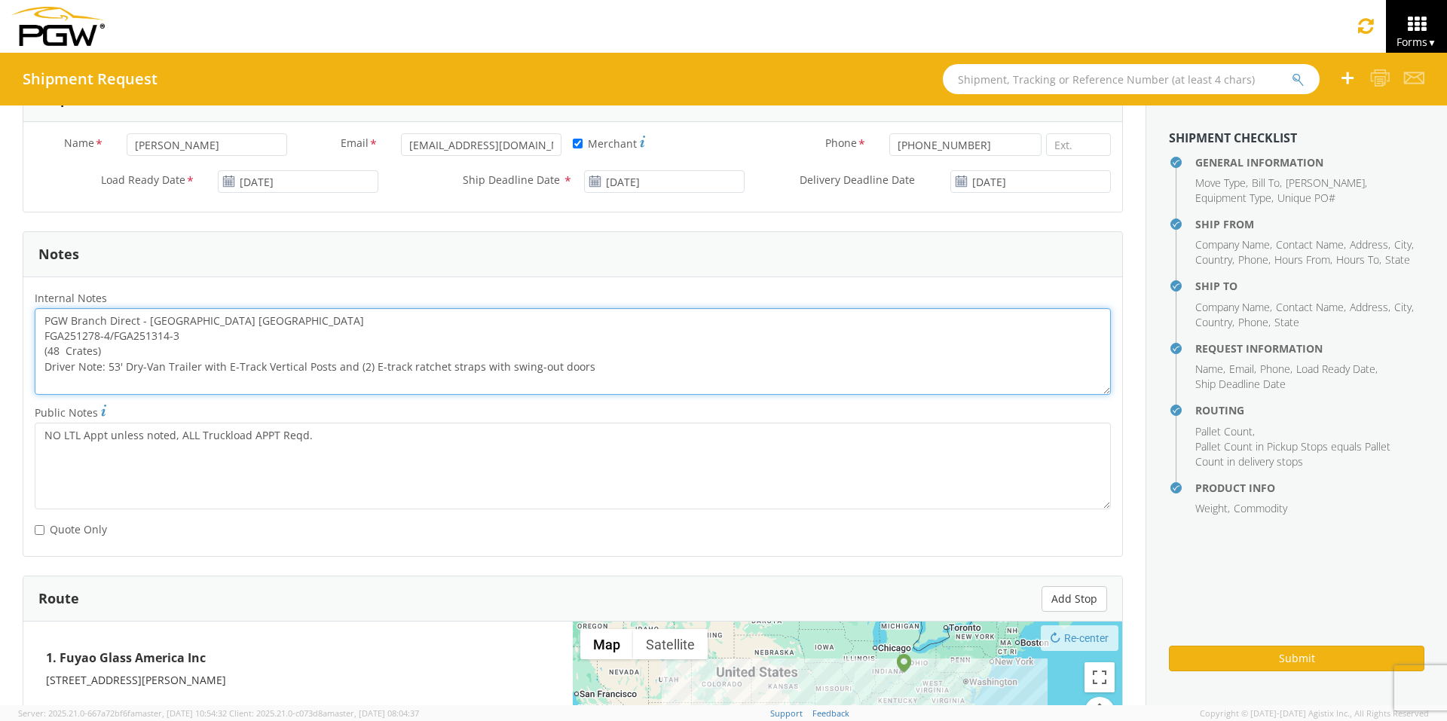
drag, startPoint x: 192, startPoint y: 337, endPoint x: 7, endPoint y: 333, distance: 185.4
click at [20, 335] on div "General Information Template * PO# * FGA251278-5/FGA251462-2/FGA251463-1/FGA251…" at bounding box center [572, 256] width 1145 height 1659
paste textarea "5/FGA251462-2/FGA251463-1/FGA251464-1"
drag, startPoint x: 44, startPoint y: 320, endPoint x: 810, endPoint y: 373, distance: 767.5
click at [810, 373] on textarea "PGW Branch Direct - [GEOGRAPHIC_DATA] [GEOGRAPHIC_DATA] FGA251278-5/FGA251462-2…" at bounding box center [573, 351] width 1076 height 87
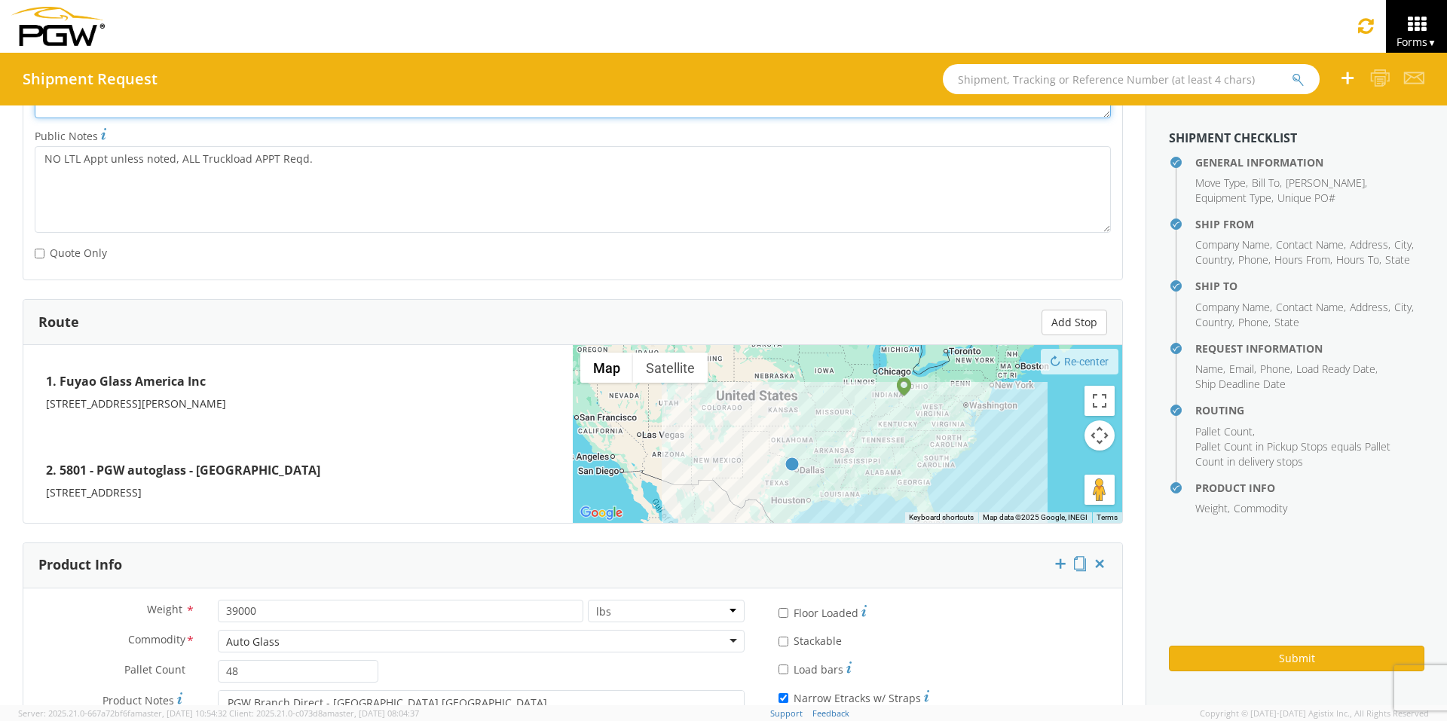
scroll to position [1078, 0]
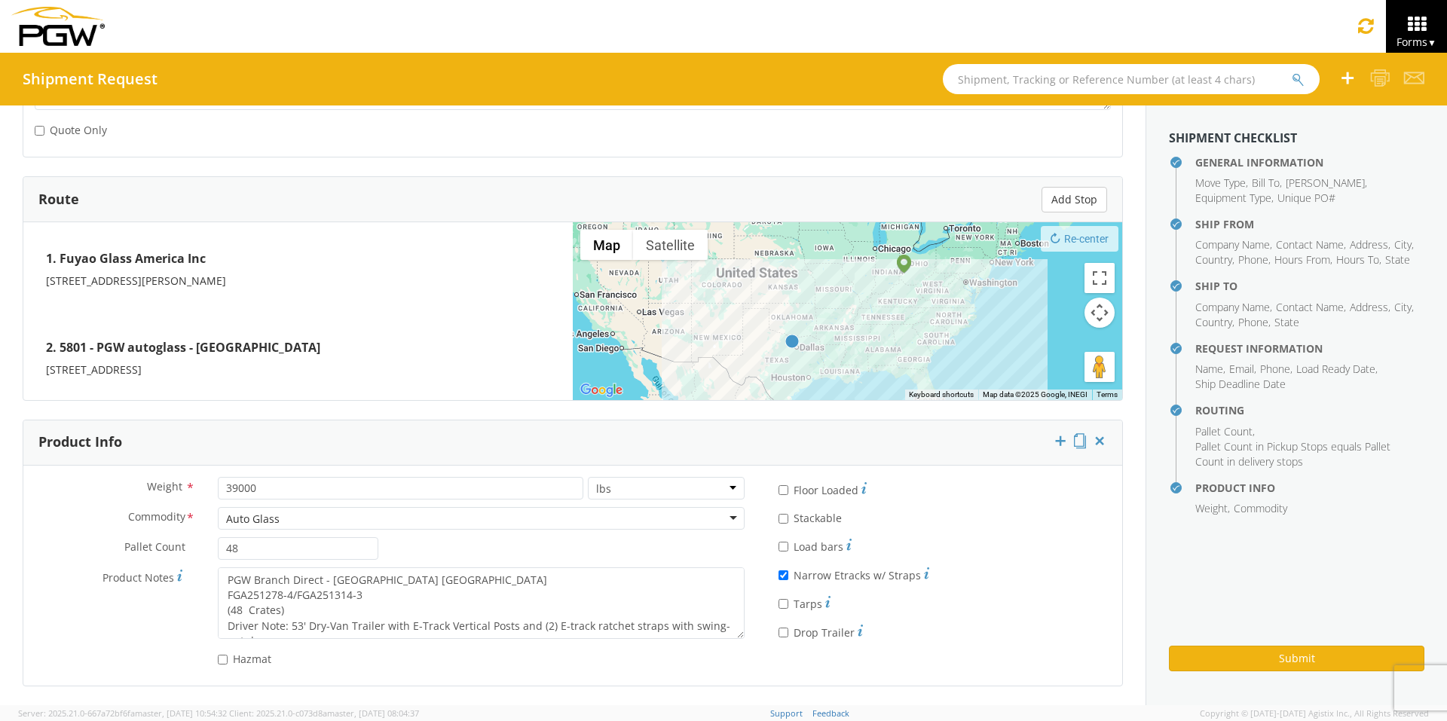
type textarea "PGW Branch Direct - [GEOGRAPHIC_DATA] [GEOGRAPHIC_DATA] FGA251278-5/FGA251462-2…"
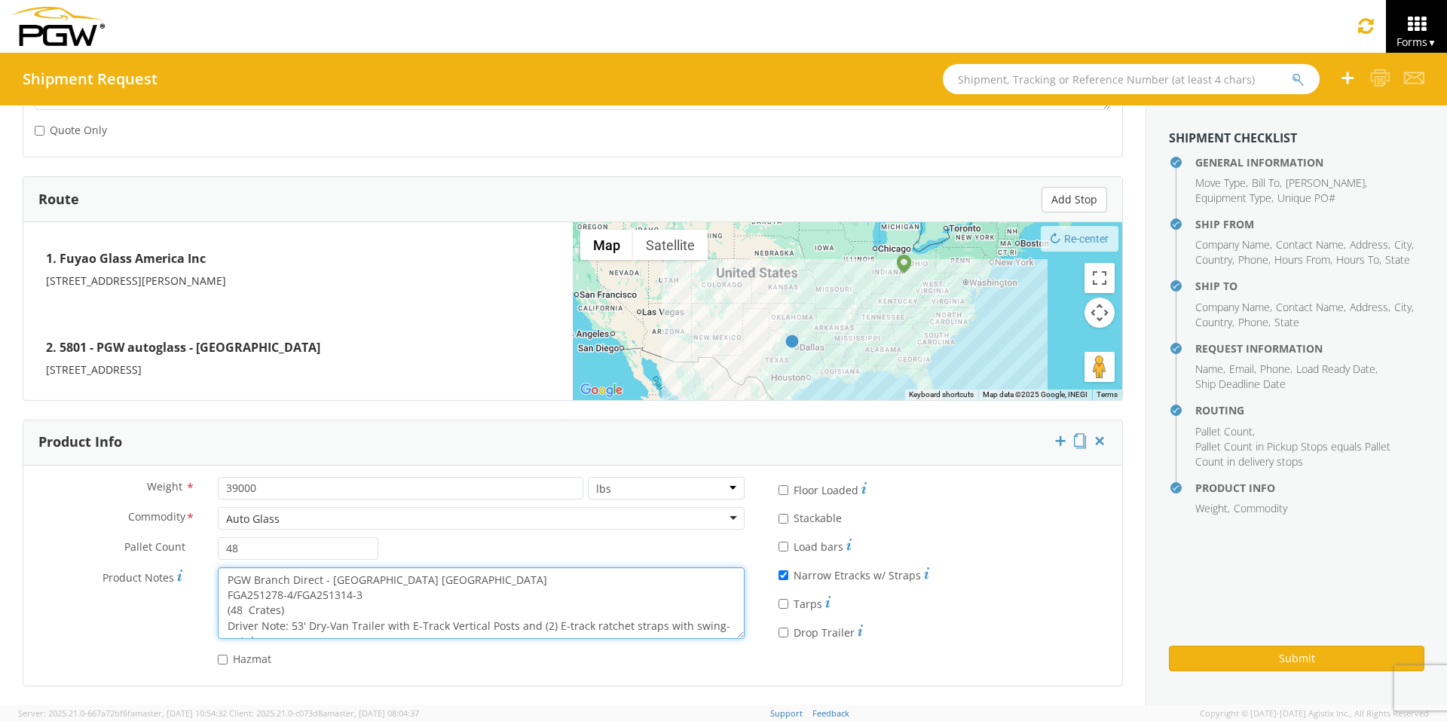
scroll to position [15, 0]
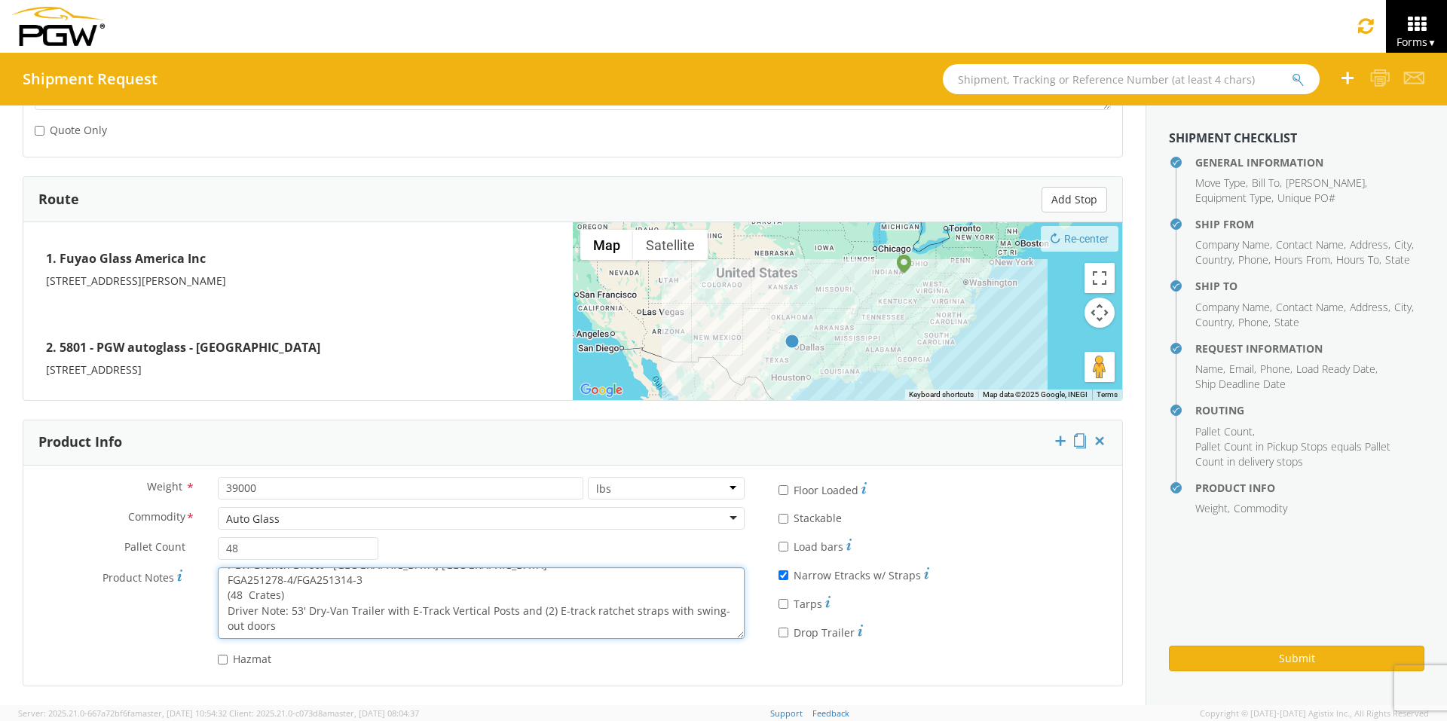
drag, startPoint x: 223, startPoint y: 581, endPoint x: 644, endPoint y: 643, distance: 425.8
click at [644, 643] on div "Product Notes * PGW Branch Direct - [GEOGRAPHIC_DATA] [GEOGRAPHIC_DATA] FGA2512…" at bounding box center [389, 606] width 732 height 79
paste textarea "5/FGA251462-2/FGA251463-1/FGA251464-1"
type textarea "PGW Branch Direct - [GEOGRAPHIC_DATA] [GEOGRAPHIC_DATA] FGA251278-5/FGA251462-2…"
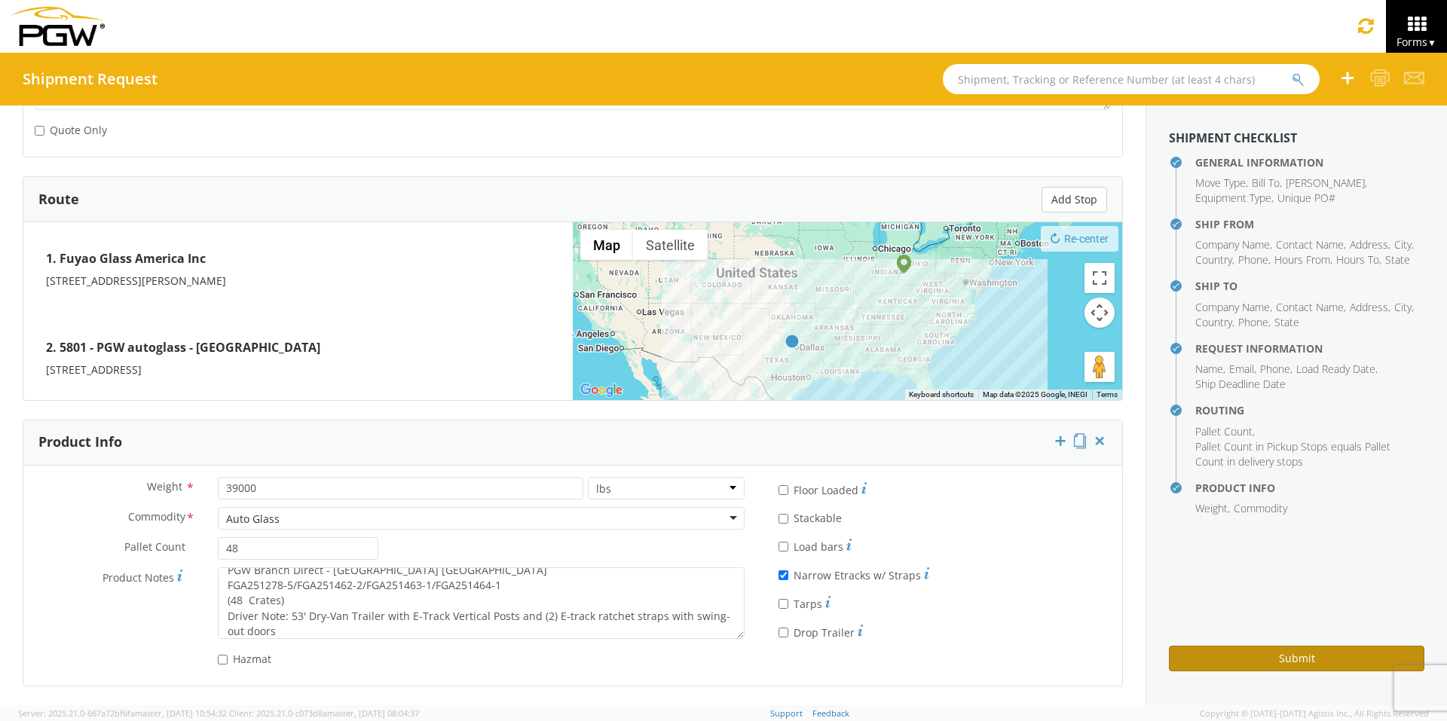
click at [1231, 660] on button "Submit" at bounding box center [1296, 659] width 255 height 26
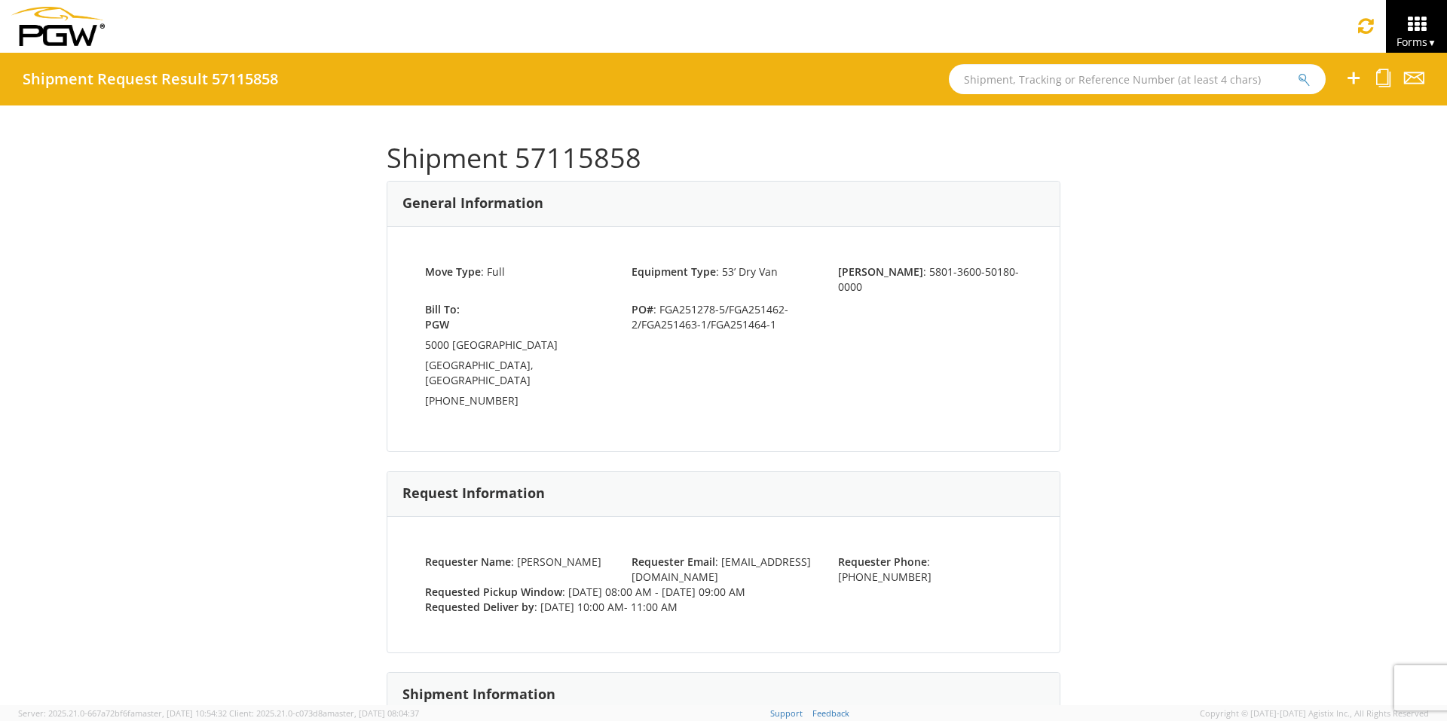
click at [980, 78] on input "text" at bounding box center [1137, 79] width 377 height 30
type input "57095793"
click at [1298, 72] on button "submit" at bounding box center [1304, 81] width 13 height 18
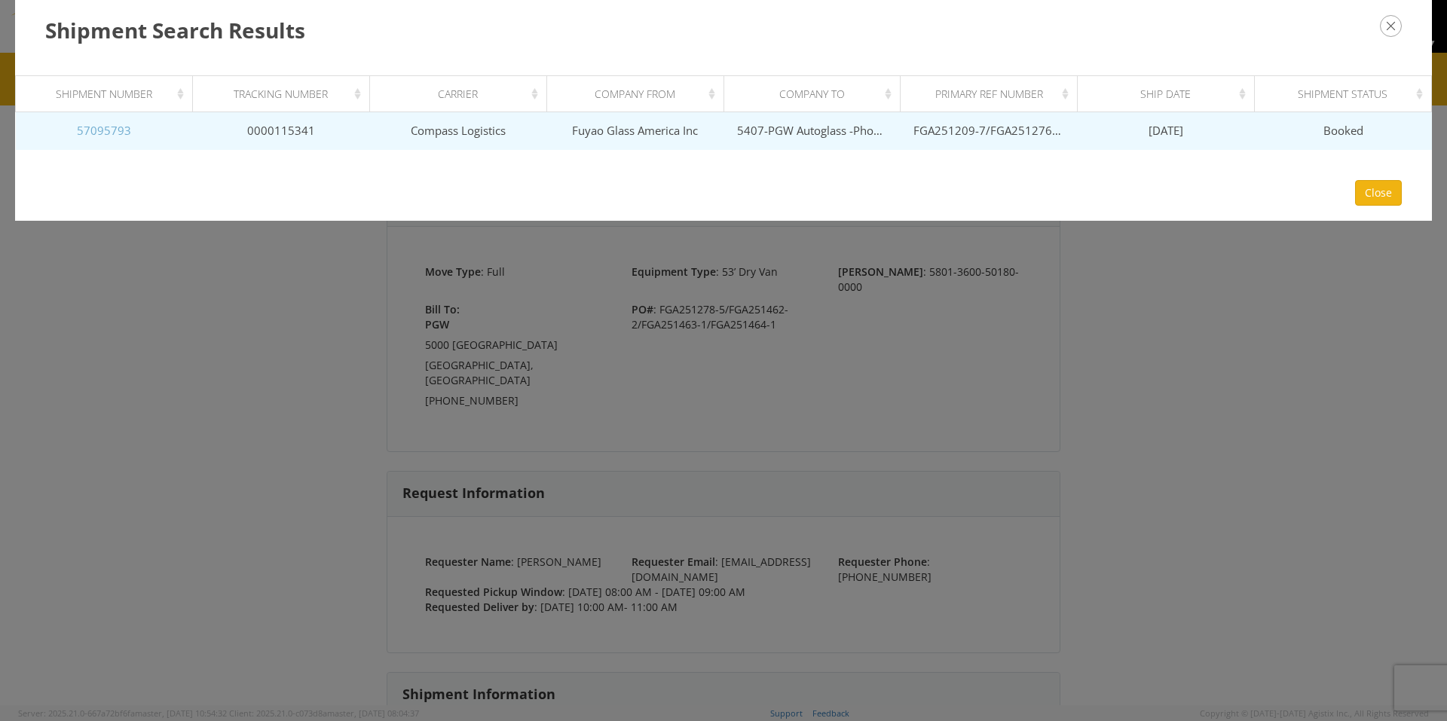
click at [89, 132] on link "57095793" at bounding box center [104, 130] width 54 height 15
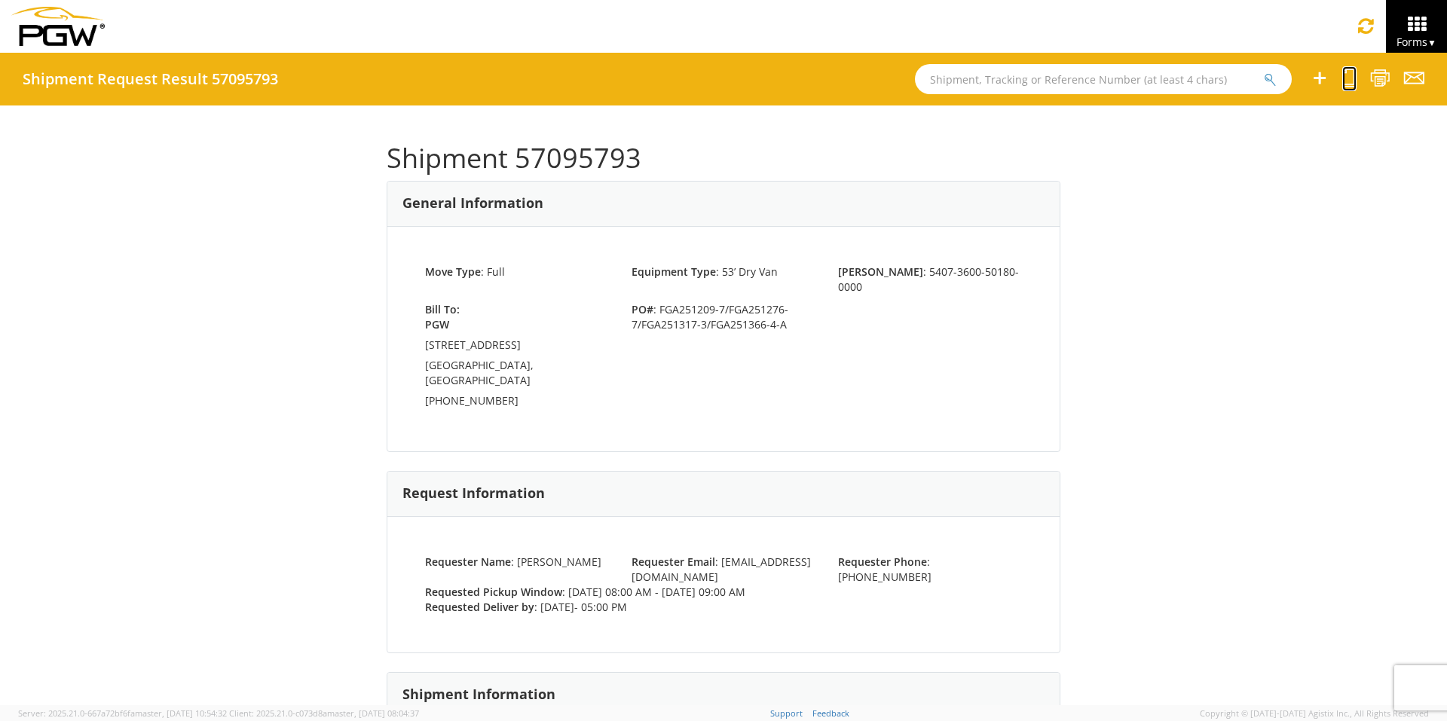
click at [1353, 74] on icon at bounding box center [1349, 78] width 14 height 19
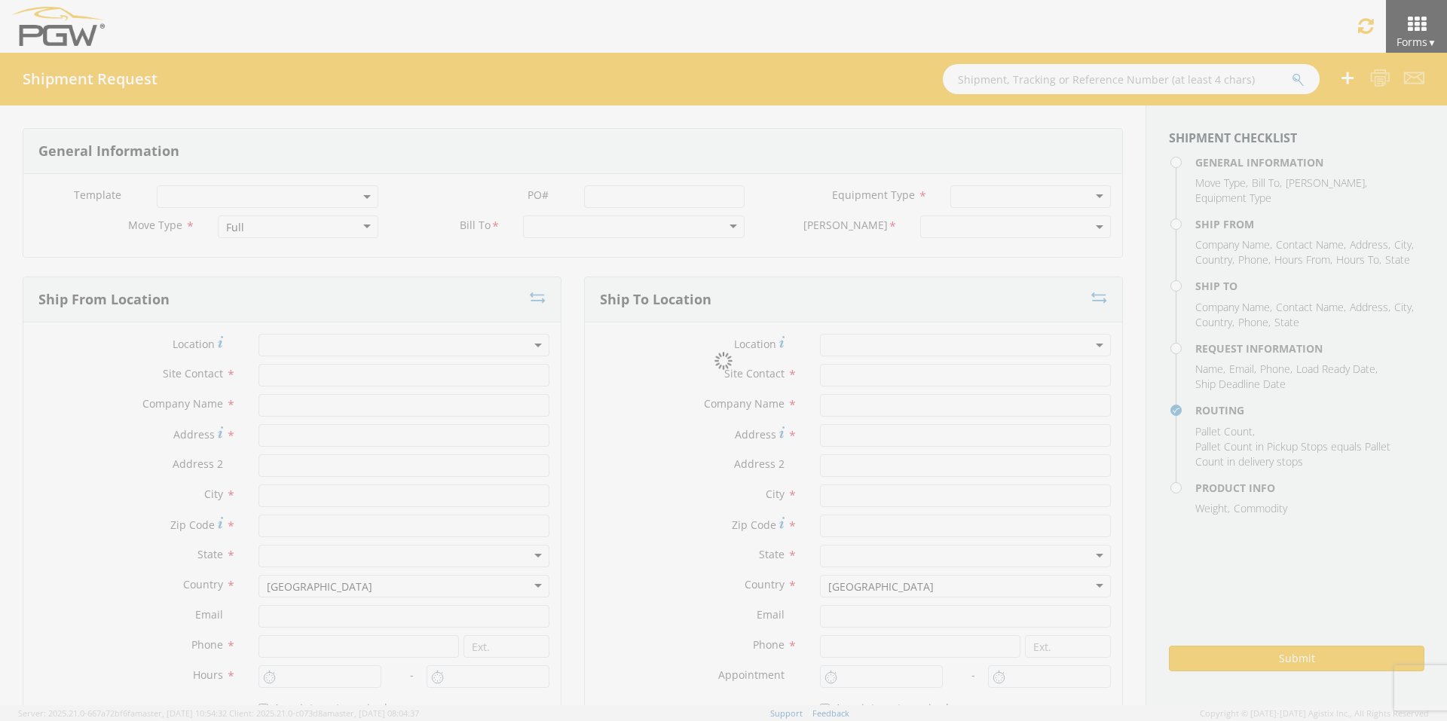
select select
type input "ARG Warehouse"
type input "Fuyao Glass America Inc"
type input "[STREET_ADDRESS][PERSON_NAME]"
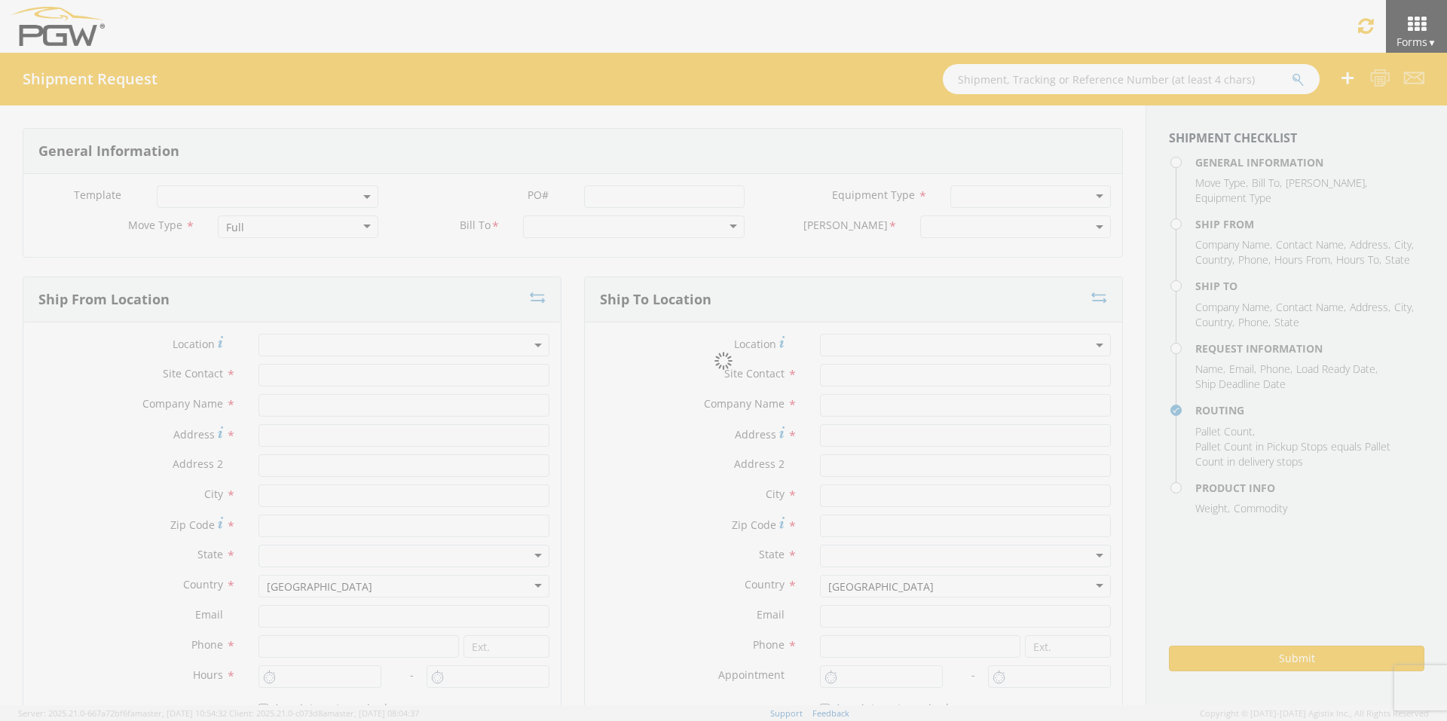
type input "Attn: 2601 ARG Warehouse"
type input "Moraine"
type input "45439"
type input "[EMAIL_ADDRESS][DOMAIN_NAME]"
type input "9374965777"
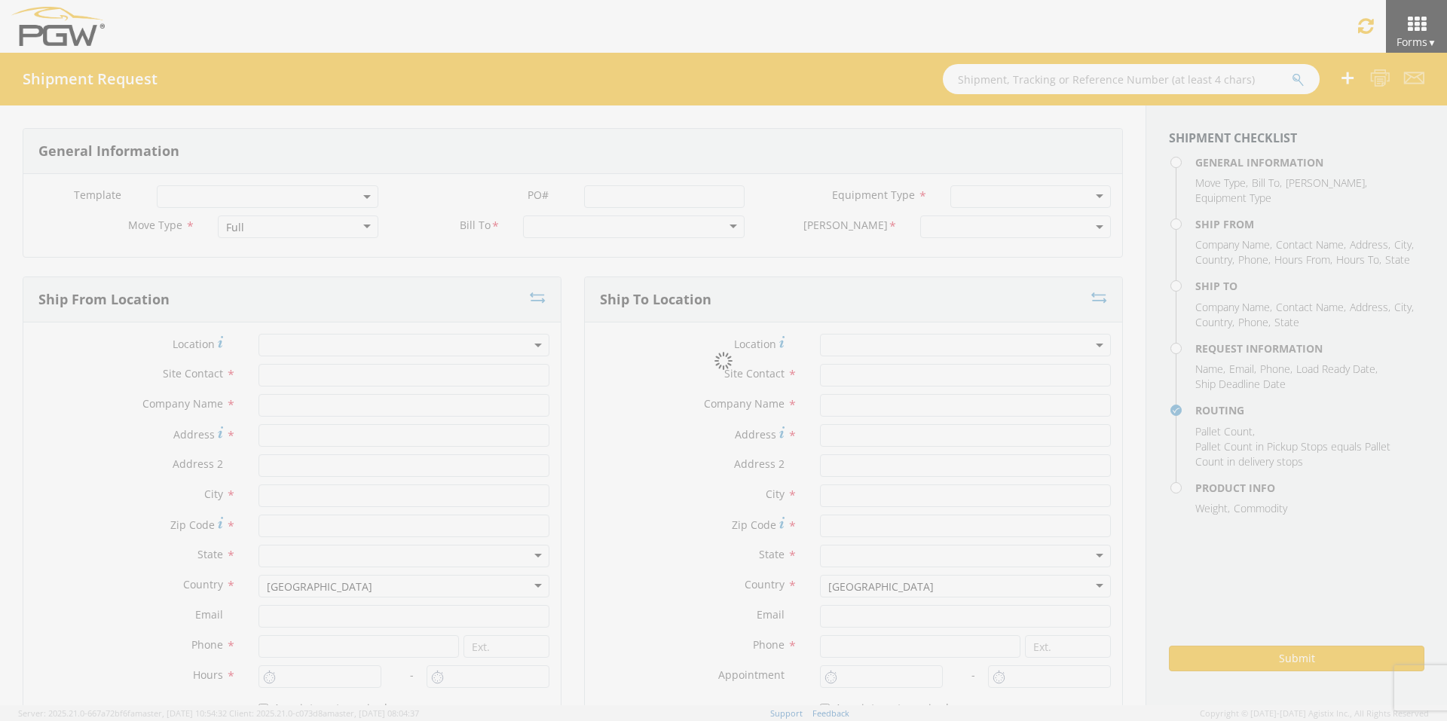
type input "4004"
type input "8:00 AM"
type input "9:00 AM"
type input "5407 Branch Manager"
type input "5407-PGW Autoglass -Phoenix Hub"
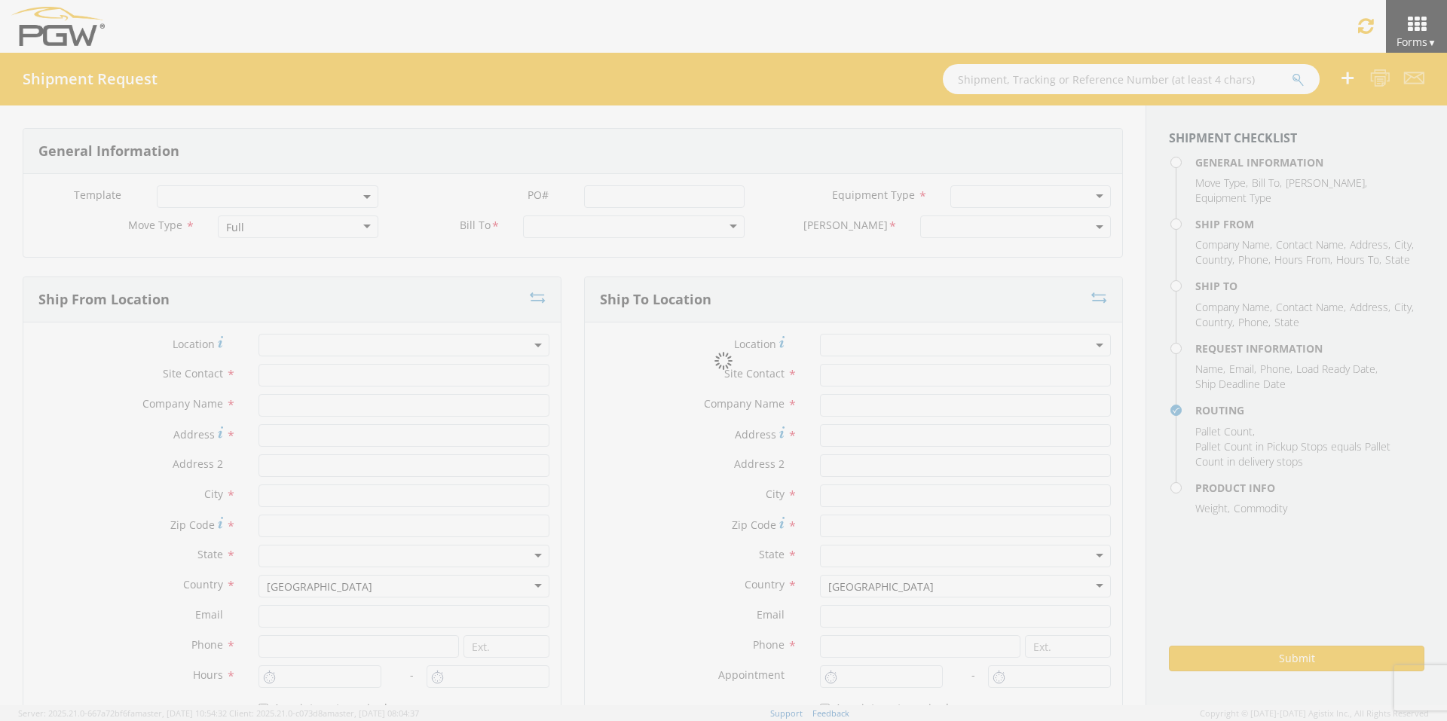
type input "[STREET_ADDRESS]"
type input "[GEOGRAPHIC_DATA]"
type input "85307"
type input "[EMAIL_ADDRESS][DOMAIN_NAME]"
type input "[PHONE_NUMBER]"
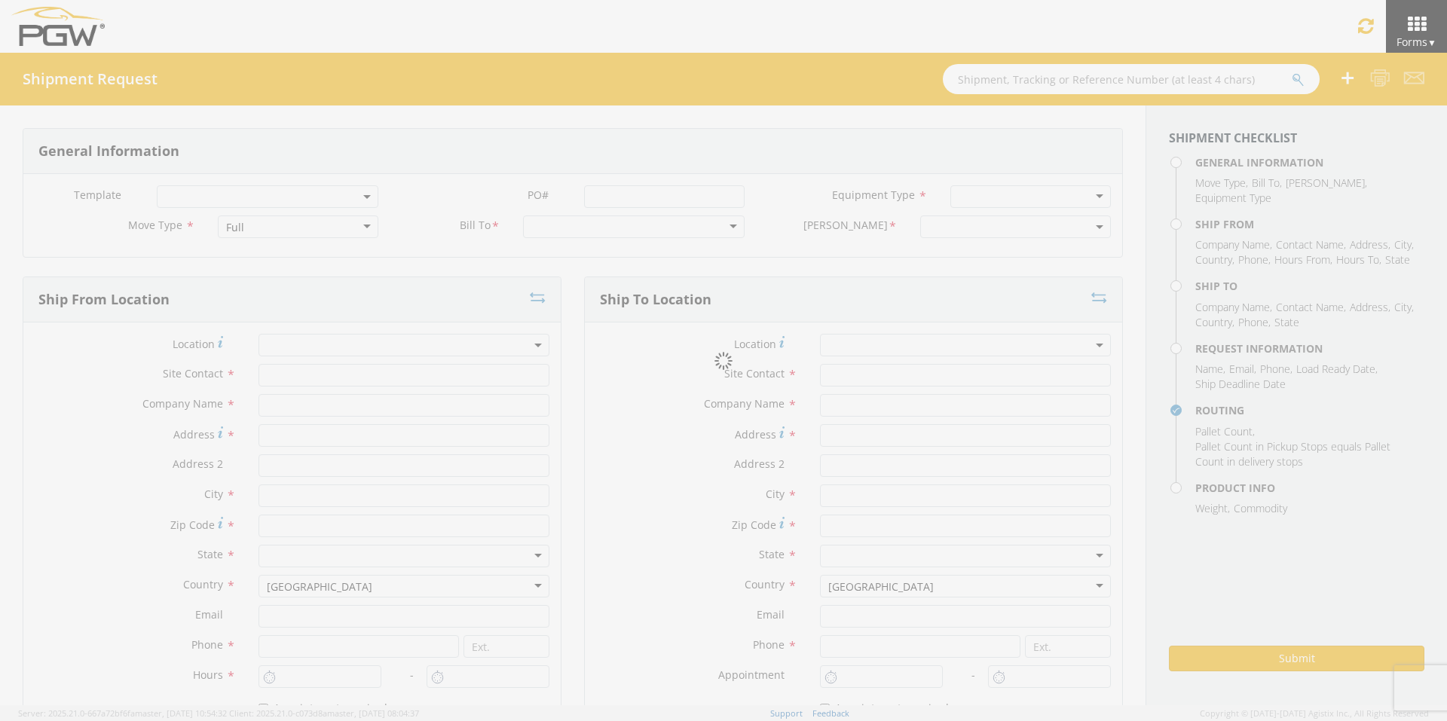
type input "5:00 PM"
type input "[PERSON_NAME]"
type input "[EMAIL_ADDRESS][DOMAIN_NAME]"
checkbox input "true"
type input "[PHONE_NUMBER]"
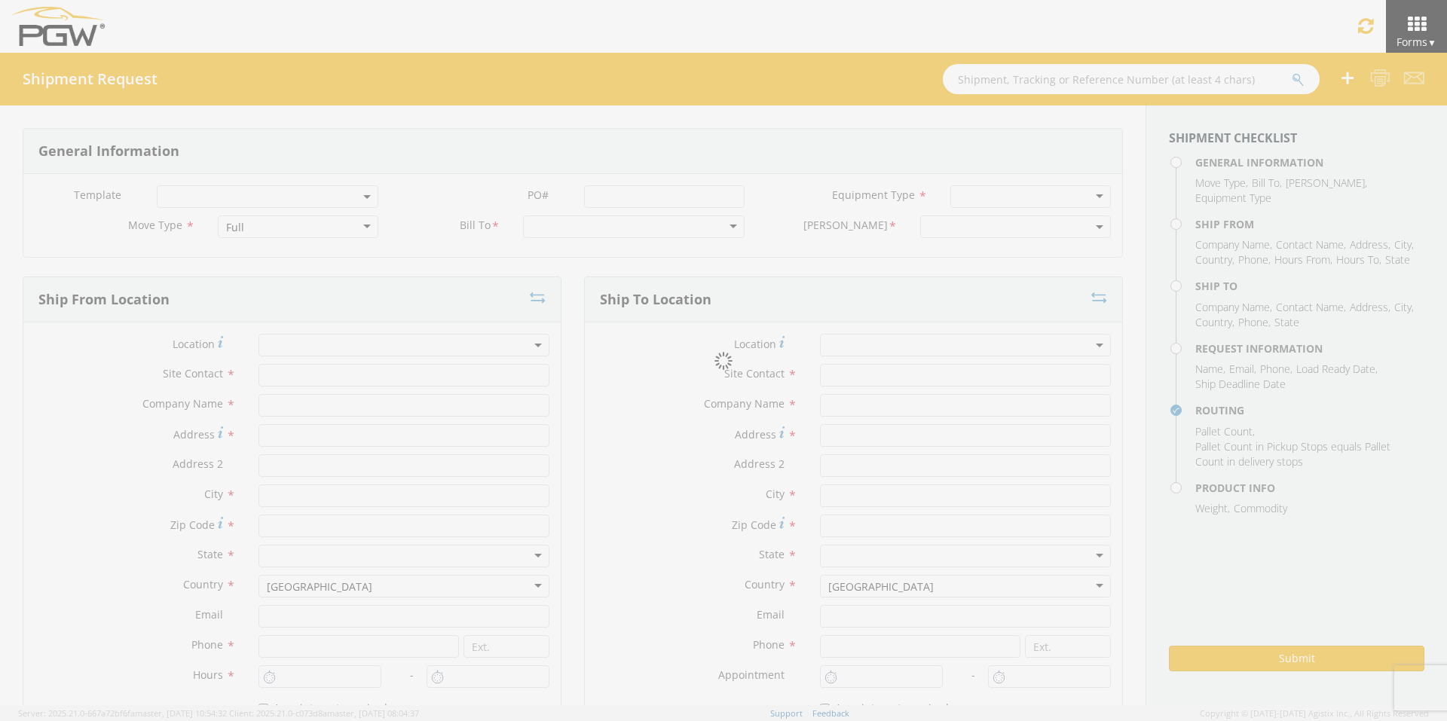
type textarea "PGW Branch Direct - Glendale AZ FGA251209-7/FGA251276-7/FGA251317-3/FGA251366-4…"
type textarea "NO LTL Appt unless noted, ALL Truckload APPT Reqd."
type input "39000"
type input "48"
type textarea "PGW Branch Direct - Glendale AZ FGA251209-7/FGA251276-7/FGA251317-3/FGA251366-4…"
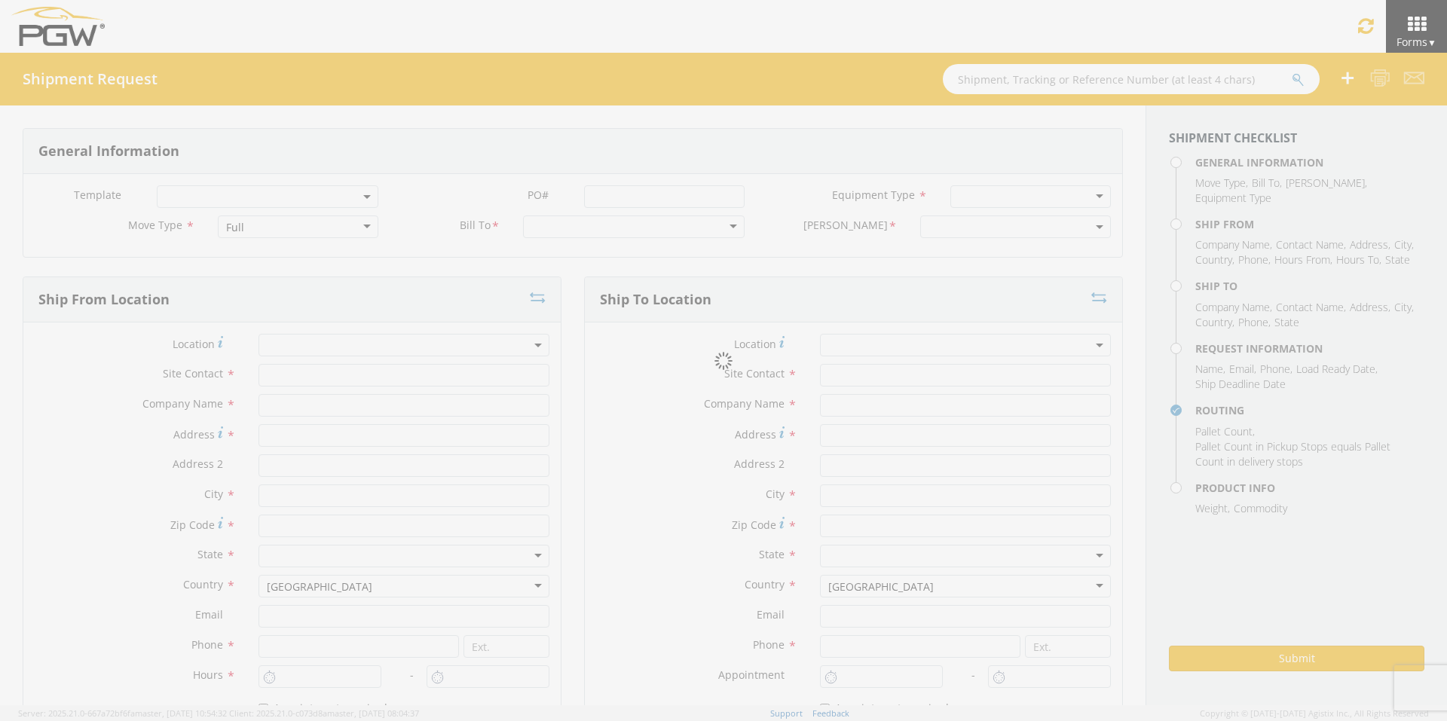
checkbox input "true"
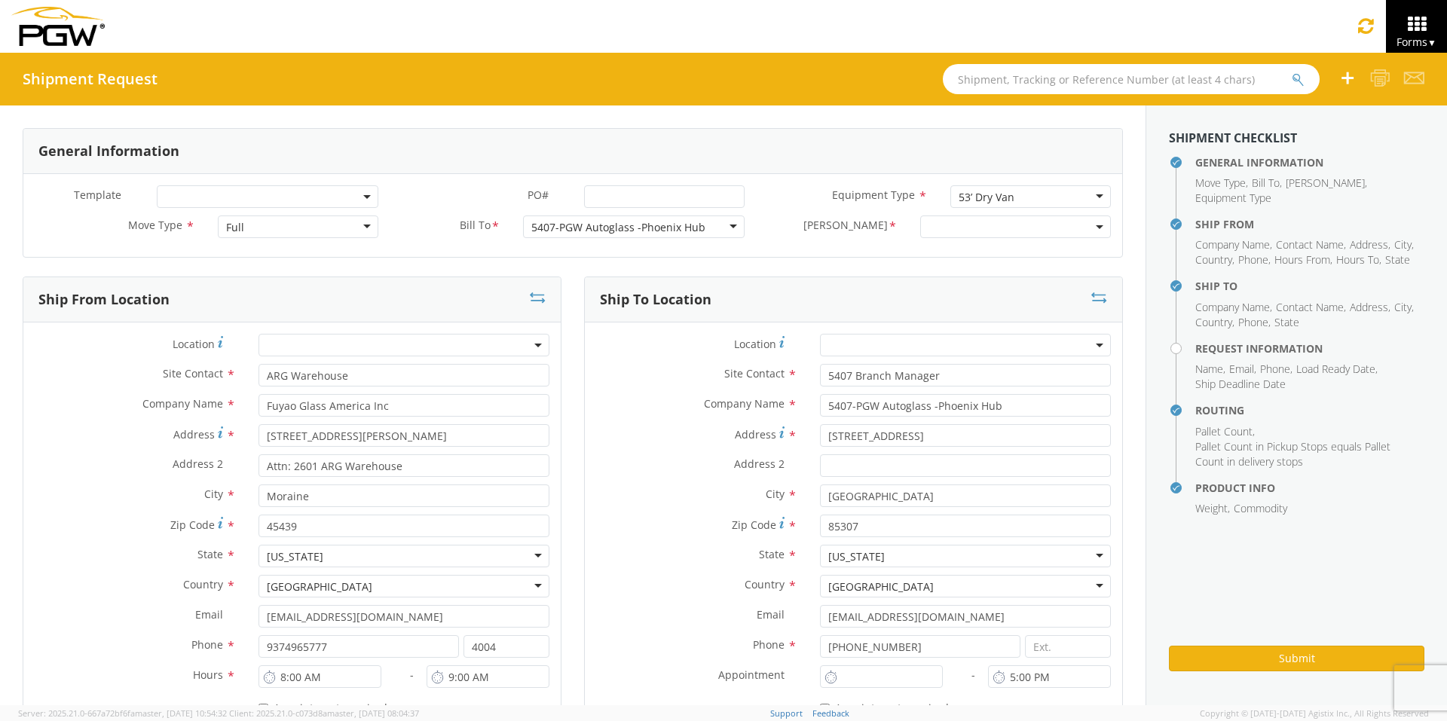
type input "7:00 AM"
select select "5407-3600-50180-0000"
select select "62351"
click at [594, 197] on input "PO# *" at bounding box center [664, 196] width 161 height 23
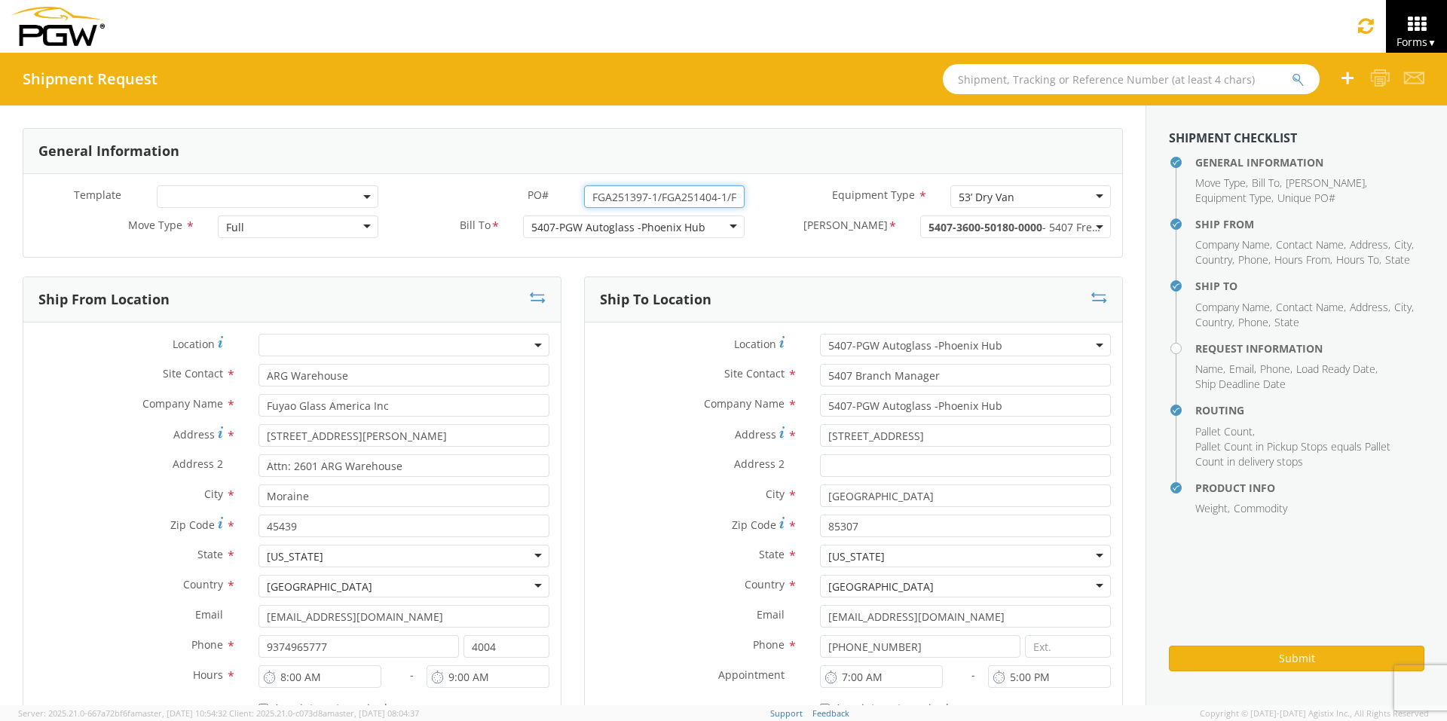
drag, startPoint x: 730, startPoint y: 194, endPoint x: 475, endPoint y: 181, distance: 255.8
click at [475, 181] on div "Template * PO# * FGA251397-1/FGA251404-1/FGA251468-2/FGA251511-1 Equipment Type…" at bounding box center [572, 215] width 1099 height 83
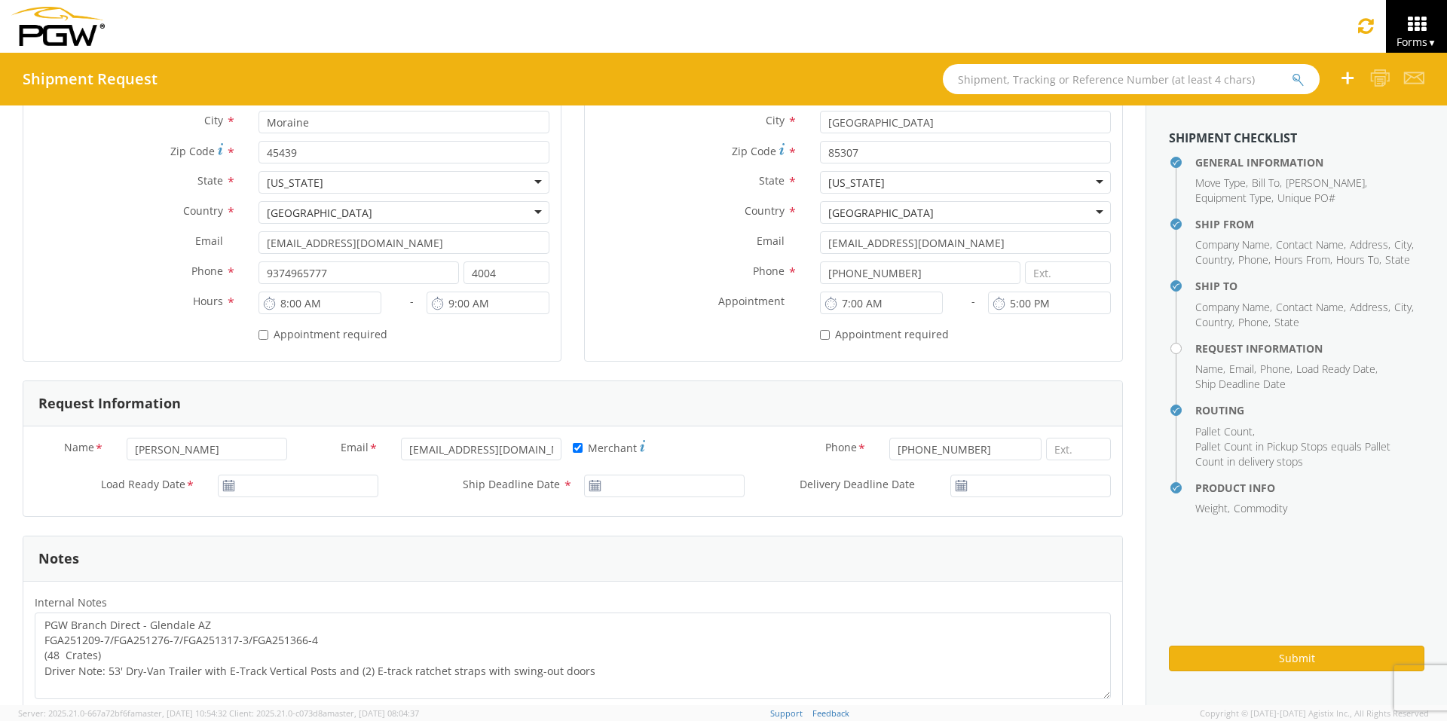
scroll to position [377, 0]
type input "FGA251397-1/FGA251404-1/FGA251468-2/FGA251511-1"
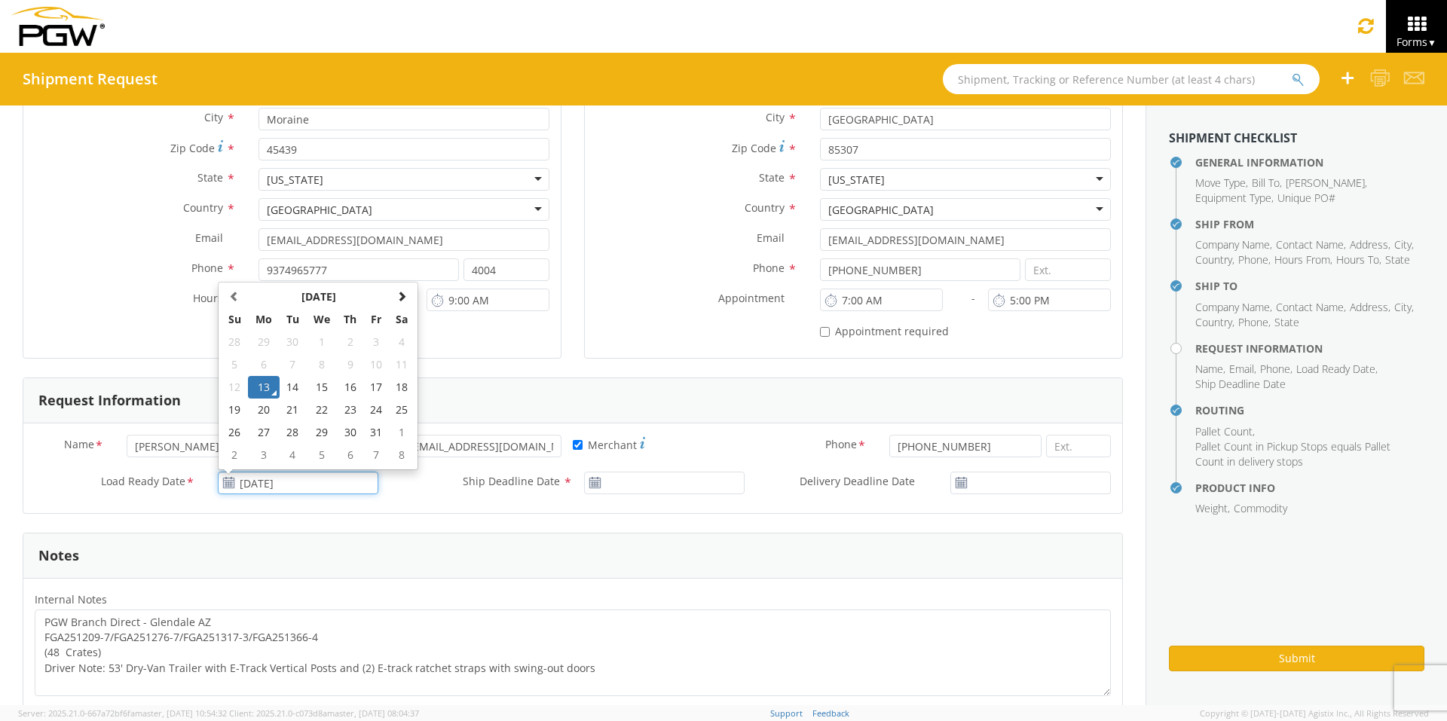
click at [267, 483] on input "[DATE]" at bounding box center [298, 483] width 161 height 23
click at [315, 381] on td "15" at bounding box center [322, 387] width 32 height 23
type input "[DATE]"
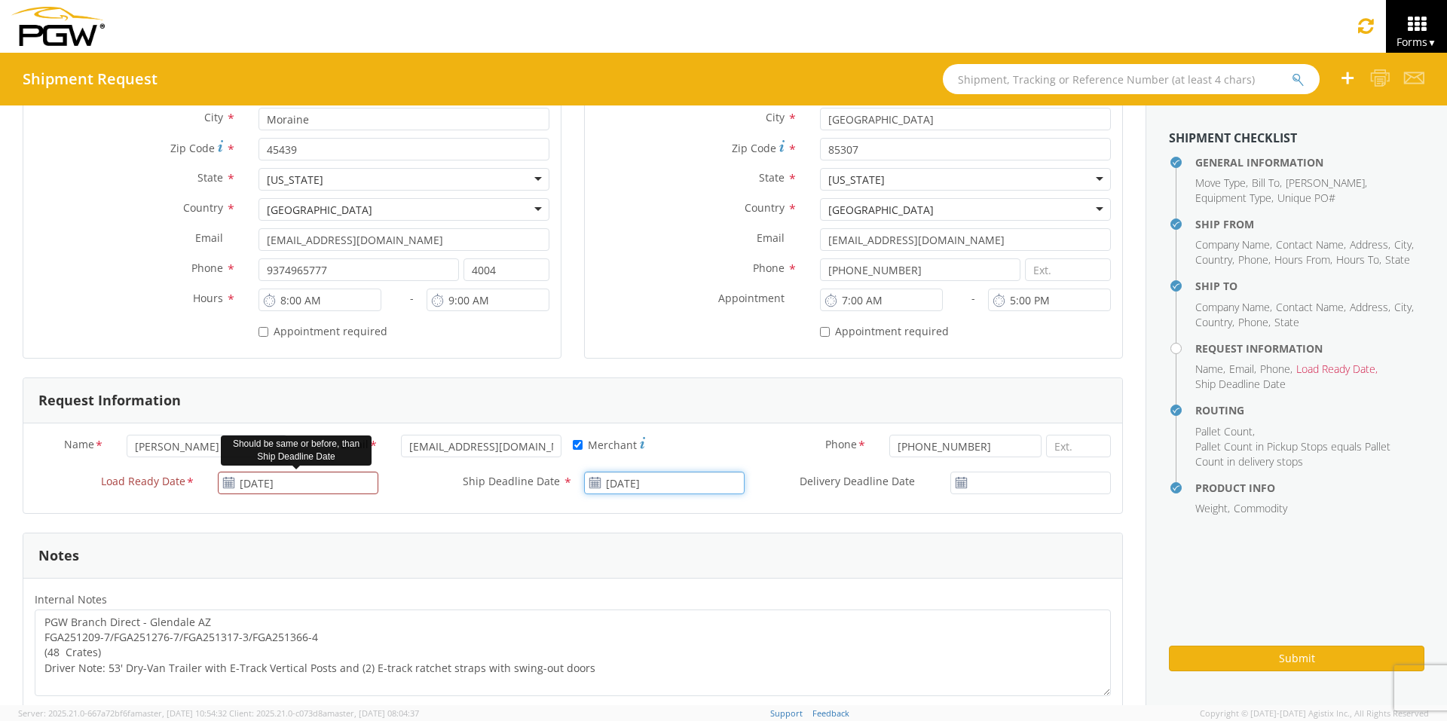
click at [650, 481] on input "[DATE]" at bounding box center [664, 483] width 161 height 23
click at [680, 391] on td "15" at bounding box center [688, 387] width 32 height 23
type input "[DATE]"
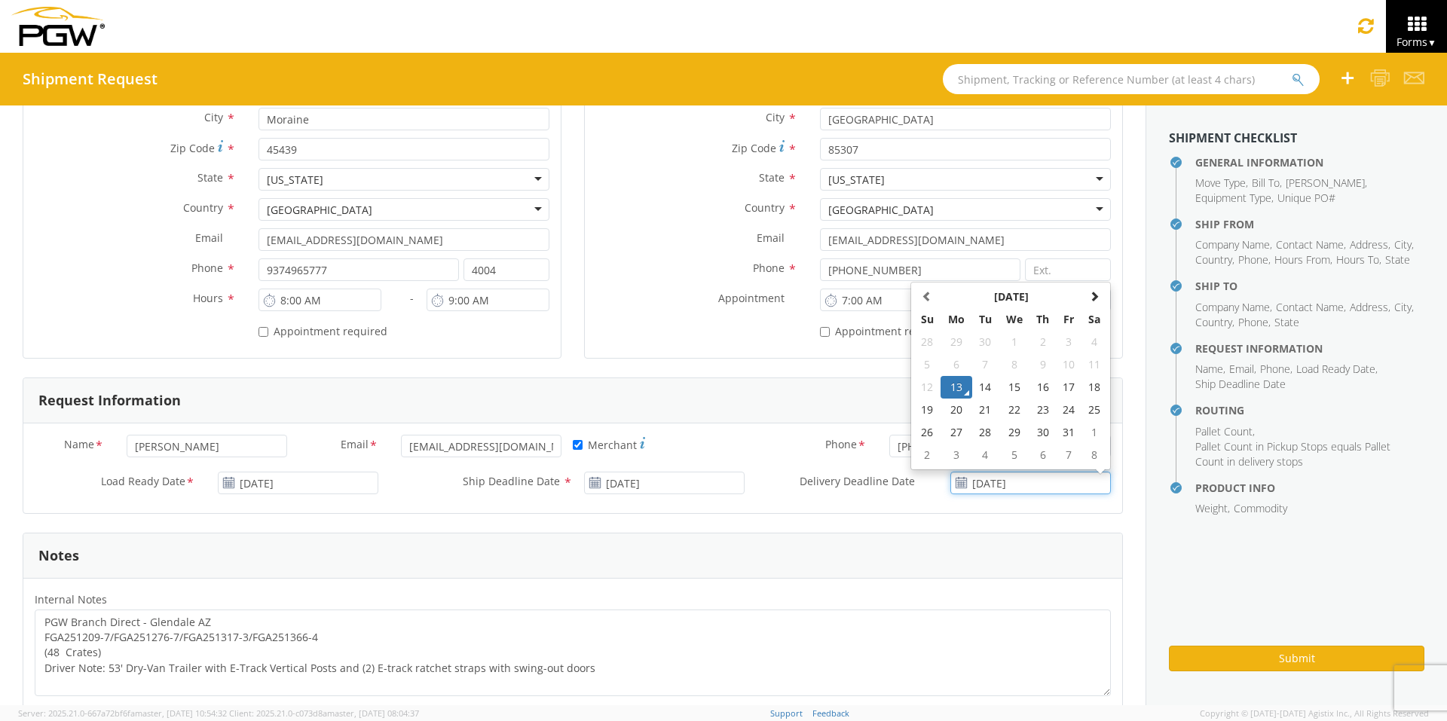
click at [997, 483] on input "[DATE]" at bounding box center [1030, 483] width 161 height 23
click at [1002, 387] on td "15" at bounding box center [1015, 387] width 32 height 23
type input "[DATE]"
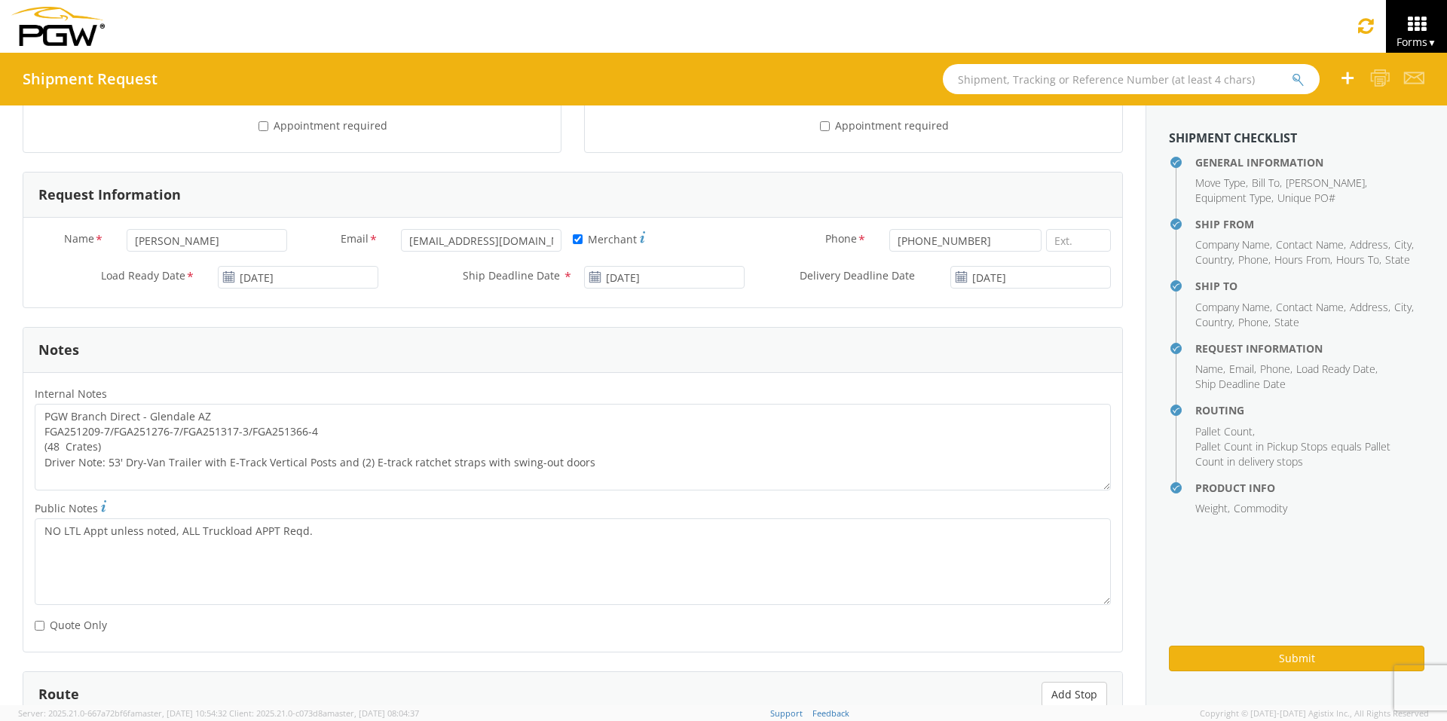
scroll to position [603, 0]
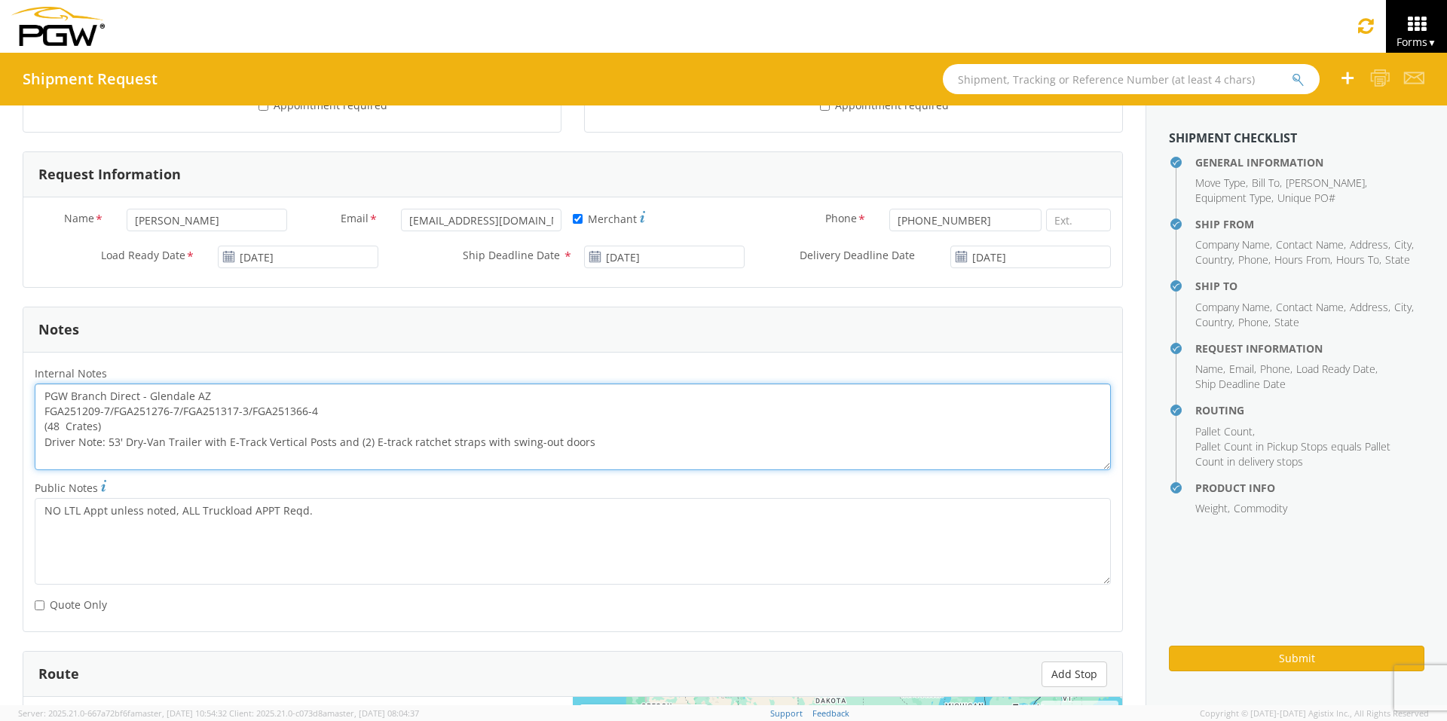
drag, startPoint x: 321, startPoint y: 408, endPoint x: 2, endPoint y: 403, distance: 319.6
click at [26, 407] on div "PGW Branch Direct - Glendale AZ FGA251209-7/FGA251276-7/FGA251317-3/FGA251366-4…" at bounding box center [572, 427] width 1099 height 87
paste textarea "397-1/FGA251404-1/FGA251468-2/FGA251511-1"
drag, startPoint x: 46, startPoint y: 393, endPoint x: 616, endPoint y: 471, distance: 575.0
click at [616, 471] on div "Internal Notes * PGW Branch Direct - Glendale AZ FGA251397-1/FGA251404-1/FGA251…" at bounding box center [572, 421] width 1099 height 114
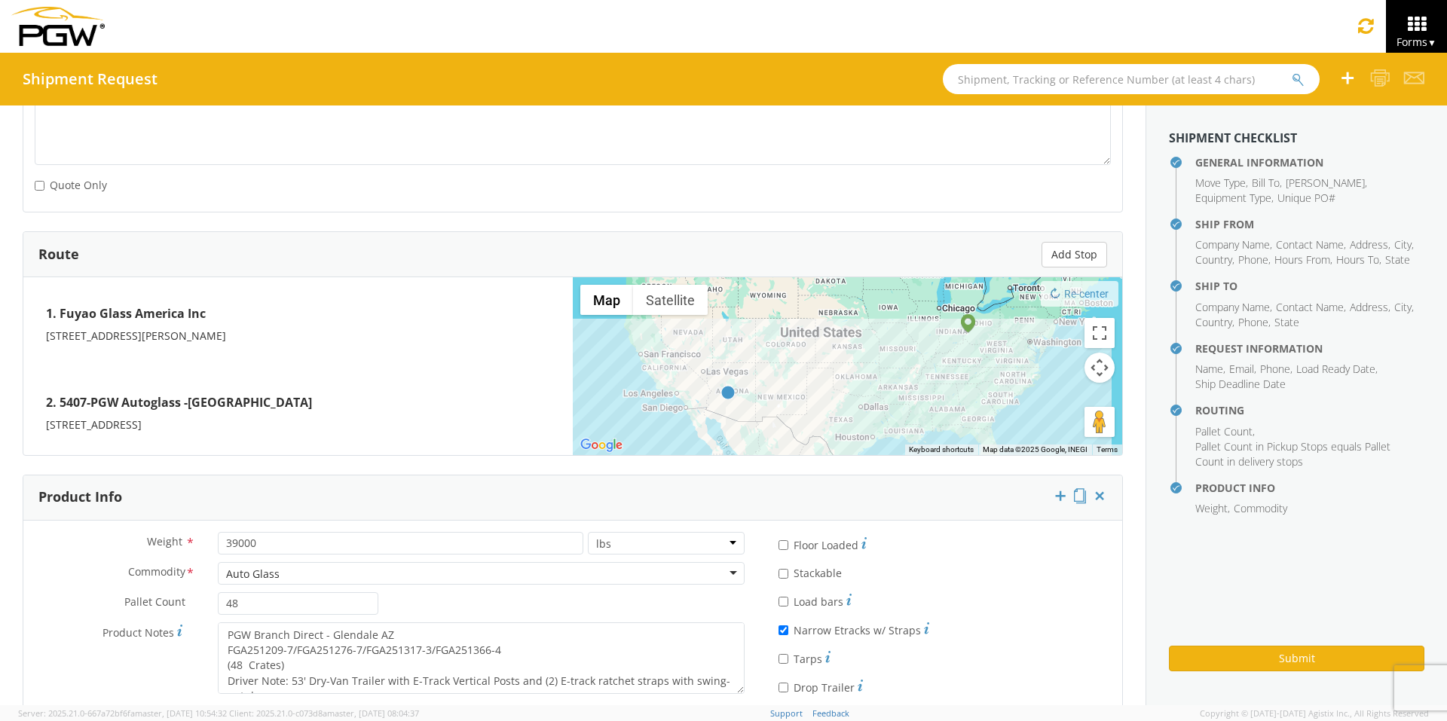
scroll to position [1055, 0]
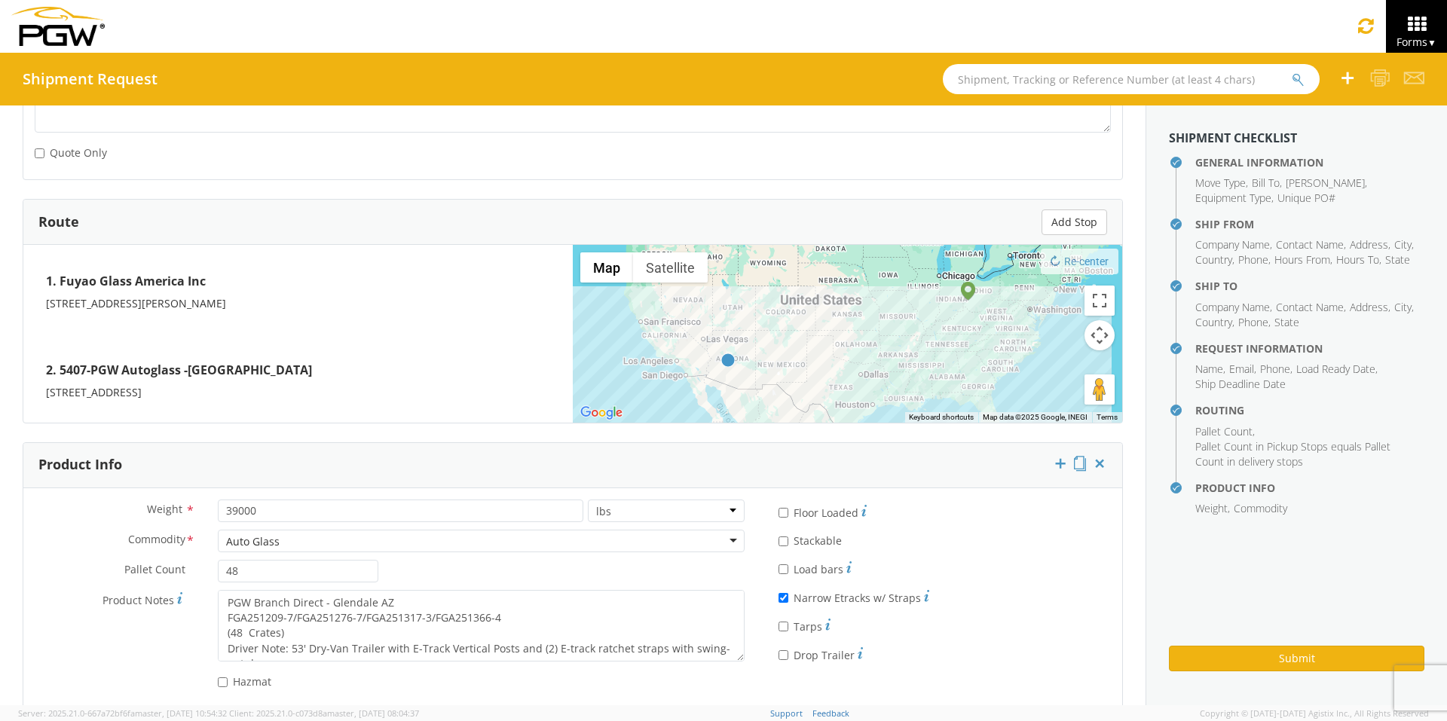
type textarea "PGW Branch Direct - Glendale AZ FGA251397-1/FGA251404-1/FGA251468-2/FGA251511-1…"
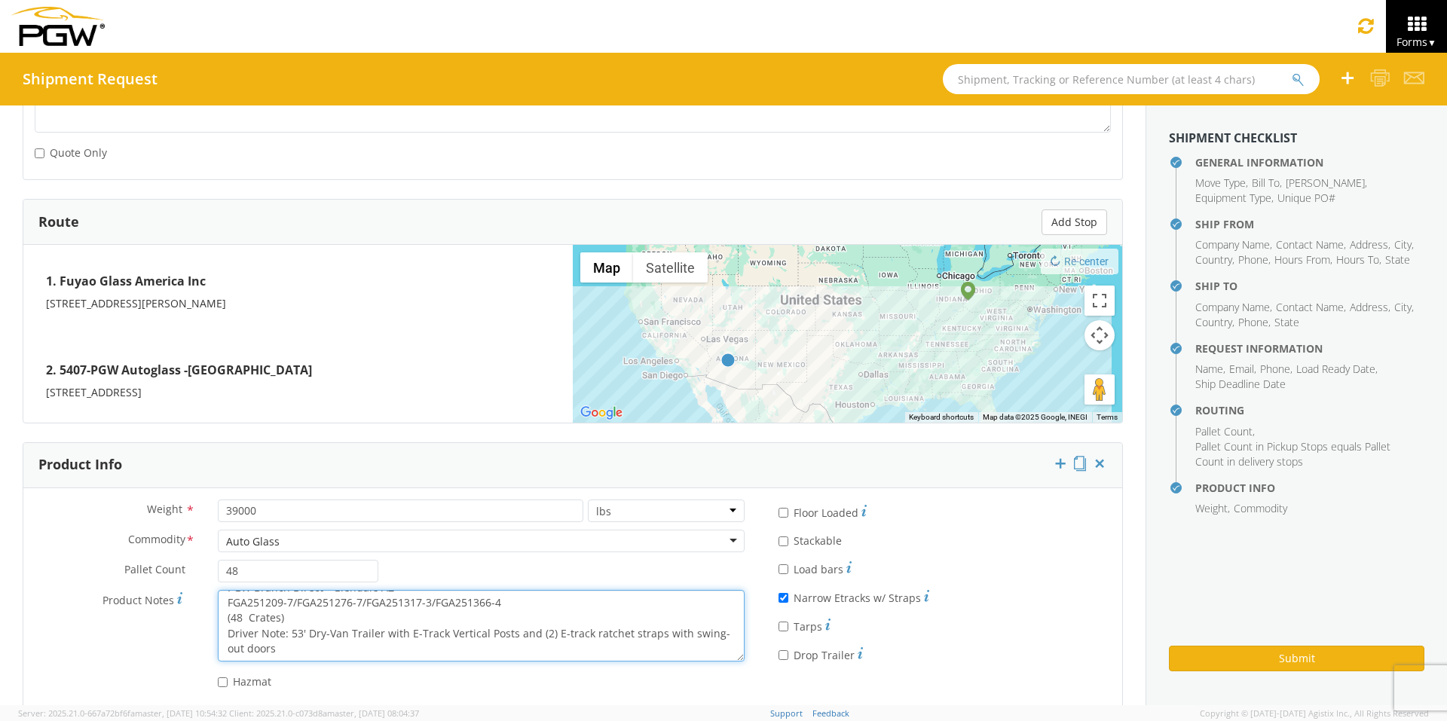
drag, startPoint x: 223, startPoint y: 598, endPoint x: 684, endPoint y: 674, distance: 466.6
click at [684, 674] on div "Weight * 39000 lbs kgs Commodity * Auto Glass Auto Glass Adhesives / Glues Aqua…" at bounding box center [389, 598] width 732 height 197
paste textarea "397-1/FGA251404-1/FGA251468-2/FGA251511-1"
type textarea "PGW Branch Direct - Glendale AZ FGA251397-1/FGA251404-1/FGA251468-2/FGA251511-1…"
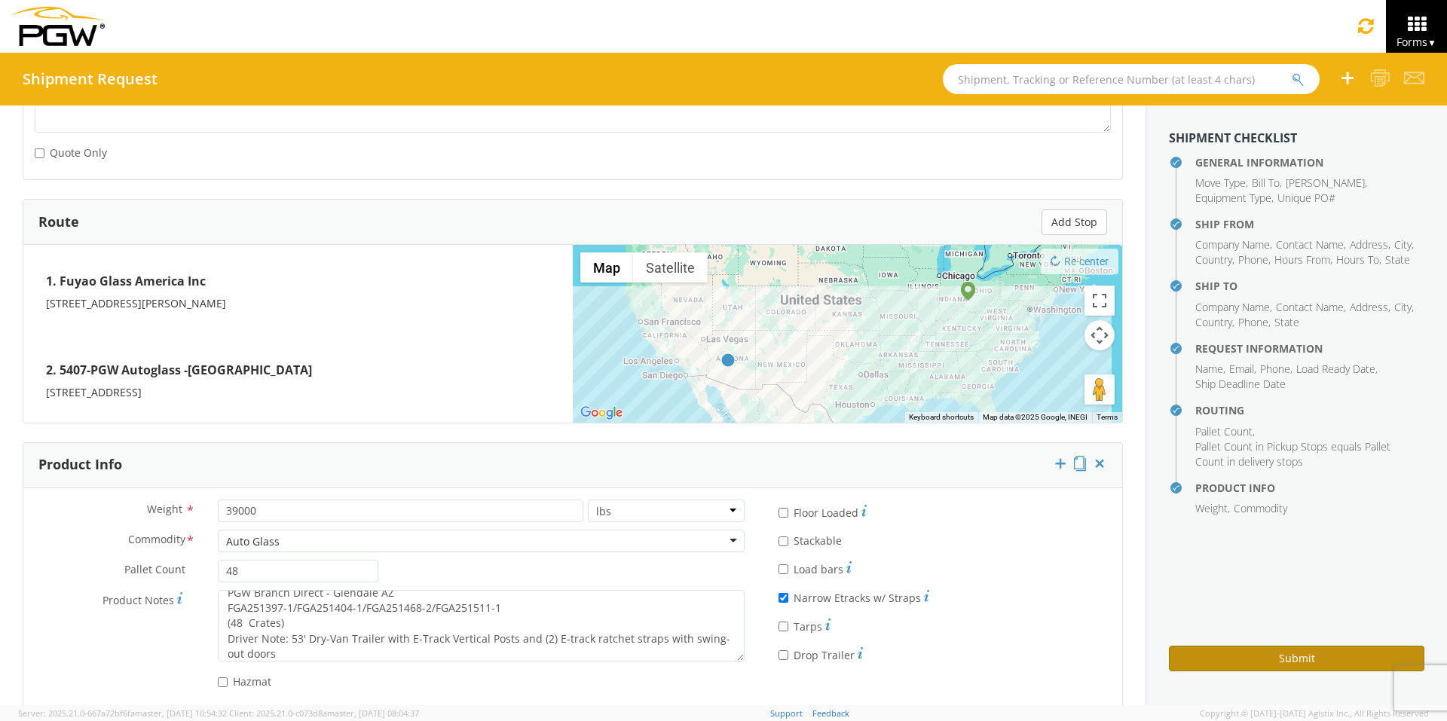
click at [1205, 659] on button "Submit" at bounding box center [1296, 659] width 255 height 26
